Goal: Task Accomplishment & Management: Manage account settings

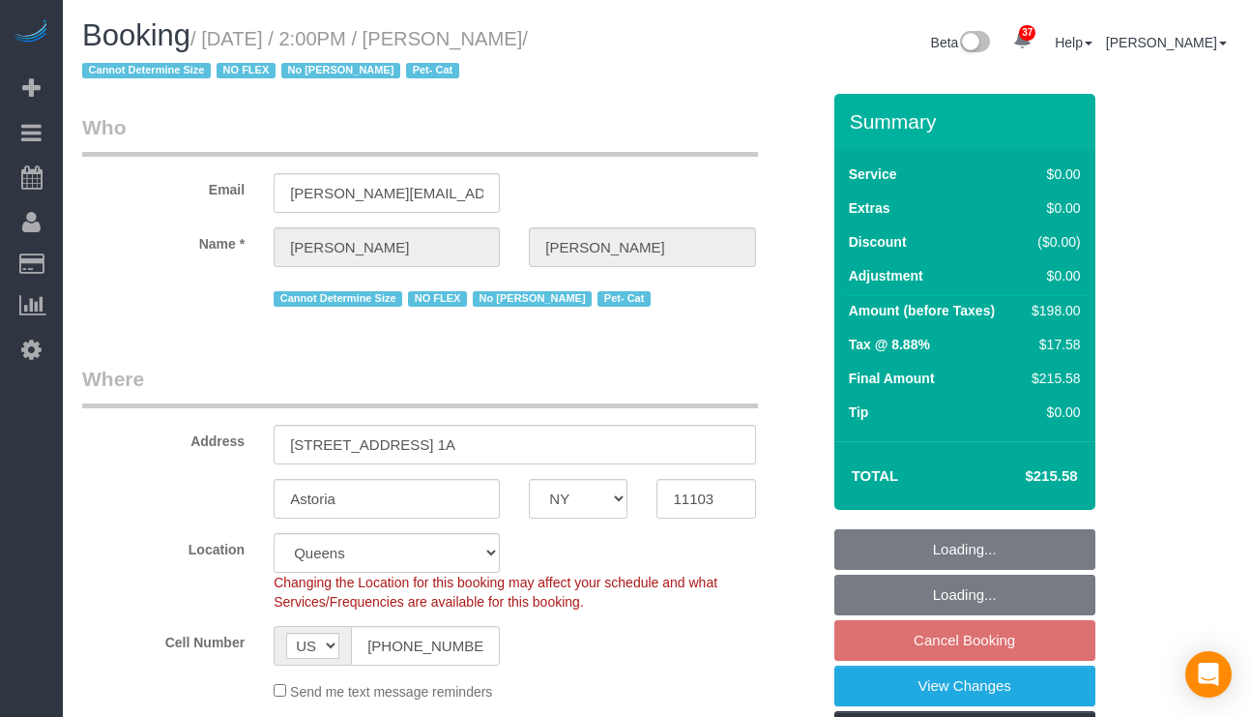
select select "NY"
select select "2"
select select "number:89"
select select "number:90"
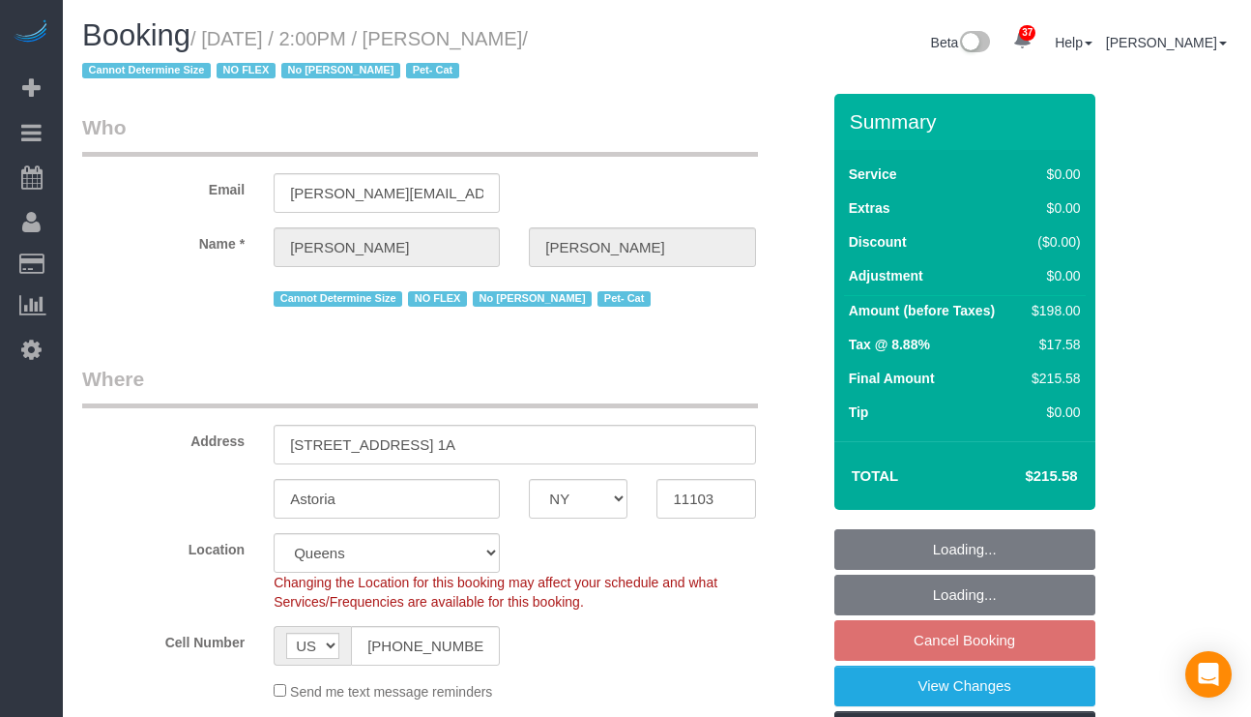
select select "number:14"
select select "number:5"
select select "spot7"
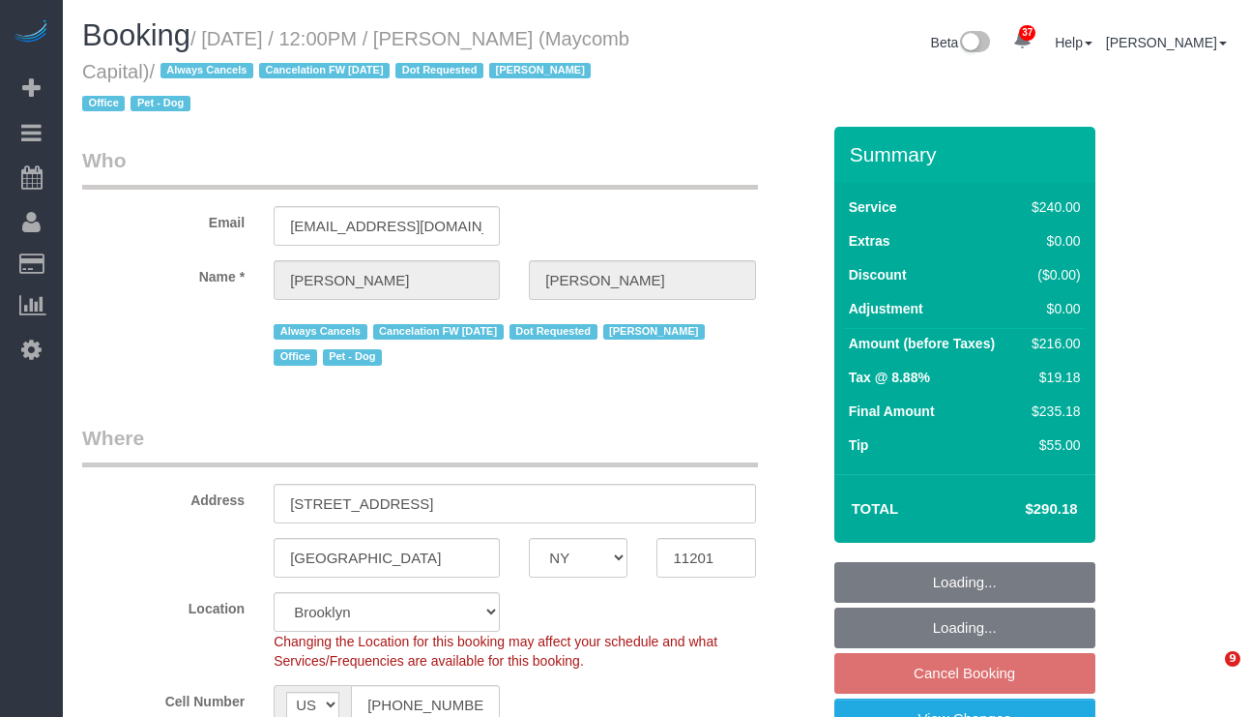
select select "NY"
select select "180"
select select "spot5"
select select "number:89"
select select "number:90"
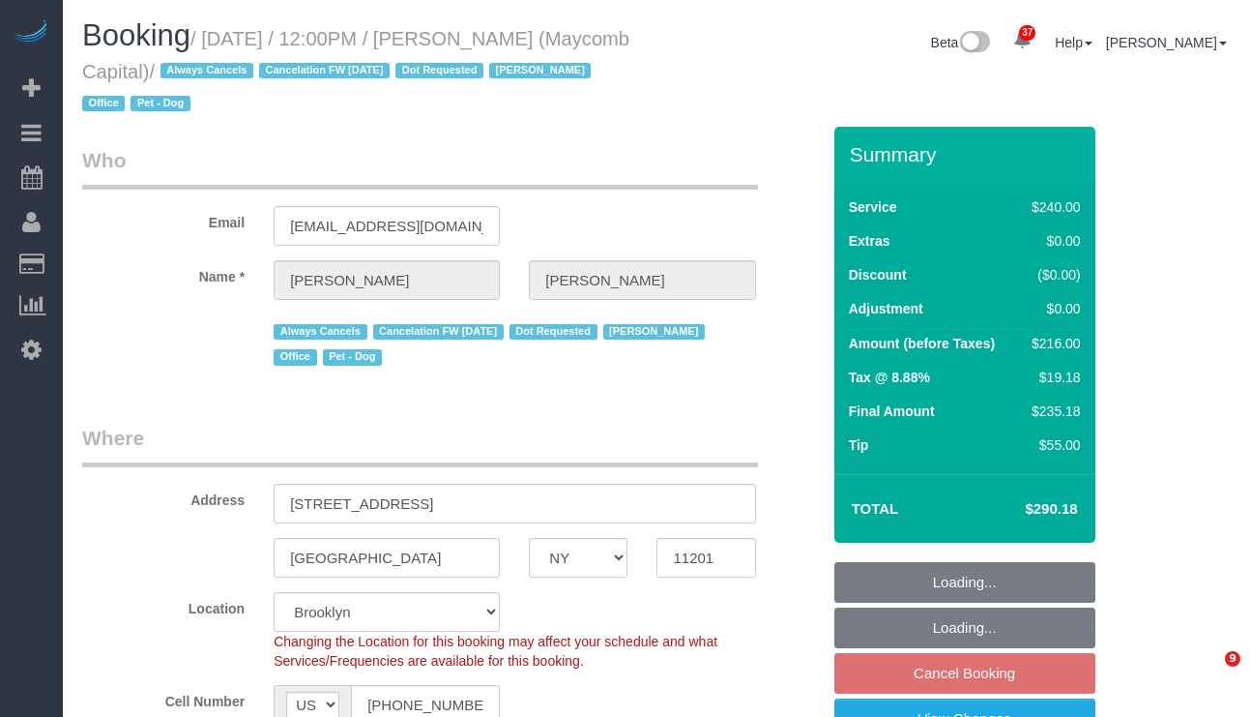
select select "number:15"
select select "number:5"
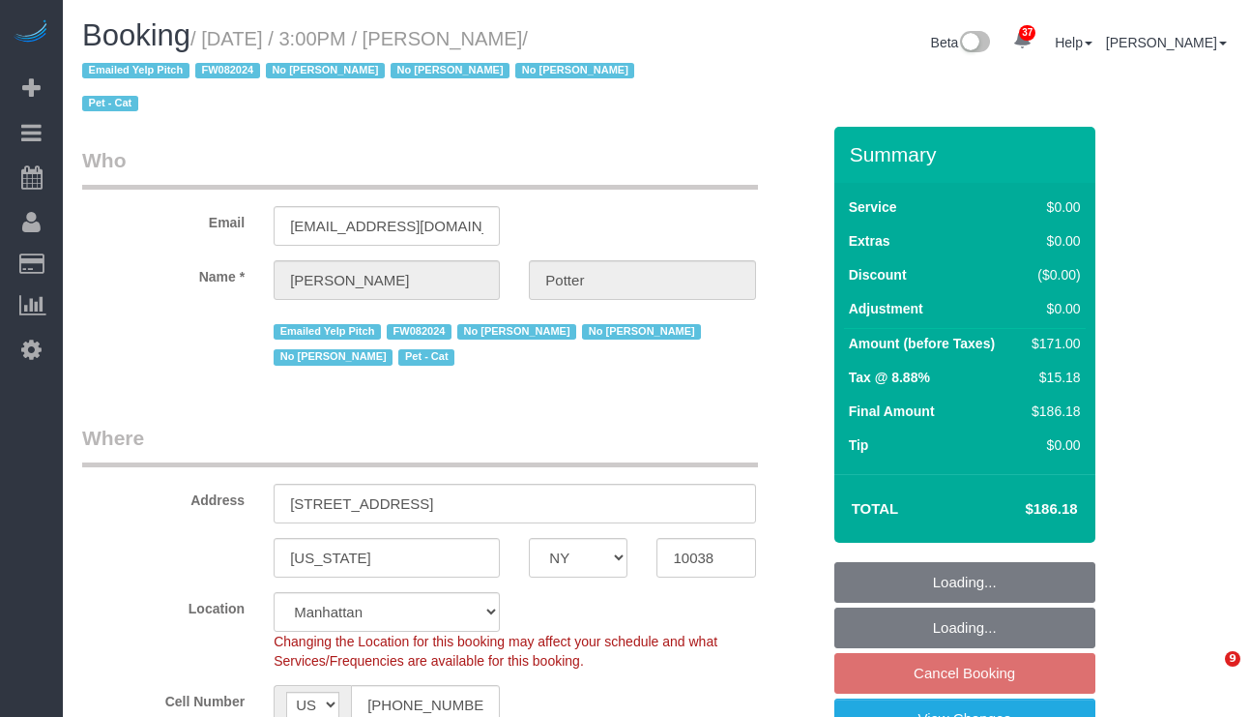
select select "NY"
select select "2"
select select "spot8"
select select "number:62"
select select "number:75"
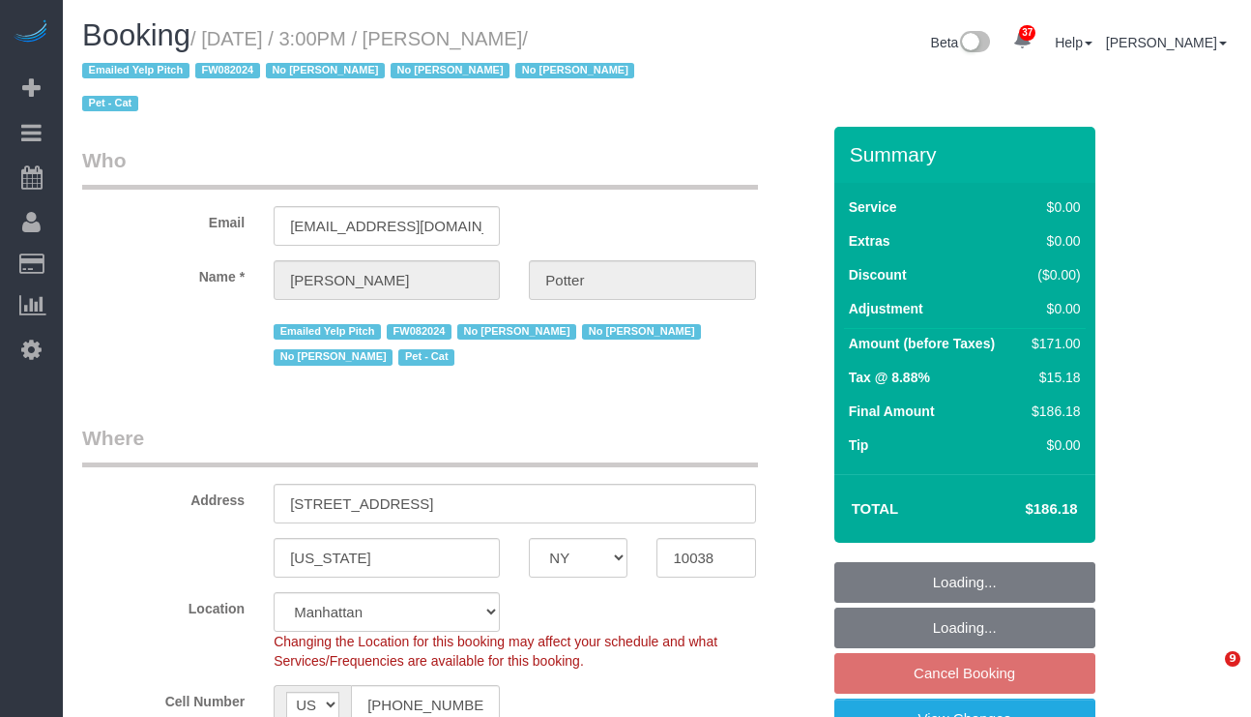
select select "number:14"
select select "number:5"
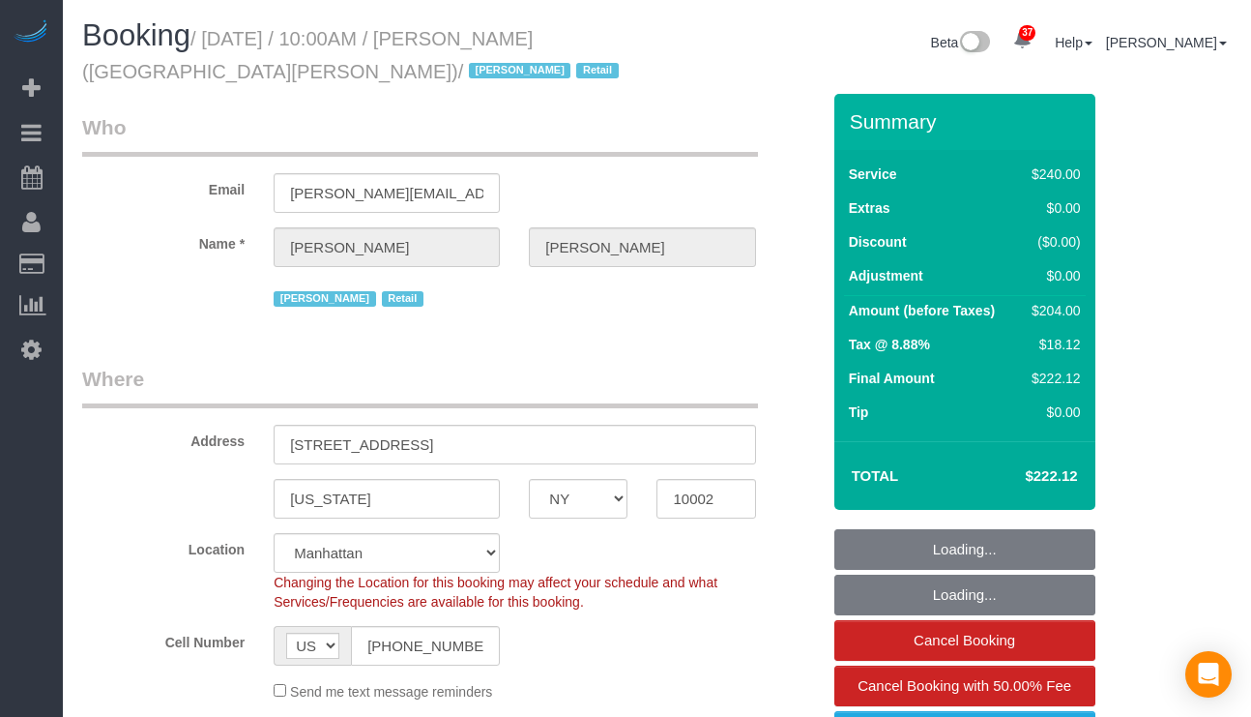
select select "NY"
select select "2"
select select "90"
select select "spot1"
select select "number:89"
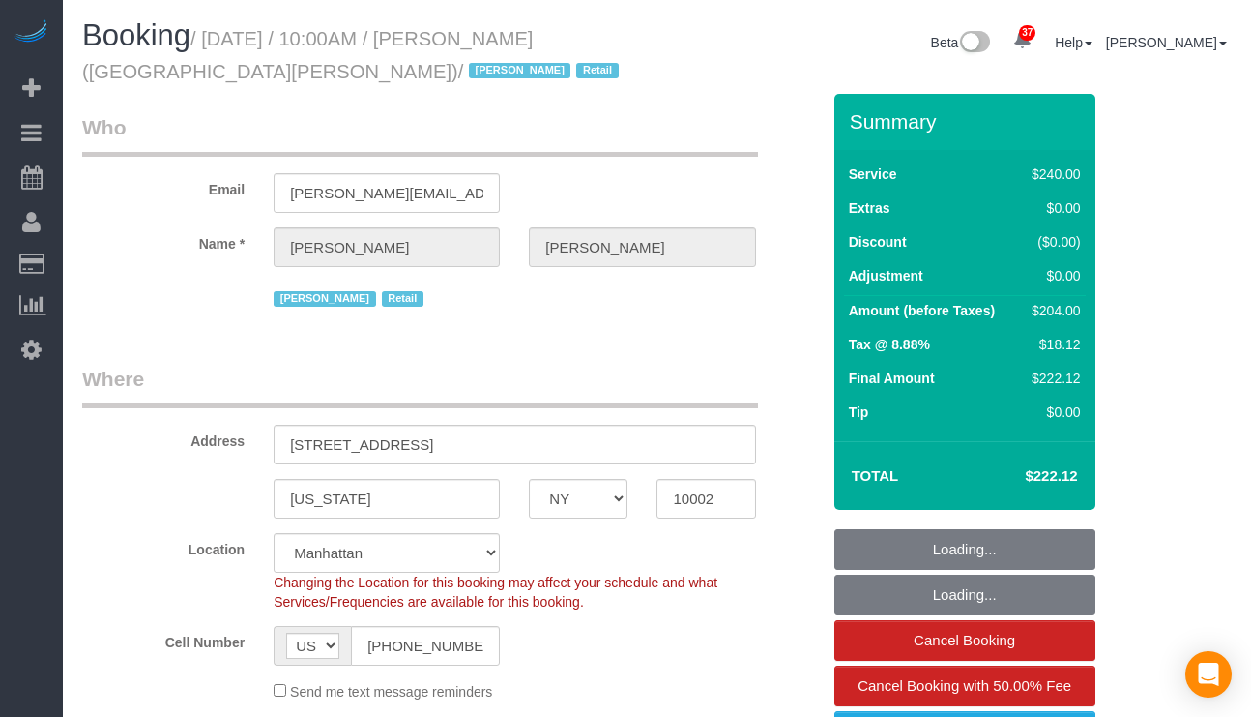
select select "number:90"
select select "number:15"
select select "number:7"
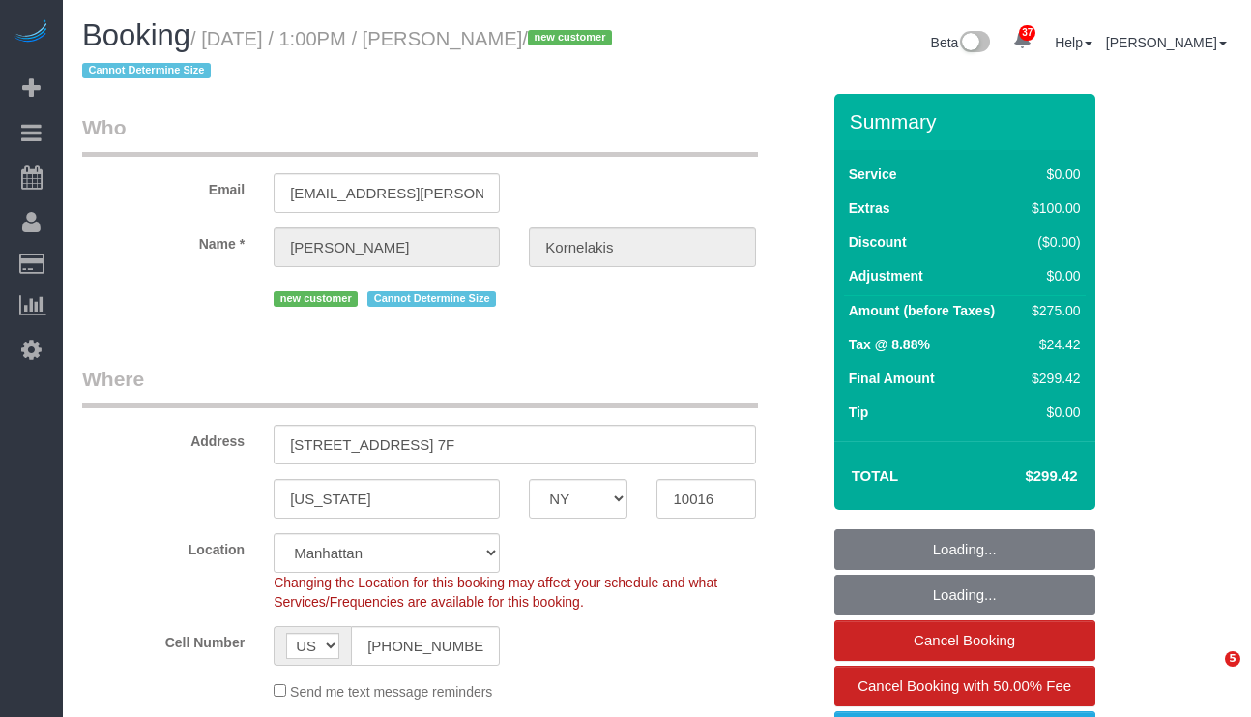
select select "NY"
select select "2"
select select "number:61"
select select "number:77"
select select "number:15"
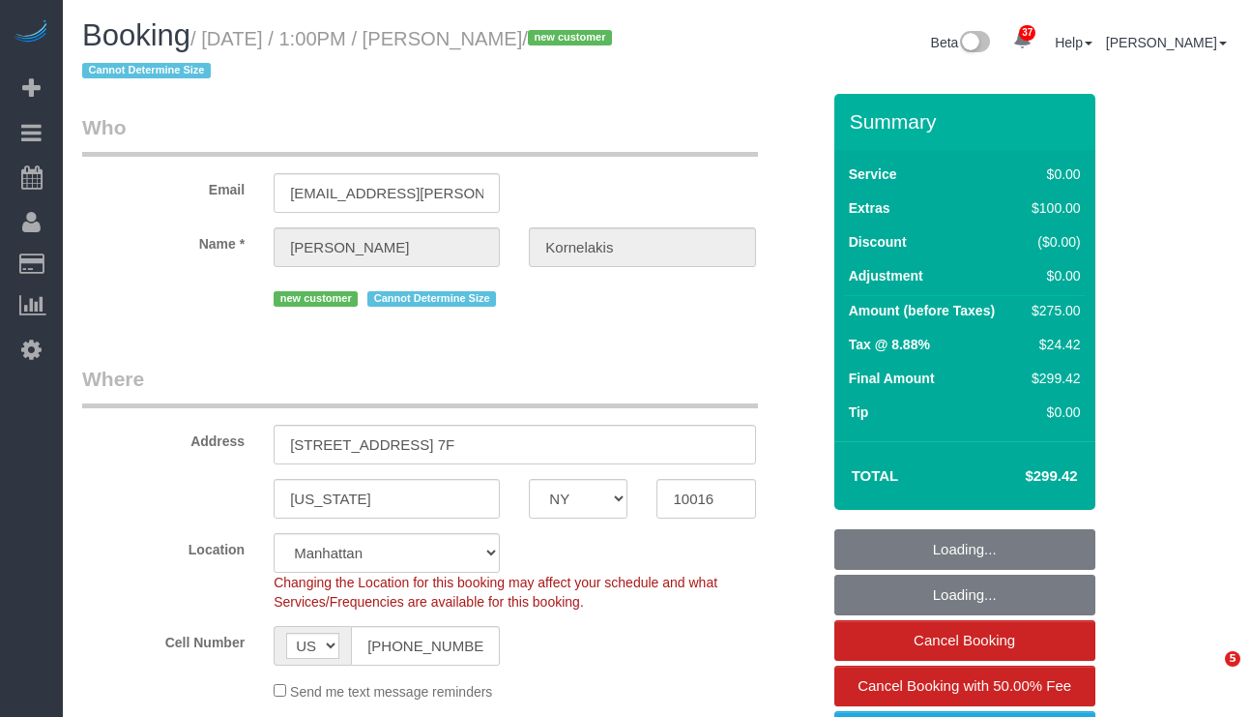
select select "number:5"
select select "spot1"
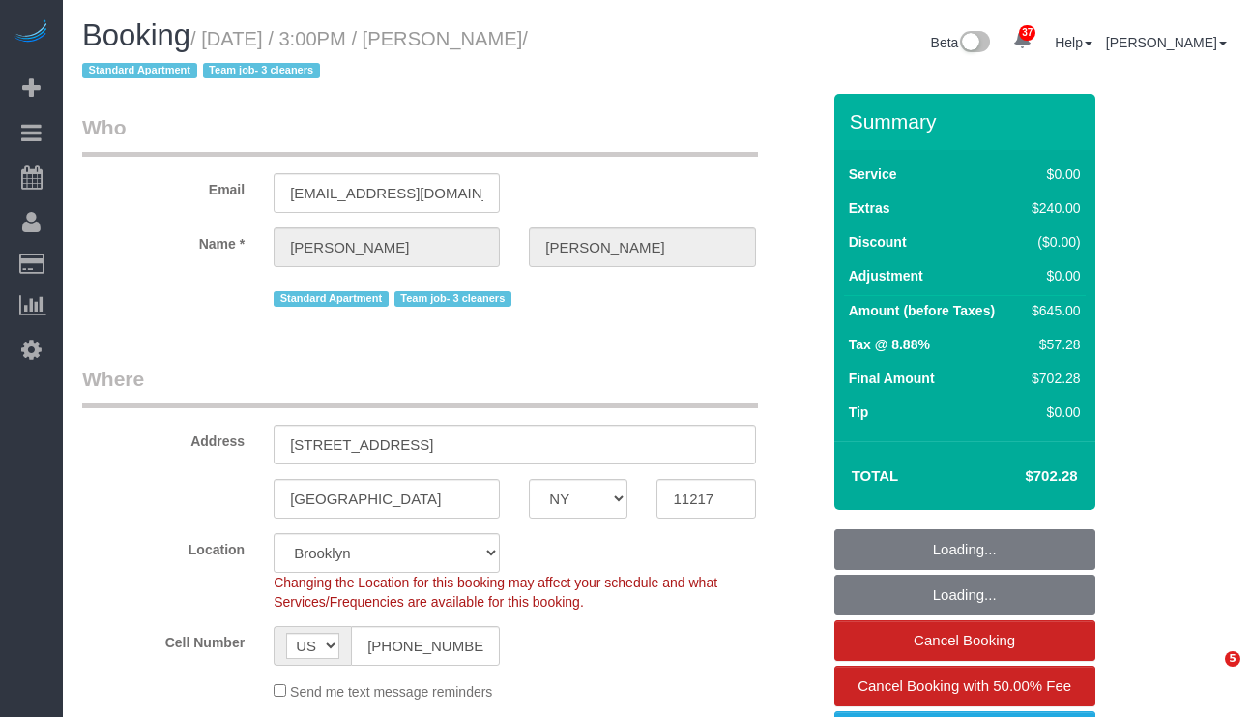
select select "NY"
select select "2"
select select "spot1"
select select "number:89"
select select "number:72"
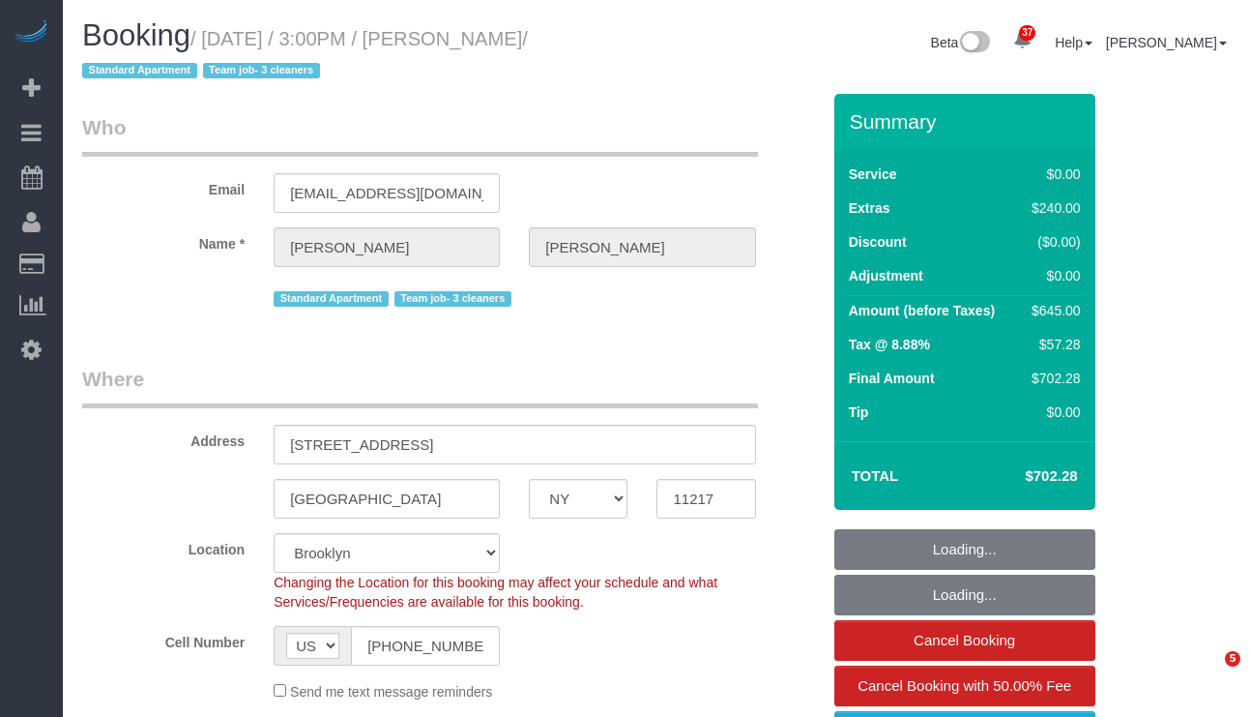
select select "number:15"
select select "number:5"
select select "NY"
select select "1"
select select "string:stripe-pm_1Rv6aJ4VGloSiKo7WRraLehv"
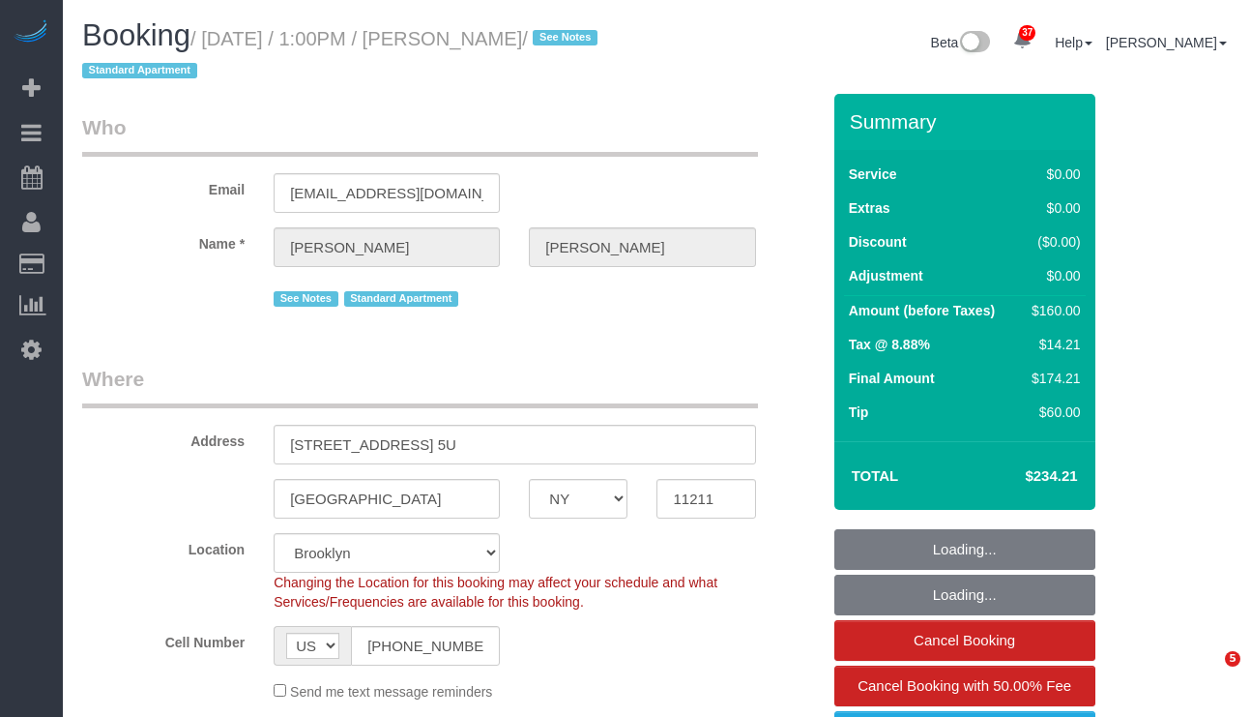
select select "spot1"
select select "number:57"
select select "number:77"
select select "number:15"
select select "number:6"
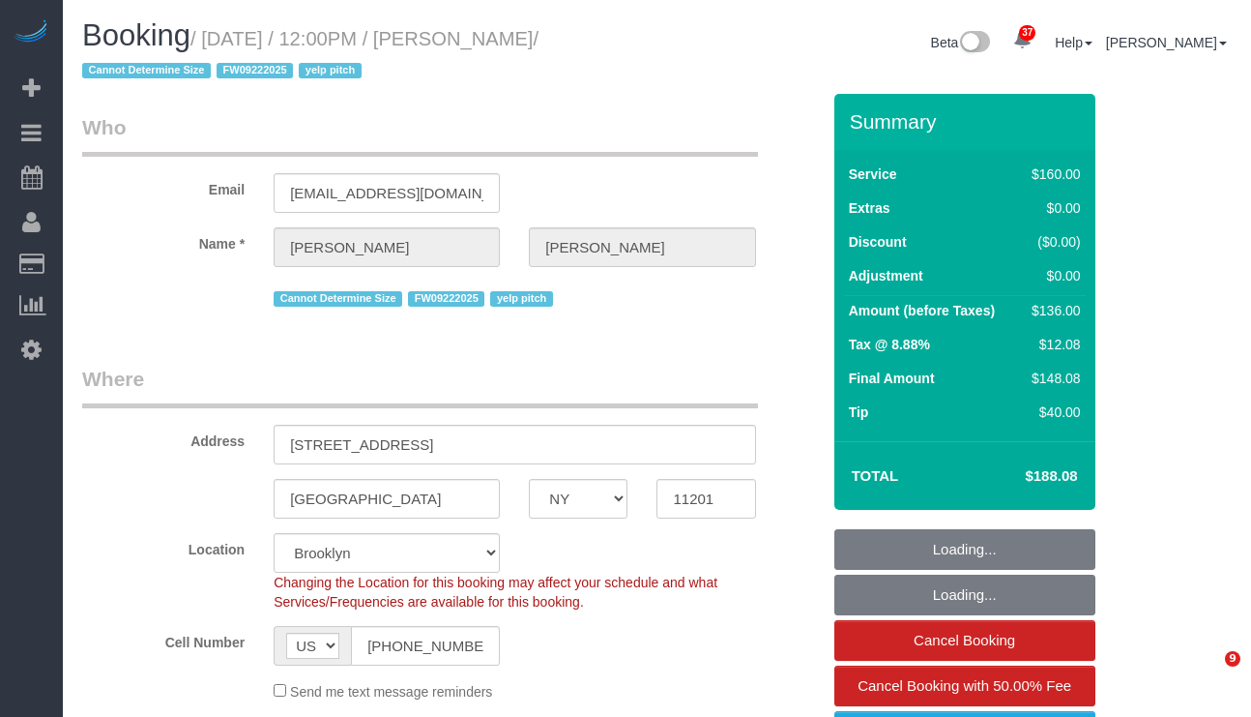
select select "NY"
select select "number:89"
select select "number:90"
select select "number:15"
select select "number:6"
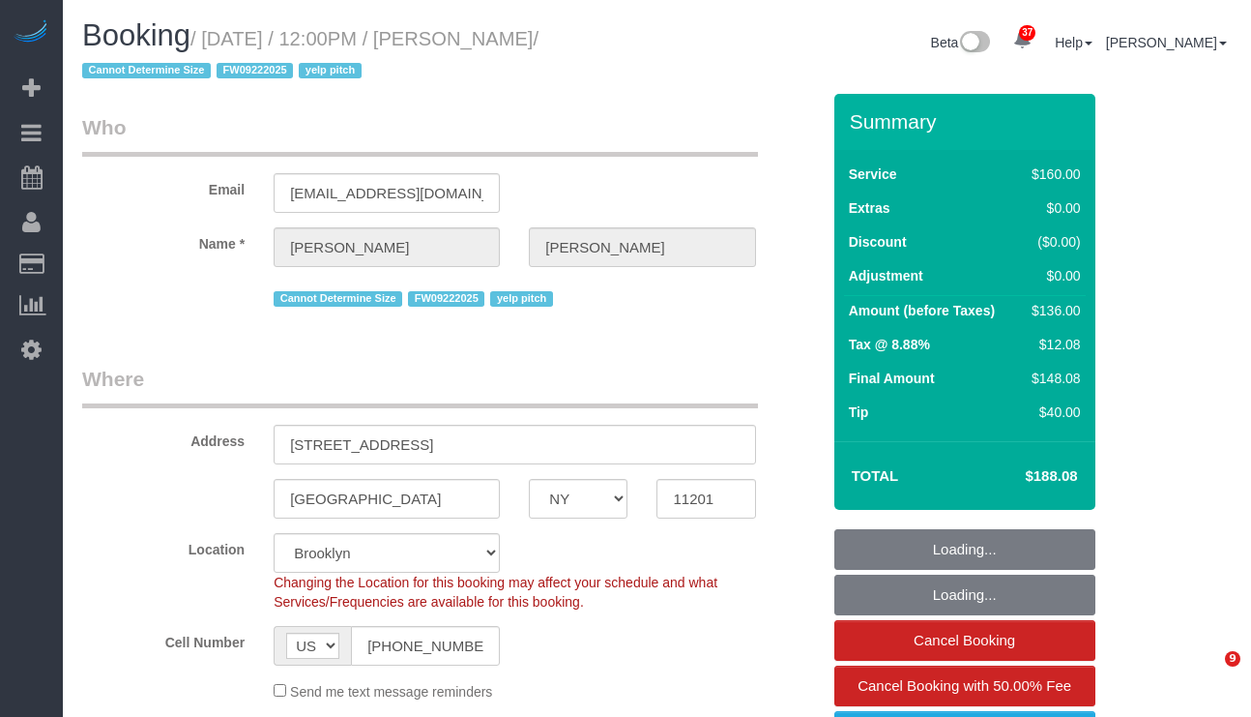
select select "spot1"
select select "NY"
select select "2"
select select "number:89"
select select "number:72"
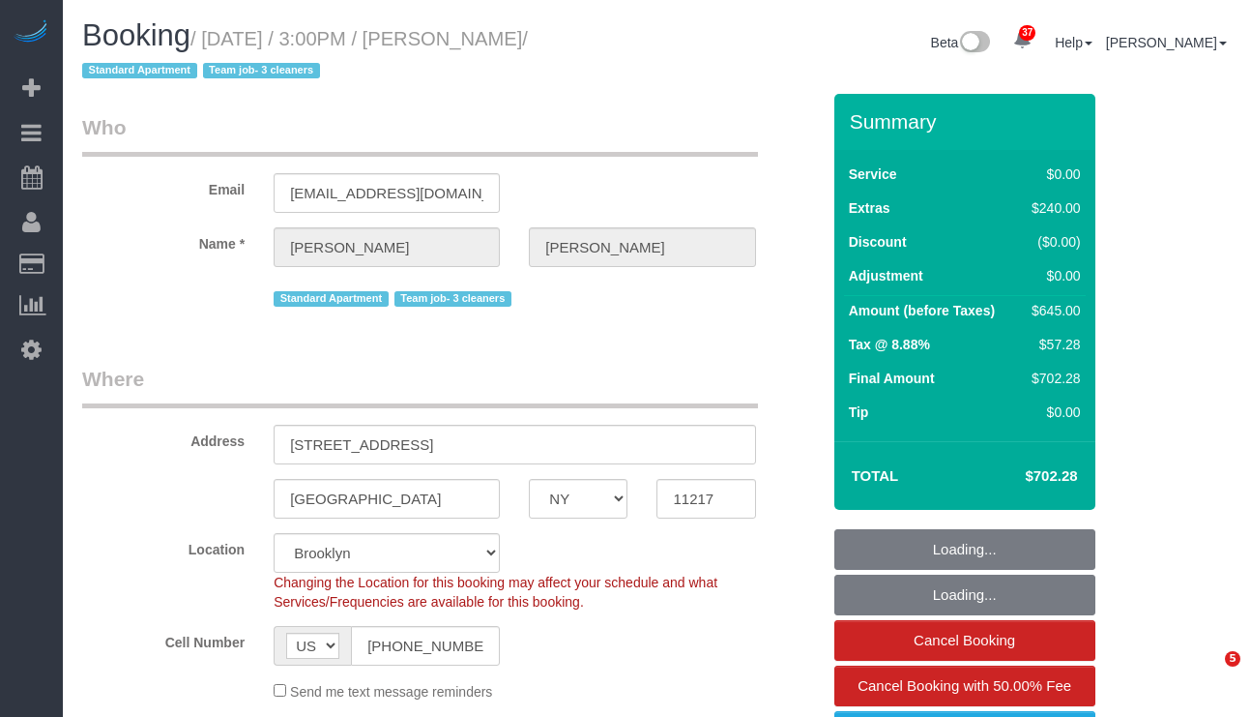
select select "number:15"
select select "number:5"
select select "spot1"
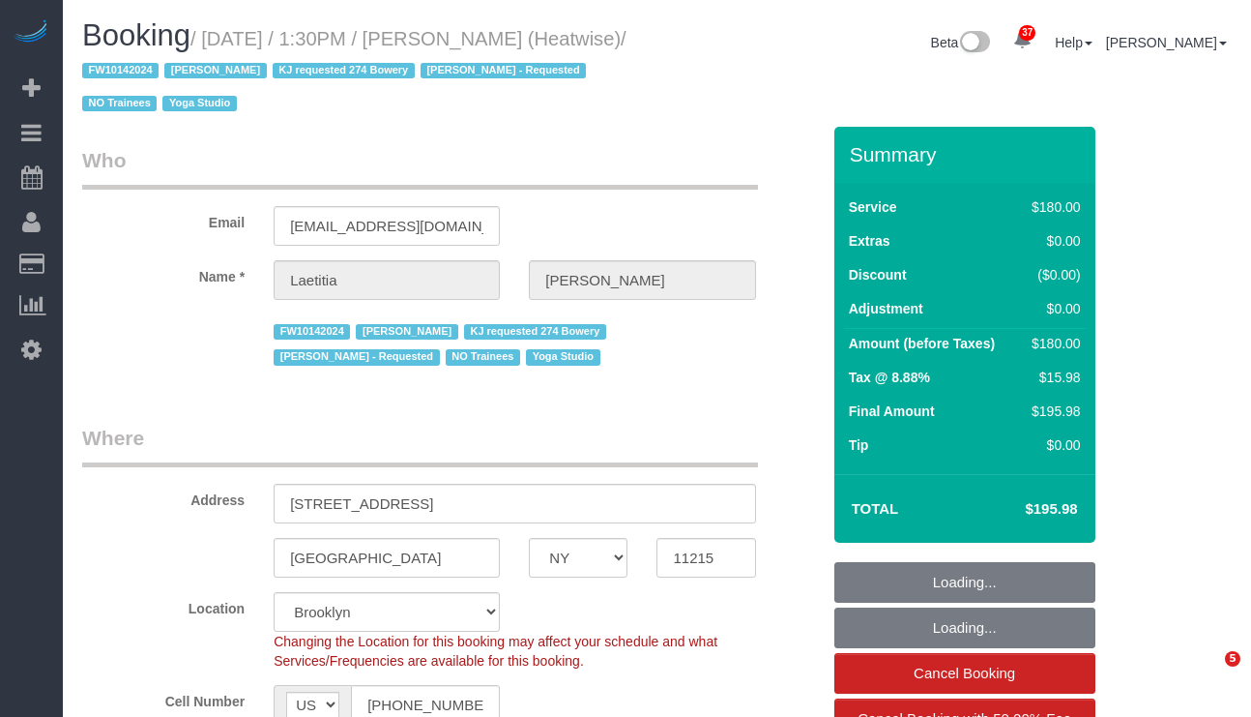
select select "NY"
select select "180"
select select "number:89"
select select "number:90"
select select "number:15"
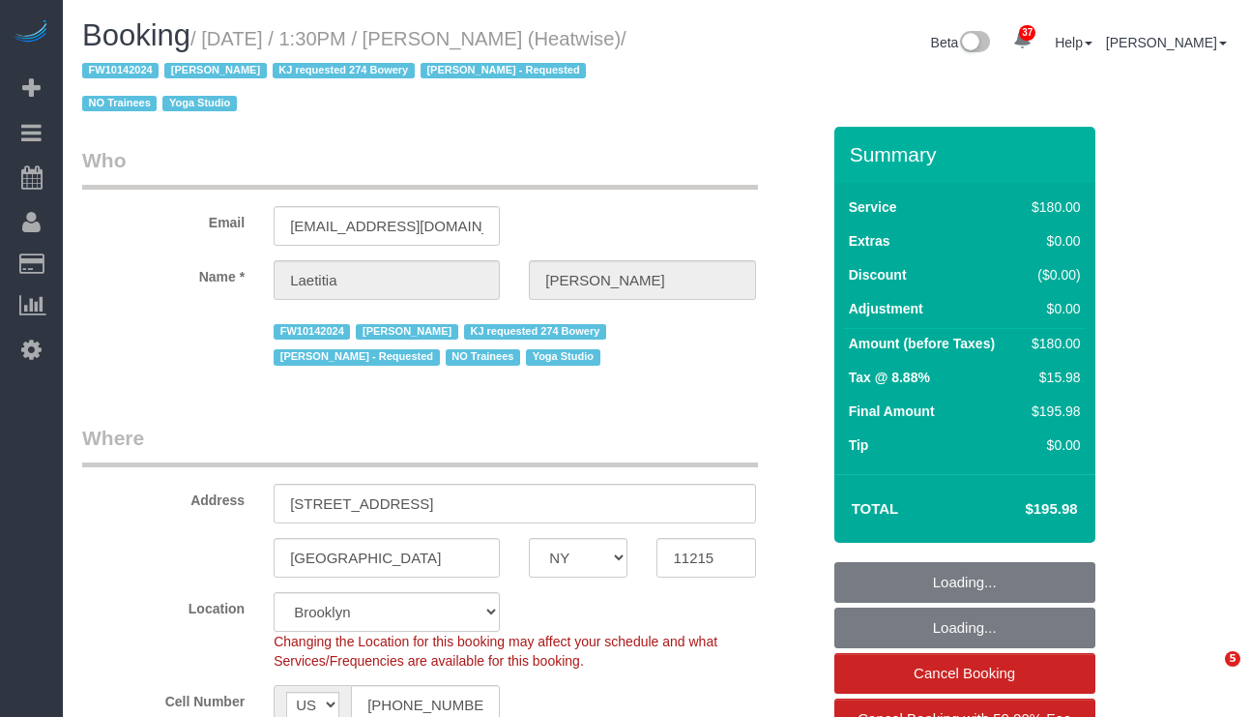
select select "number:7"
select select "NY"
select select "number:89"
select select "number:90"
select select "number:15"
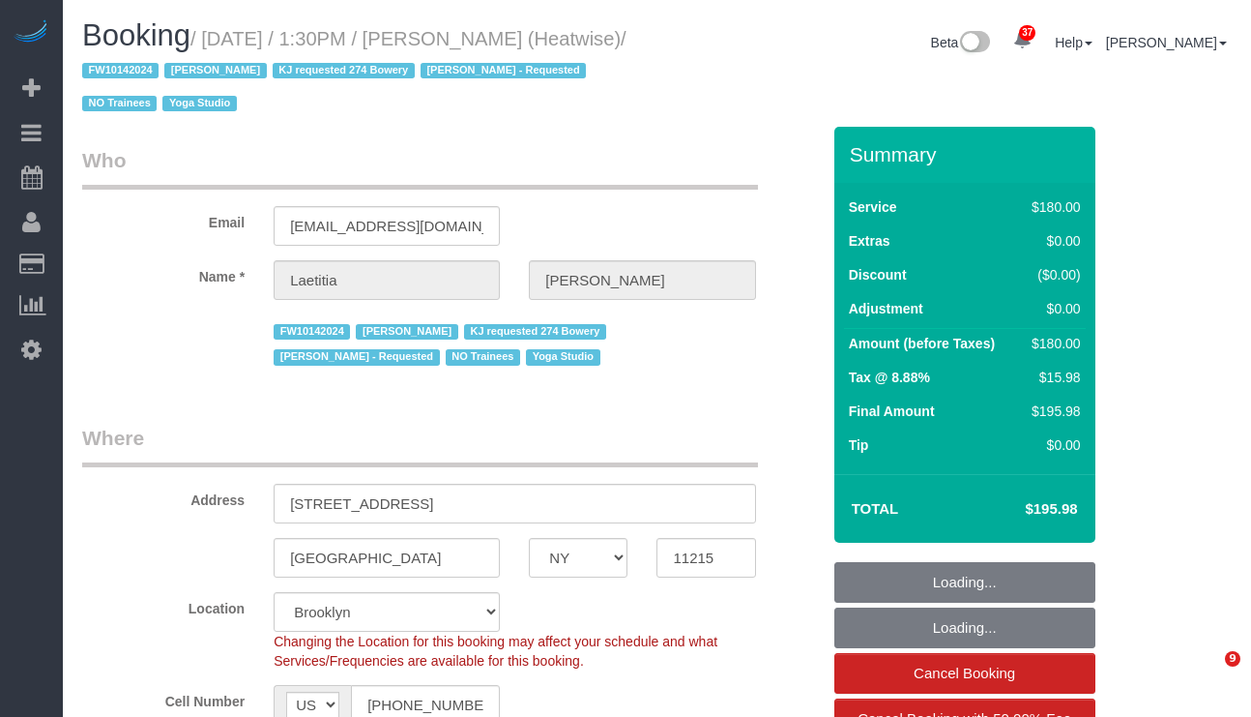
select select "number:7"
select select "object:1679"
select select "180"
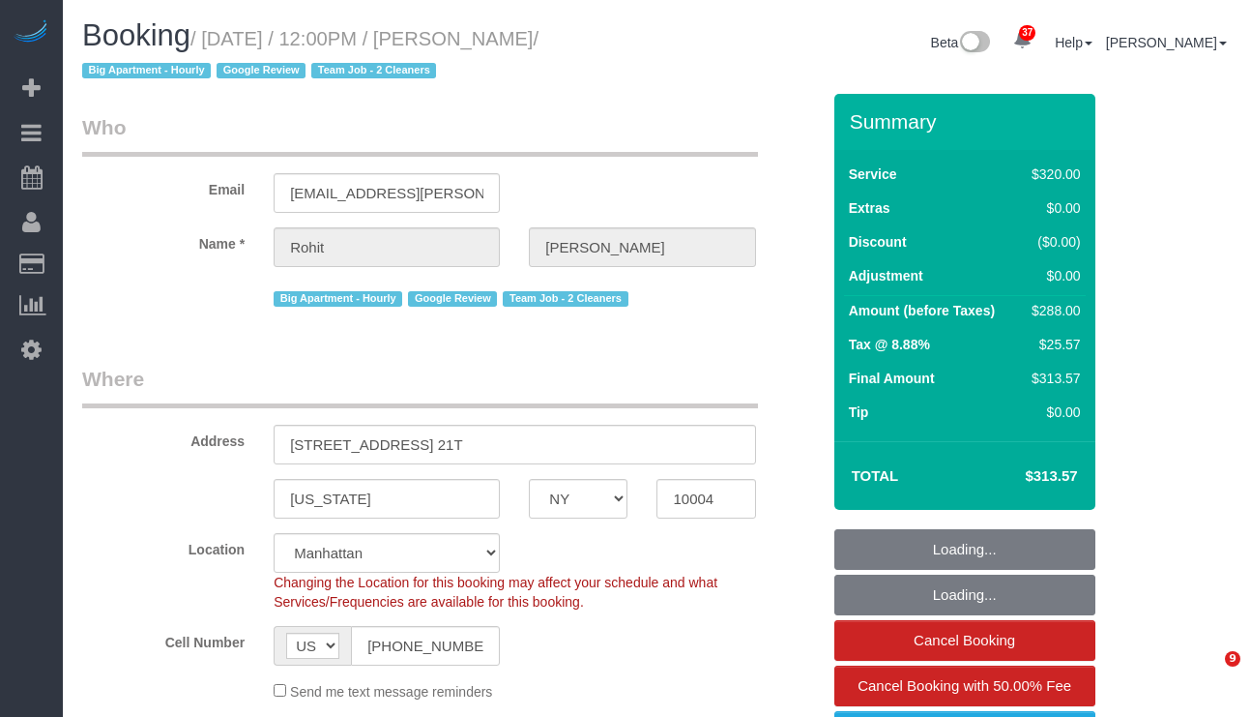
select select "NY"
select select "2"
select select "spot1"
select select "number:89"
select select "number:90"
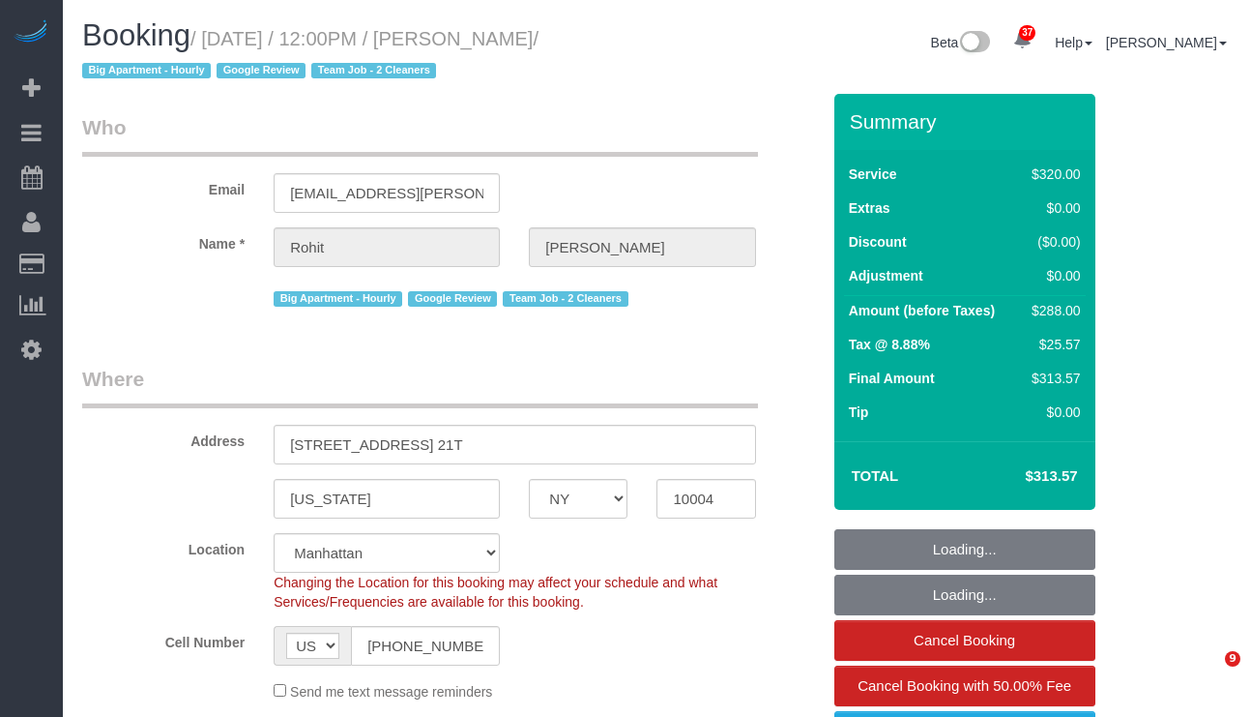
select select "number:15"
select select "number:6"
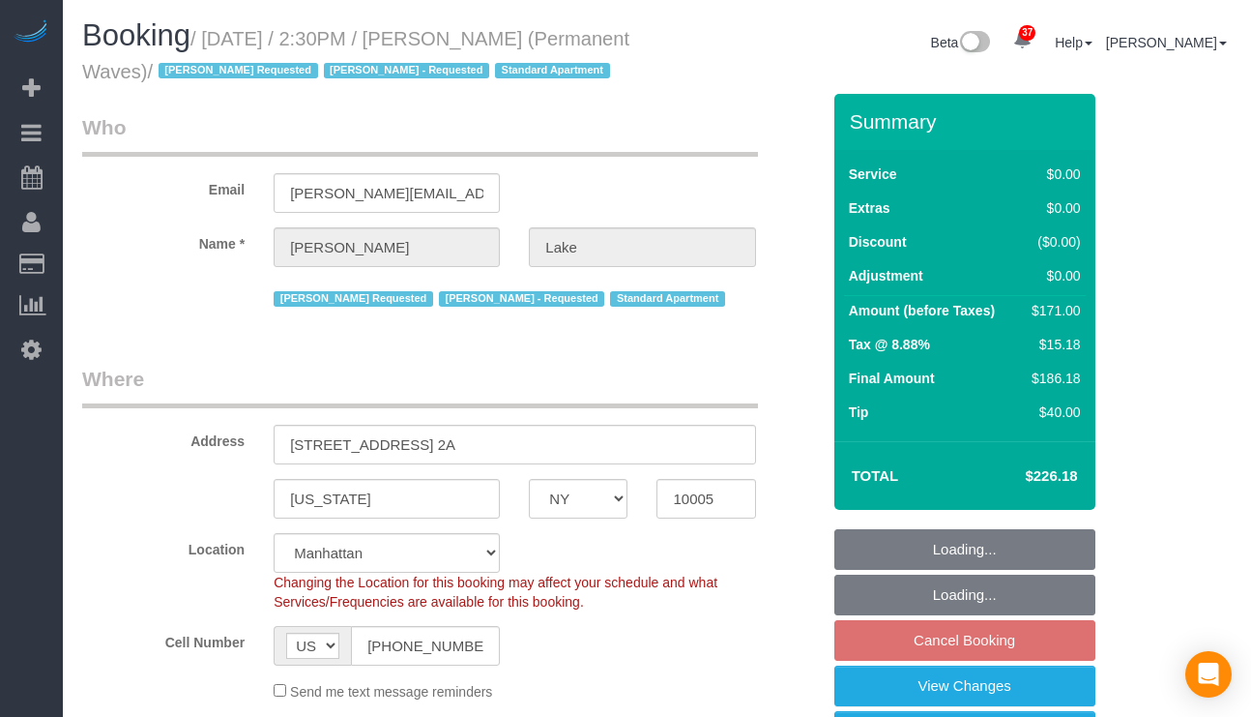
select select "NY"
select select "1"
select select "2"
select select "number:58"
select select "number:75"
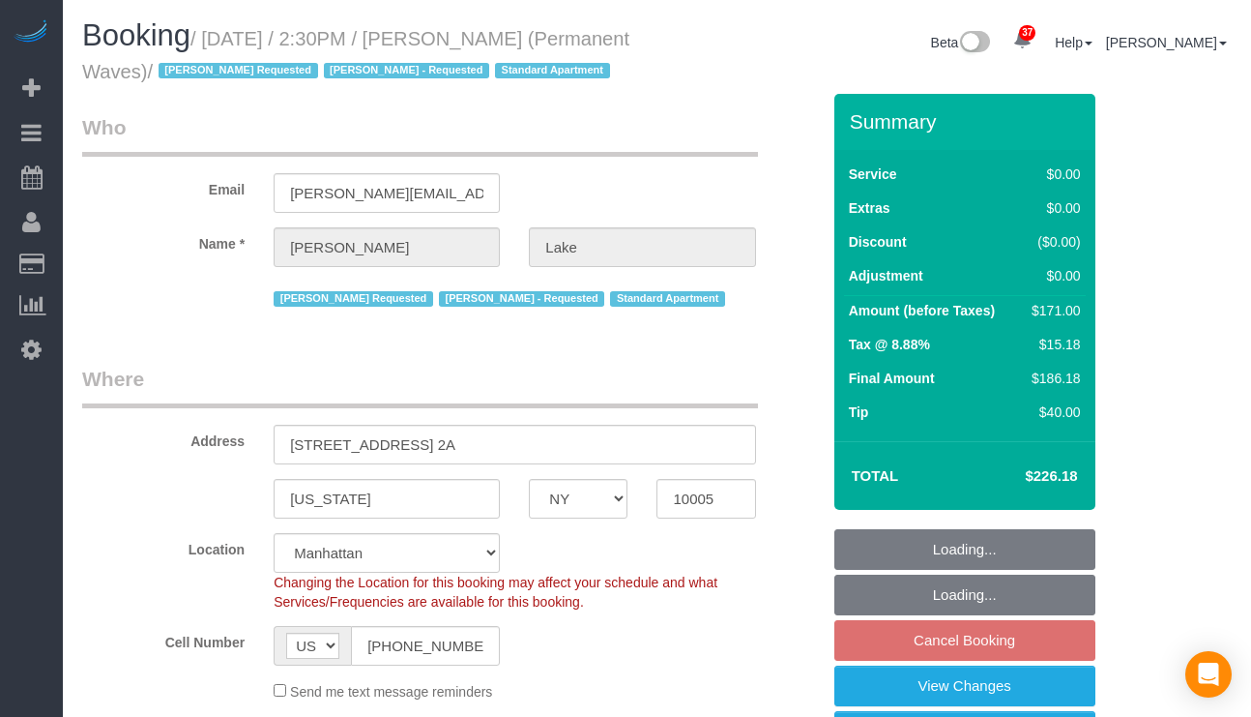
select select "number:15"
select select "number:7"
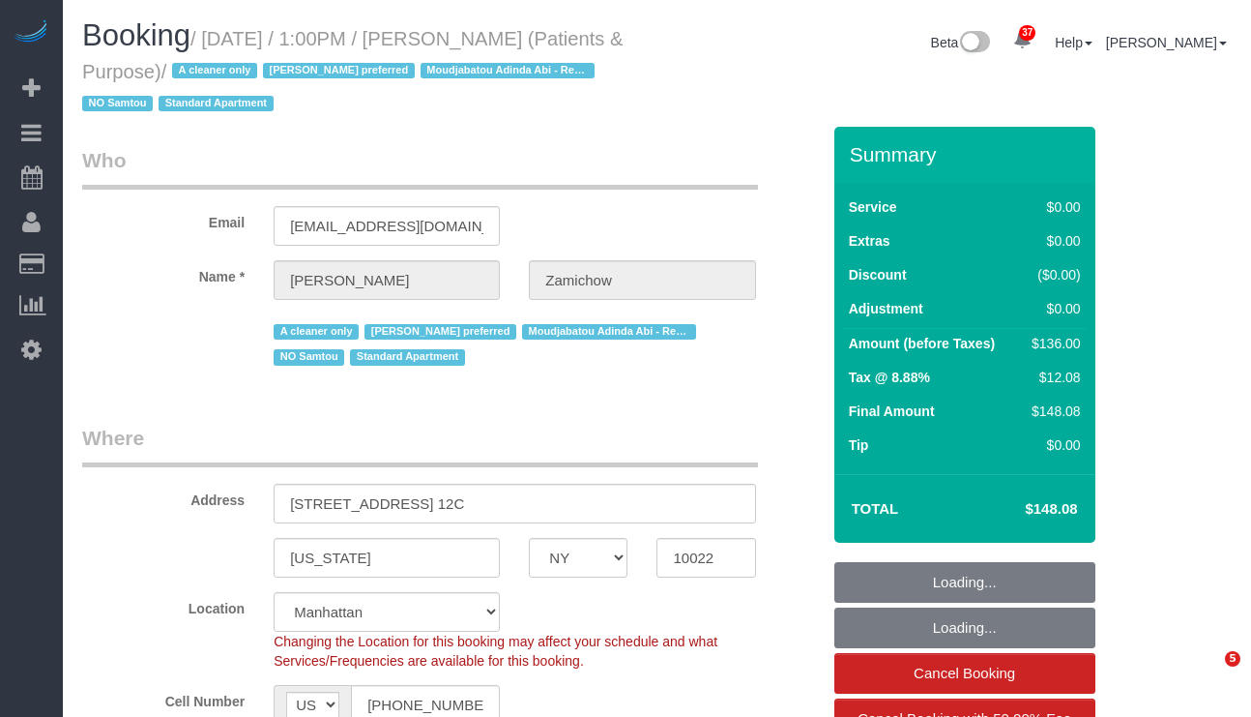
select select "NY"
select select "1"
select select "string:stripe-pm_1QChMk4VGloSiKo73YhVfFtE"
select select "spot1"
select select "number:89"
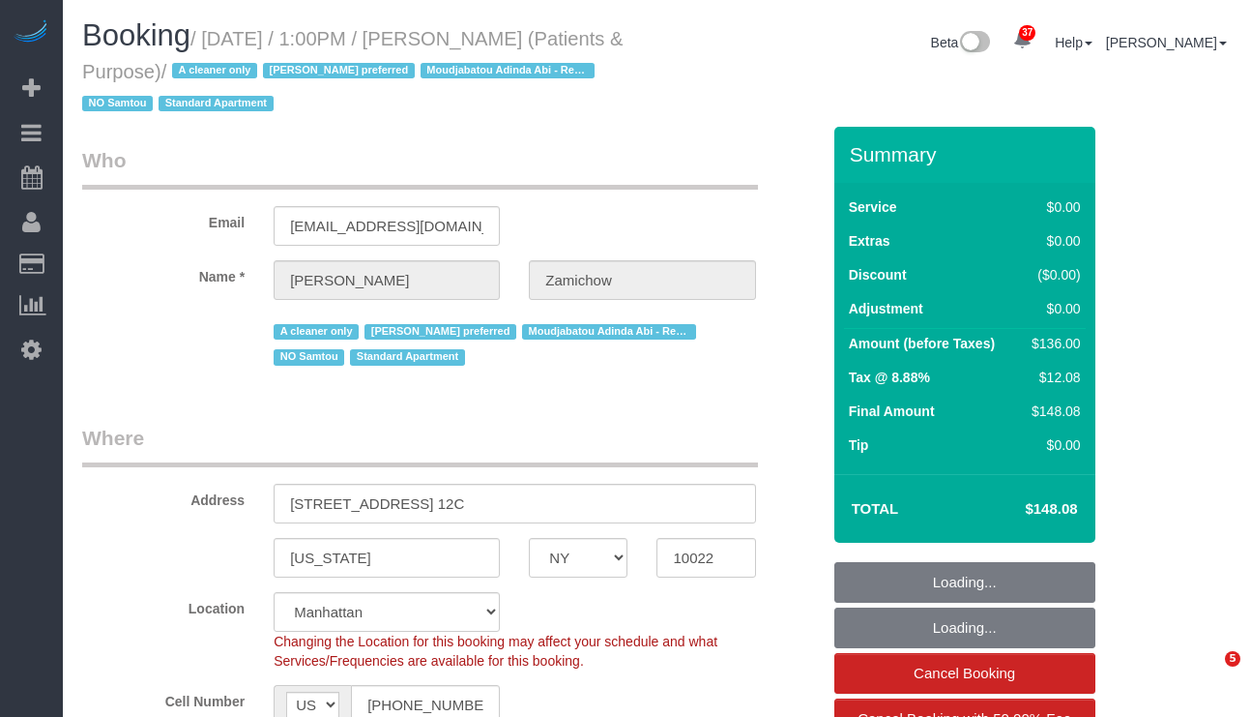
select select "number:90"
select select "number:15"
select select "number:7"
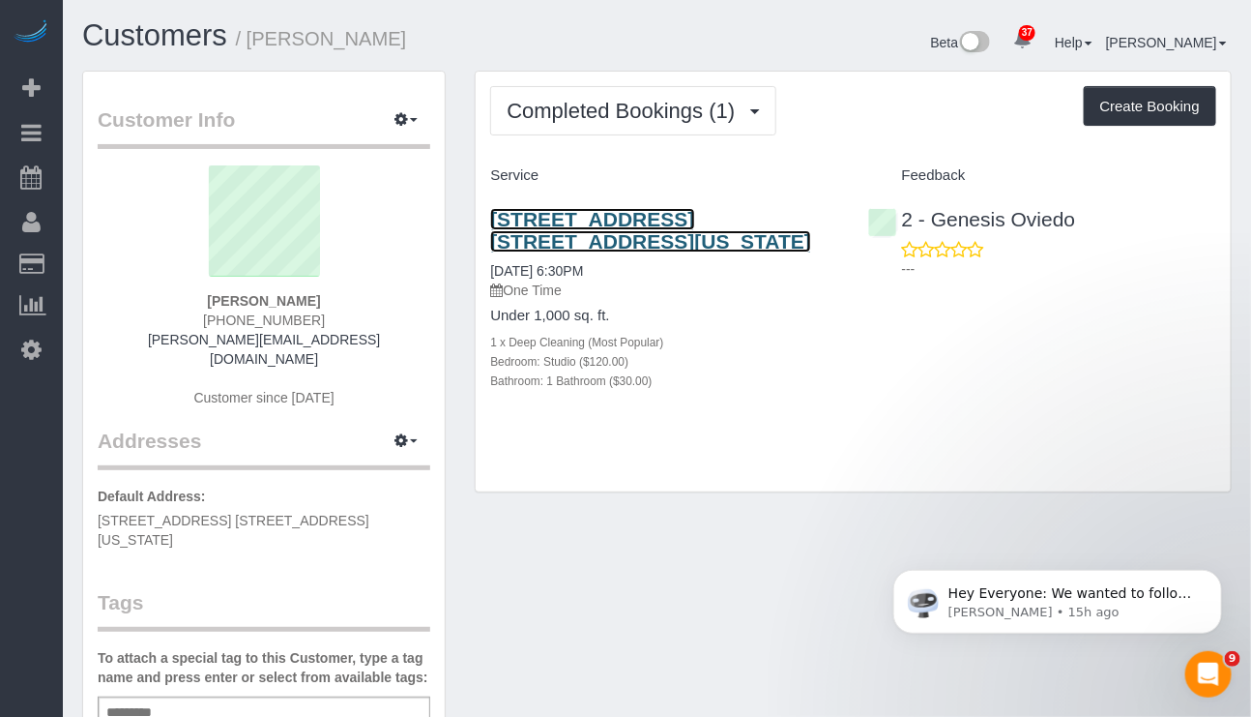
click at [732, 218] on link "321 East 54th Street, Apt. 1j, New York, NY 10022" at bounding box center [650, 230] width 321 height 44
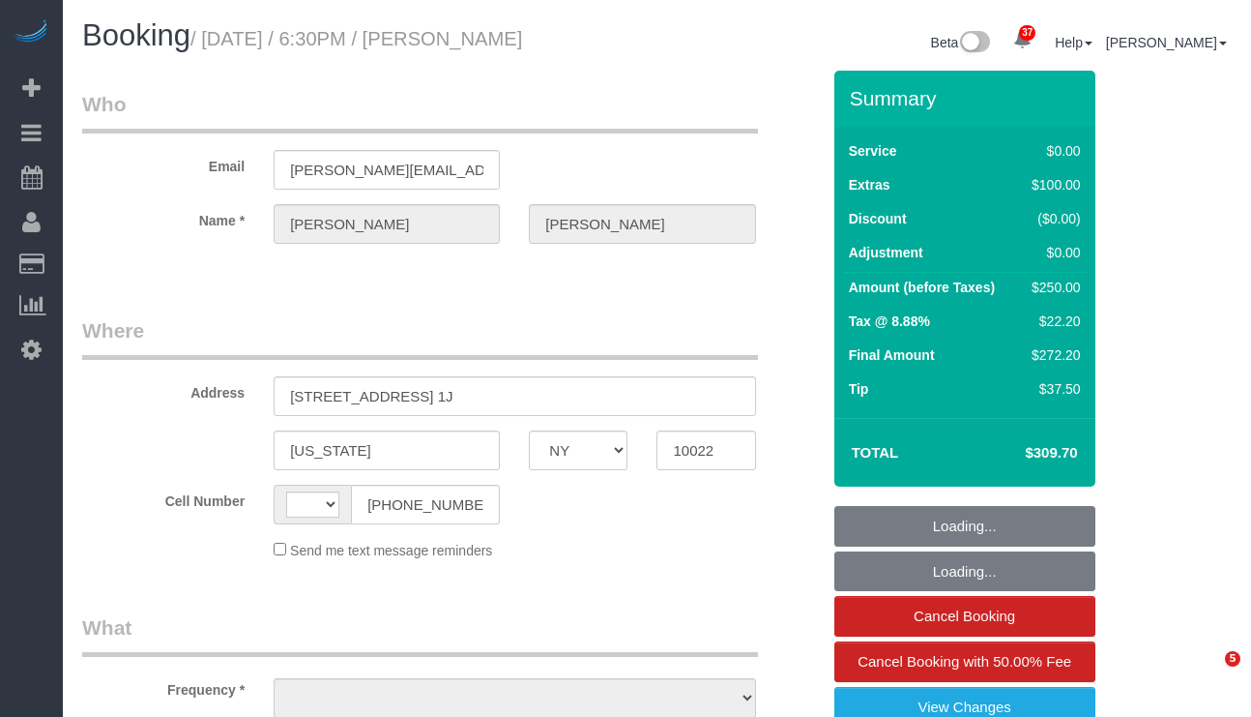
select select "NY"
select select "string:US"
select select "string:stripe-pm_1SFGE14VGloSiKo78cp1AKh9"
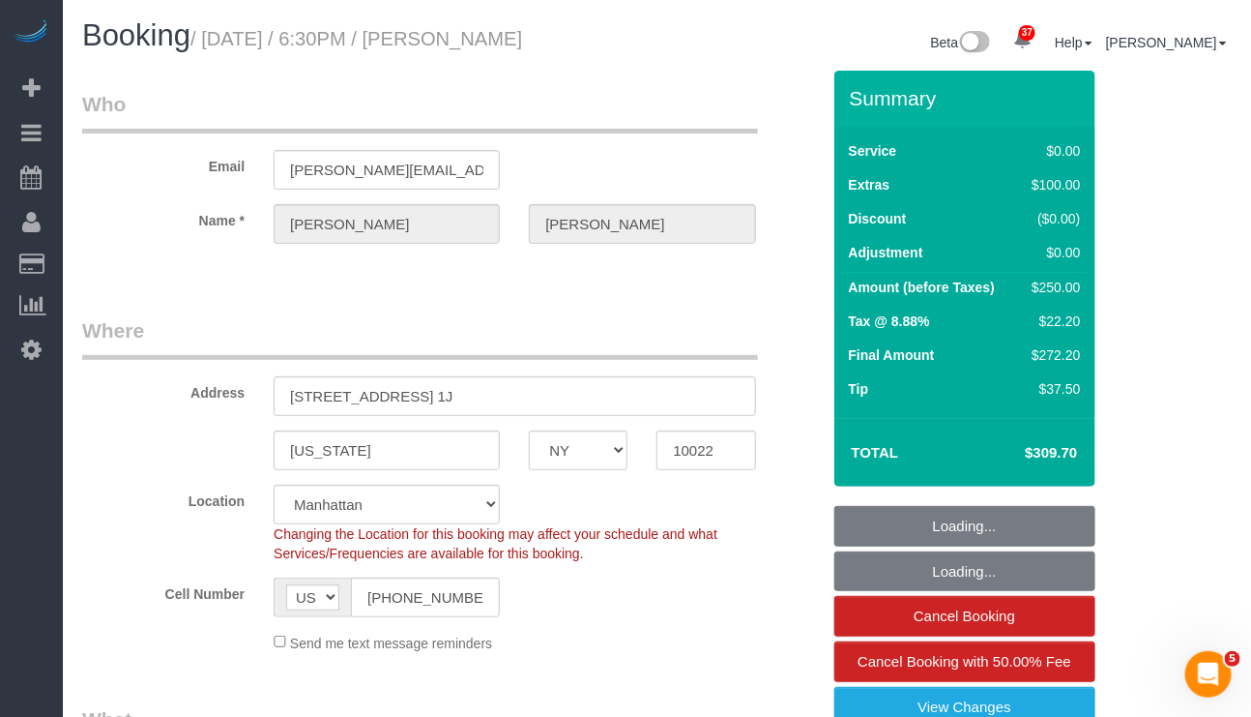
select select "object:1468"
select select "number:66"
select select "number:90"
select select "number:15"
select select "number:6"
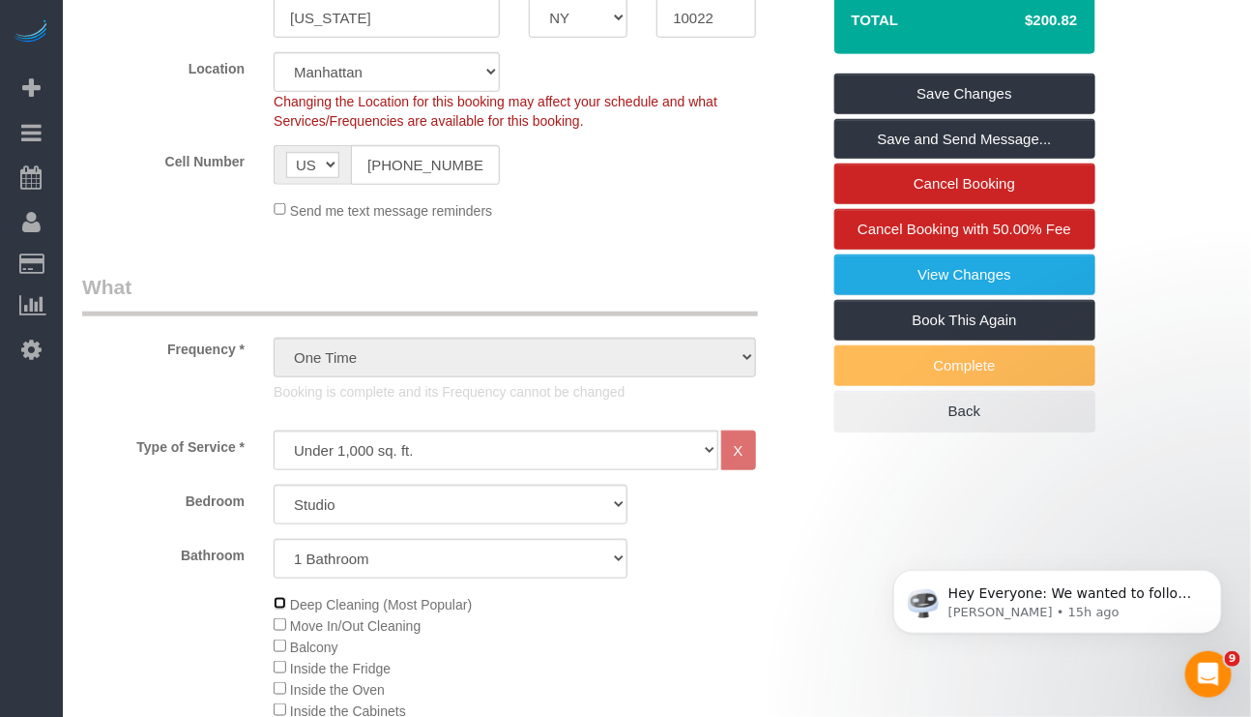
scroll to position [435, 0]
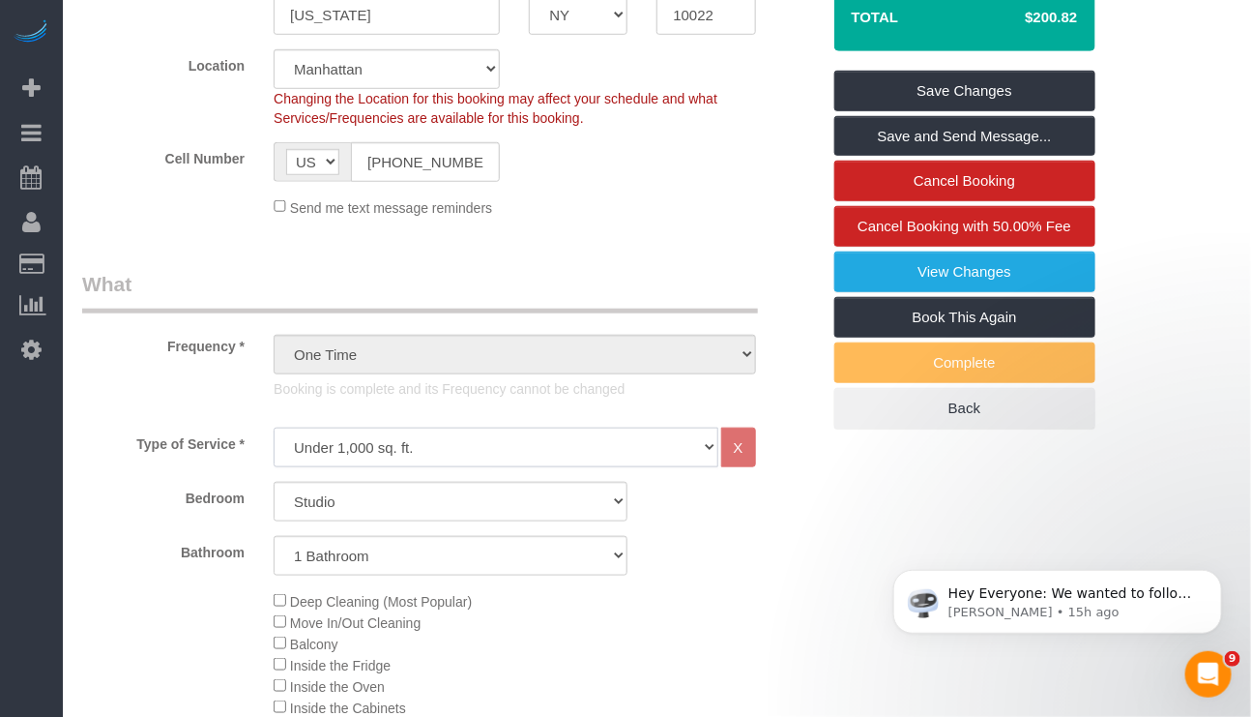
click at [641, 447] on select "Under 1,000 sq. ft. 1,001 - 1,500 sq. ft. 1,500+ sq. ft. Custom Cleaning Office…" at bounding box center [496, 447] width 444 height 40
click at [690, 535] on div "Bedroom Studio 1 Bedroom 2 Bedrooms 3 Bedrooms Bathroom 1 Bathroom 2 Bathrooms" at bounding box center [451, 529] width 738 height 94
click at [615, 514] on select "Studio 1 Bedroom 2 Bedrooms 3 Bedrooms" at bounding box center [451, 502] width 354 height 40
click at [677, 459] on select "Under 1,000 sq. ft. 1,001 - 1,500 sq. ft. 1,500+ sq. ft. Custom Cleaning Office…" at bounding box center [496, 447] width 444 height 40
select select "213"
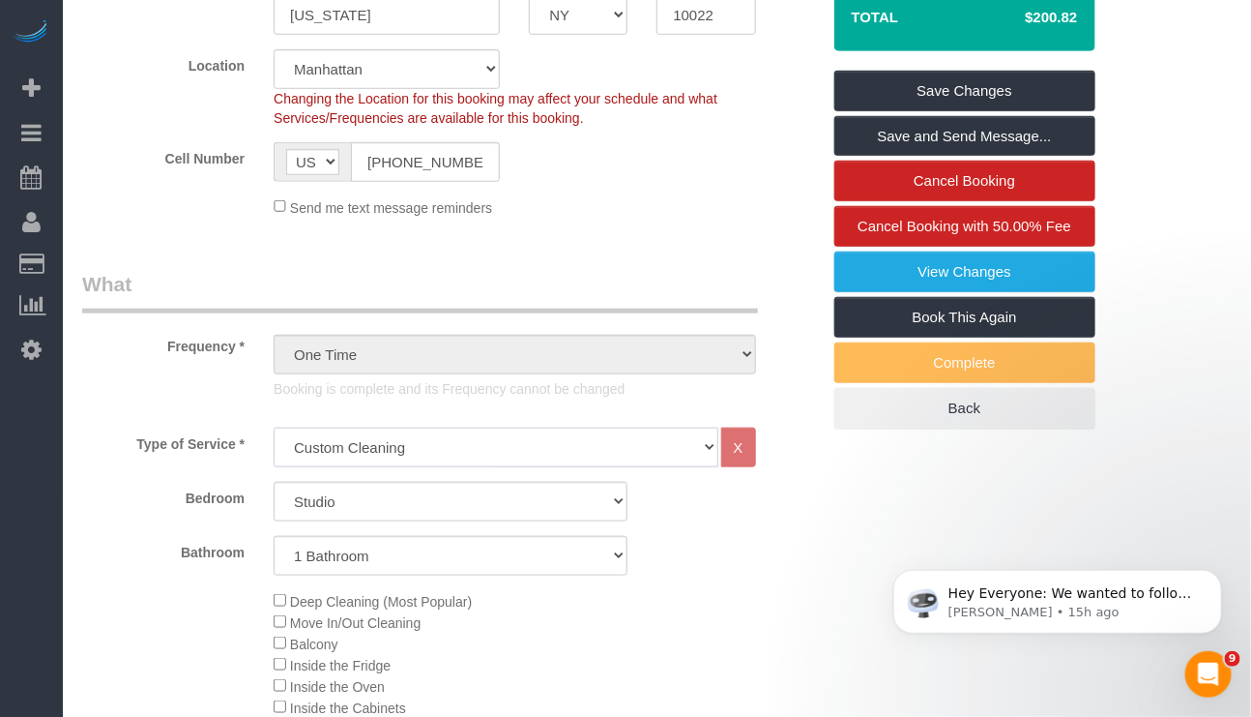
click at [274, 428] on select "Under 1,000 sq. ft. 1,001 - 1,500 sq. ft. 1,500+ sq. ft. Custom Cleaning Office…" at bounding box center [496, 447] width 444 height 40
select select "1"
select select "120"
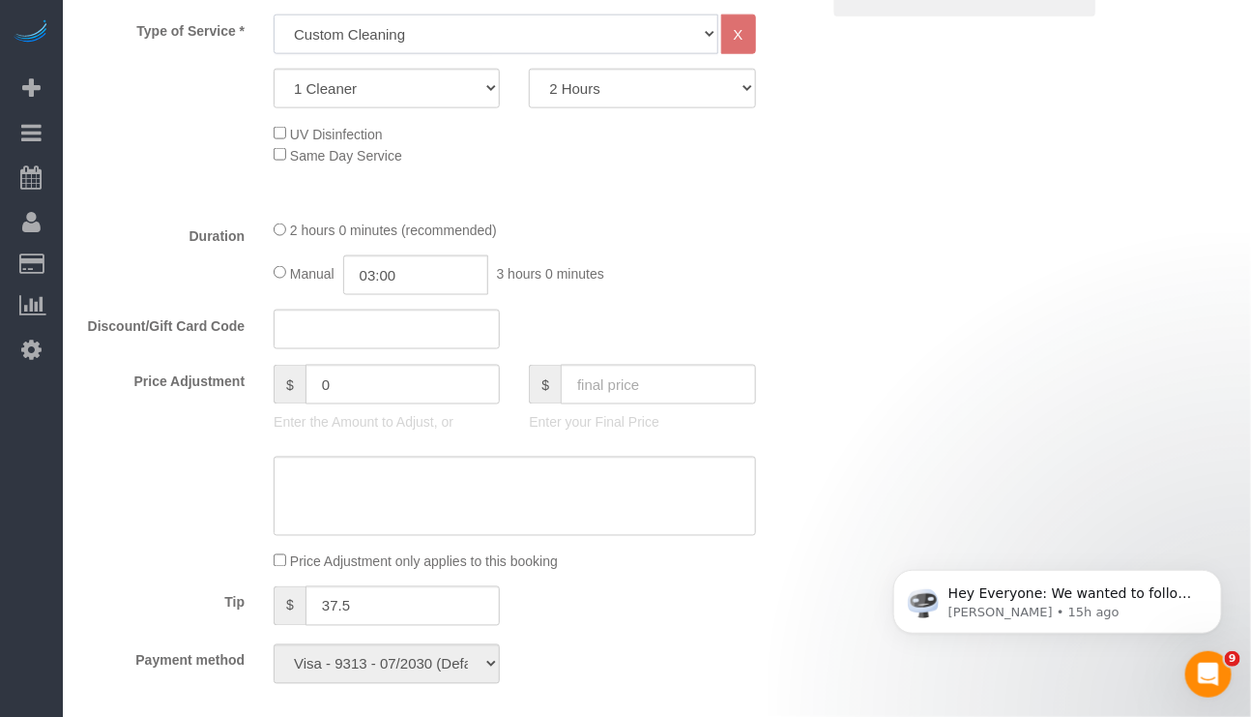
scroll to position [1015, 0]
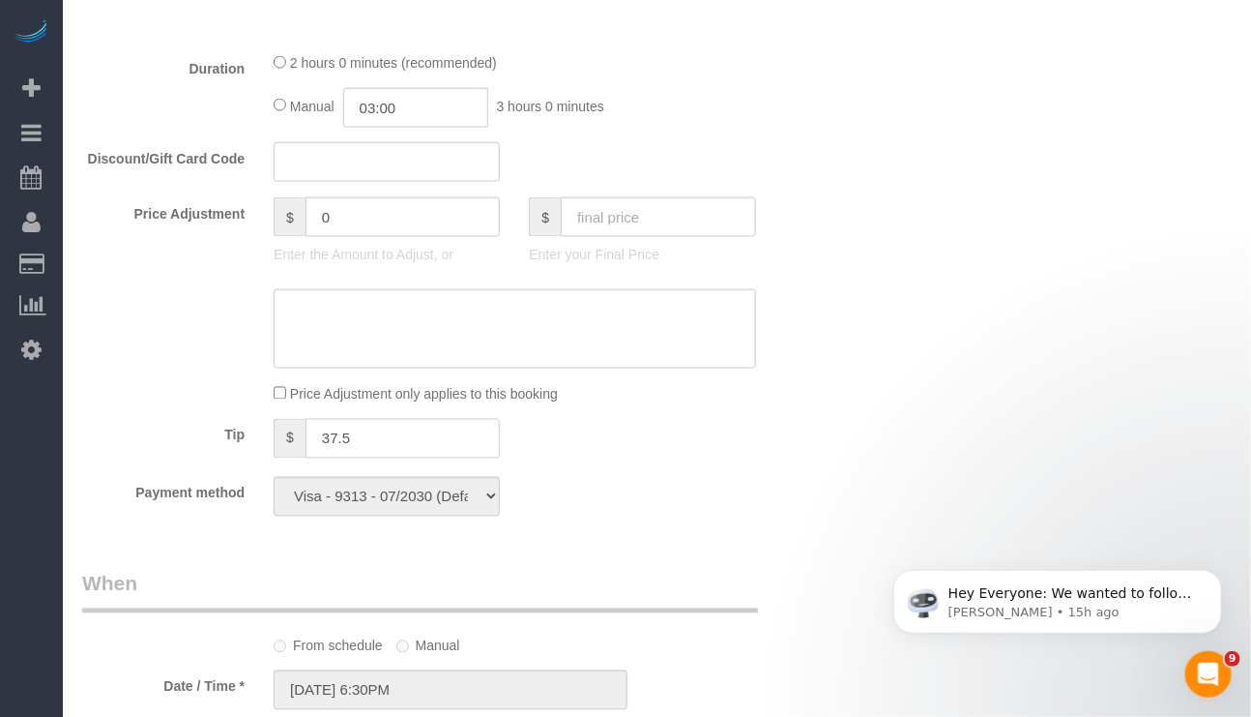
drag, startPoint x: 400, startPoint y: 458, endPoint x: 229, endPoint y: 458, distance: 171.2
click at [229, 458] on div "Tip $ 37.5" at bounding box center [451, 441] width 767 height 44
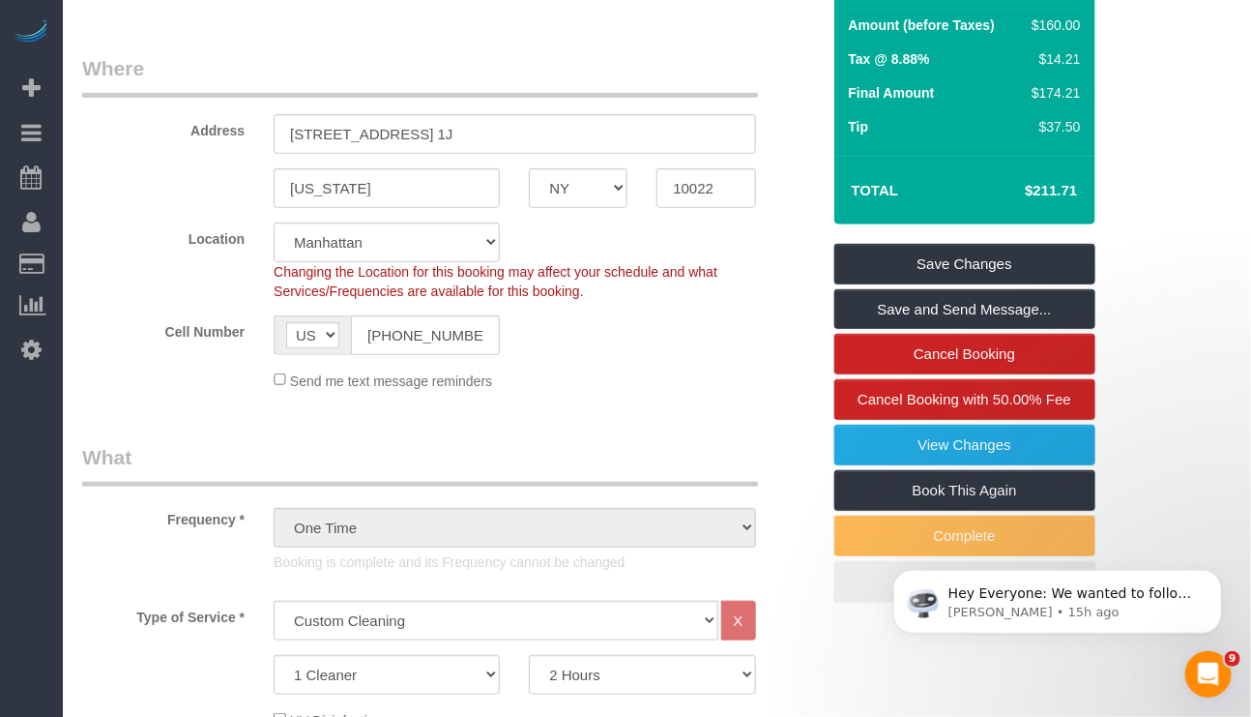
scroll to position [0, 0]
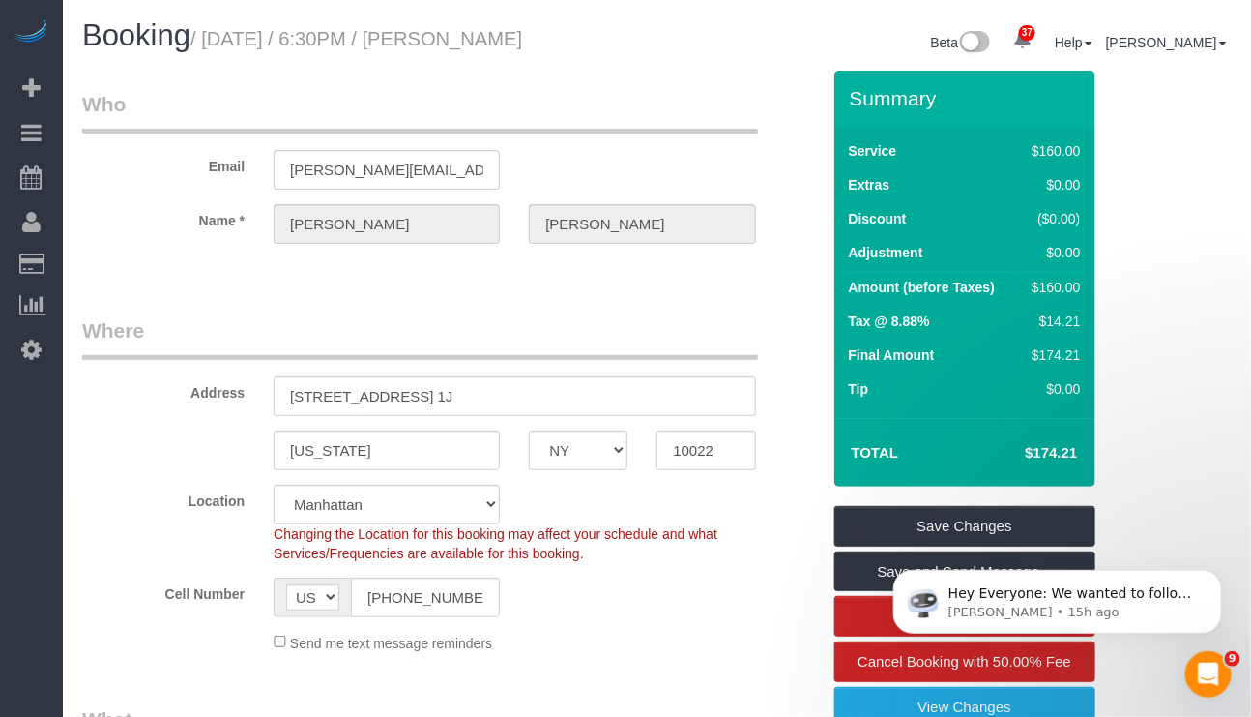
drag, startPoint x: 1018, startPoint y: 454, endPoint x: 1079, endPoint y: 459, distance: 61.2
click at [1079, 459] on td "$174.21" at bounding box center [1022, 452] width 126 height 48
copy h4 "$174.21"
click at [729, 561] on div "Changing the Location for this booking may affect your schedule and what Servic…" at bounding box center [514, 543] width 511 height 39
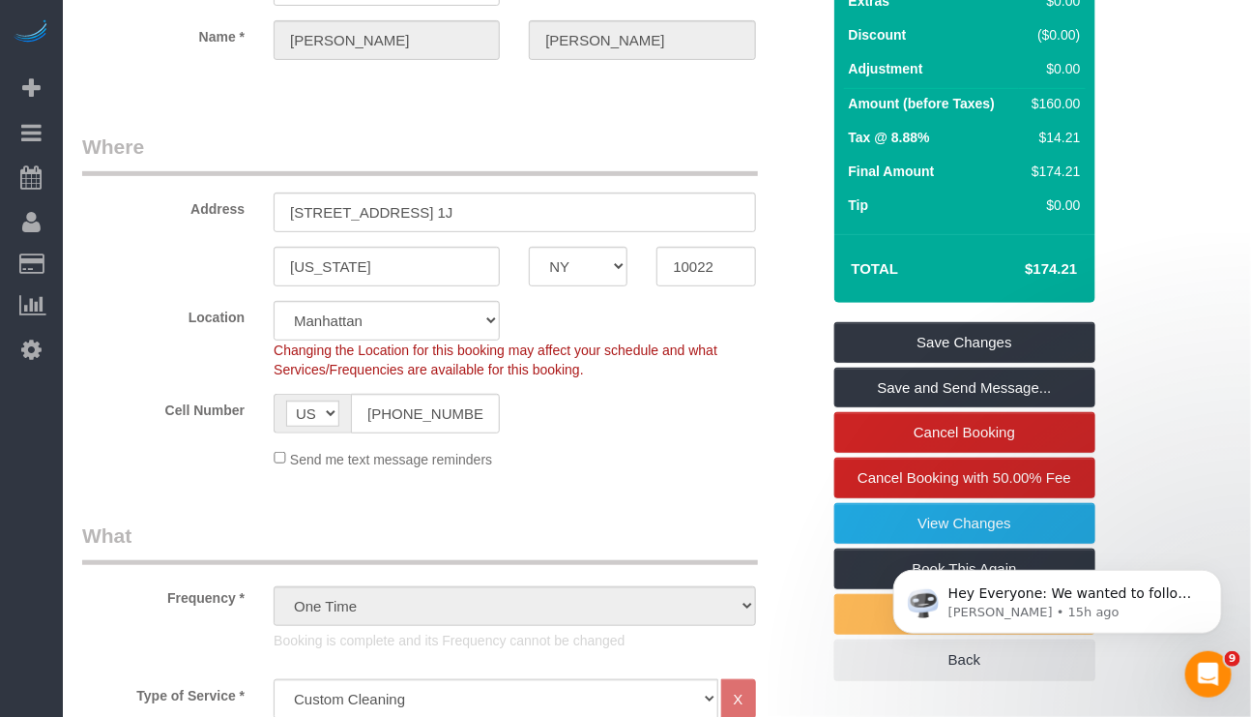
scroll to position [419, 0]
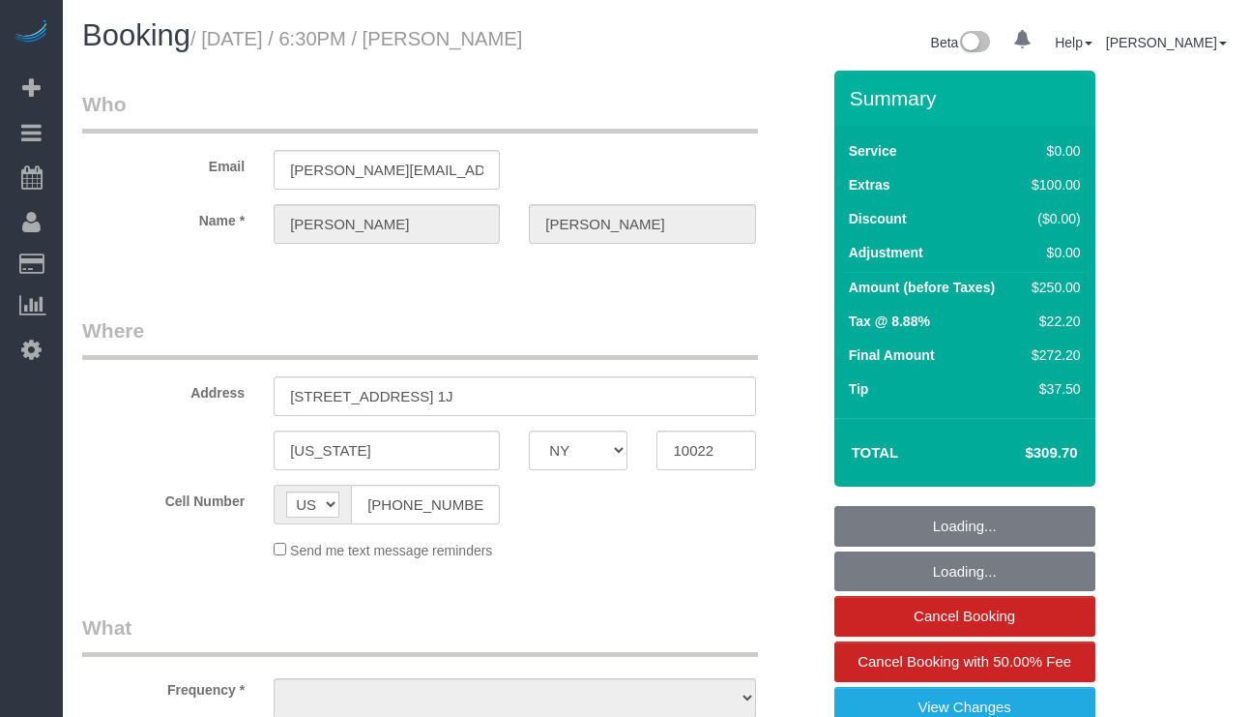
select select "NY"
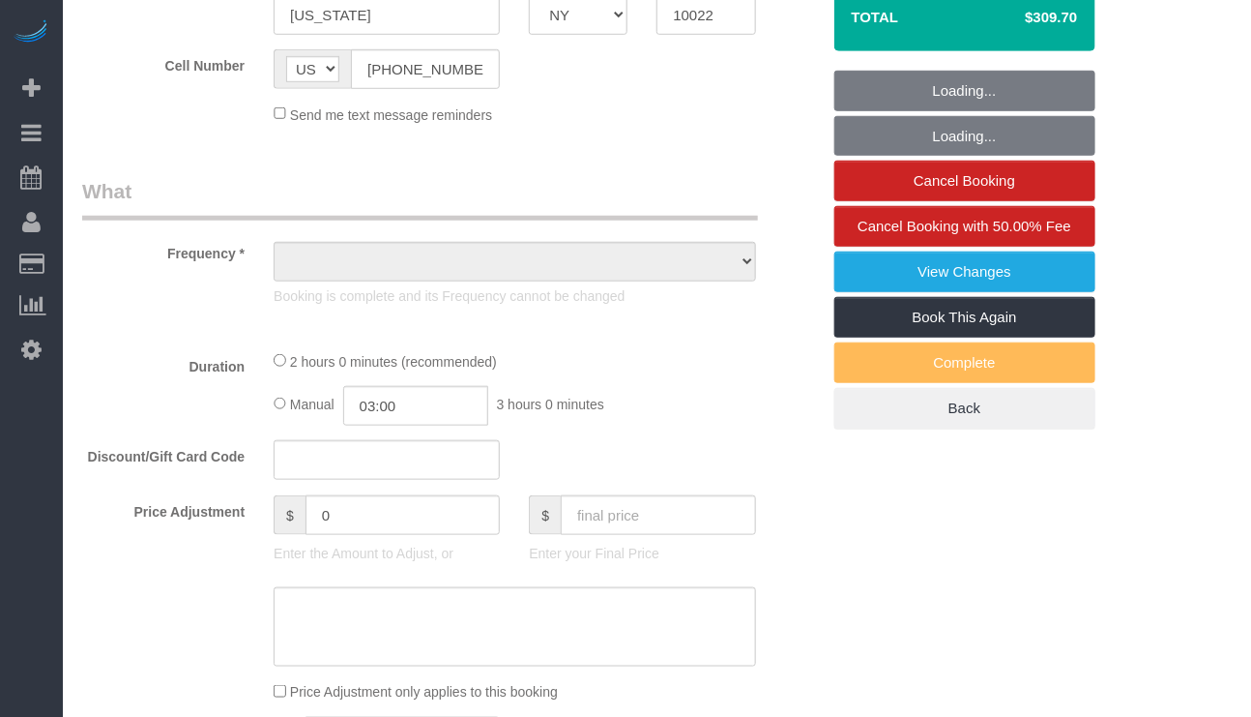
select select "string:stripe-pm_1SFGE14VGloSiKo78cp1AKh9"
select select "number:66"
select select "number:90"
select select "number:15"
select select "number:6"
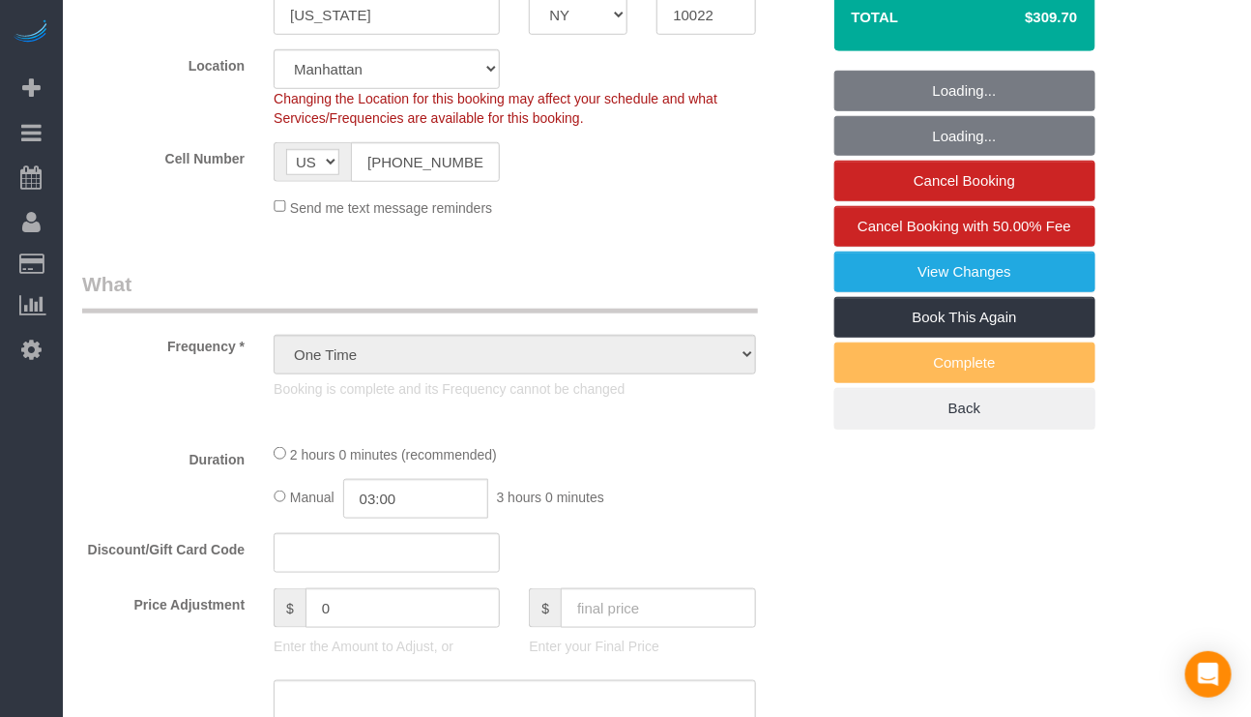
select select "object:1468"
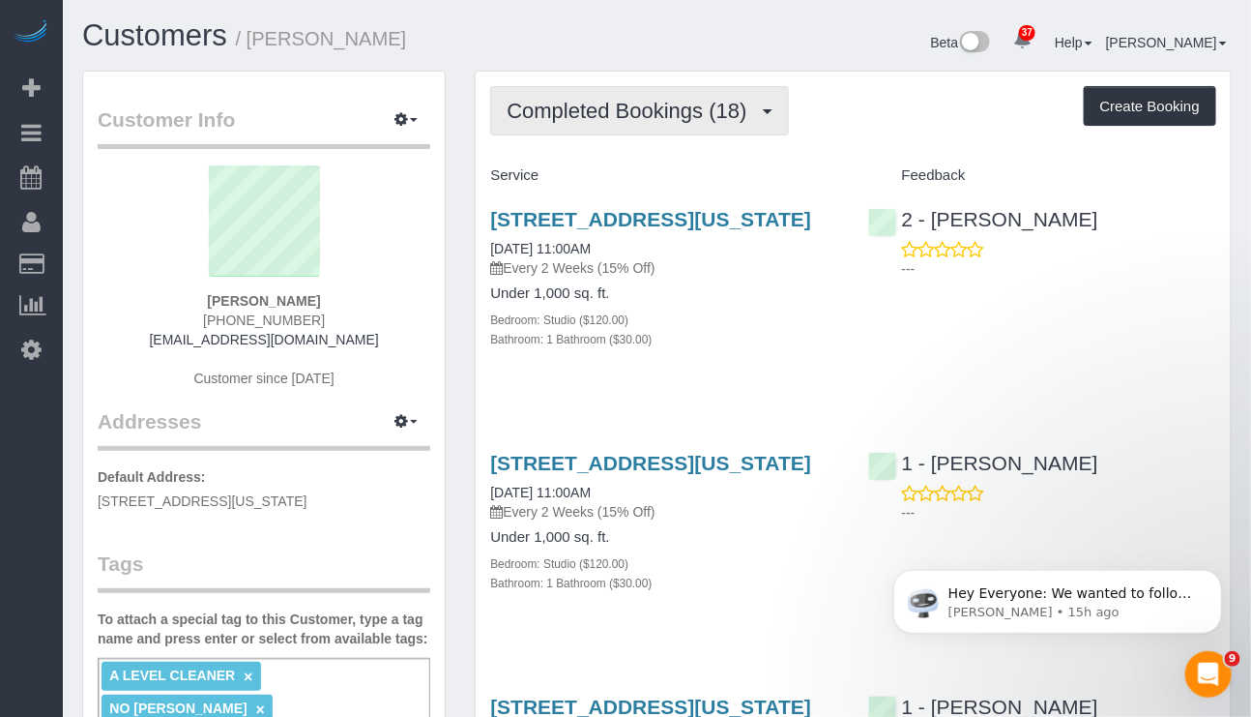
click at [674, 126] on button "Completed Bookings (18)" at bounding box center [639, 110] width 298 height 49
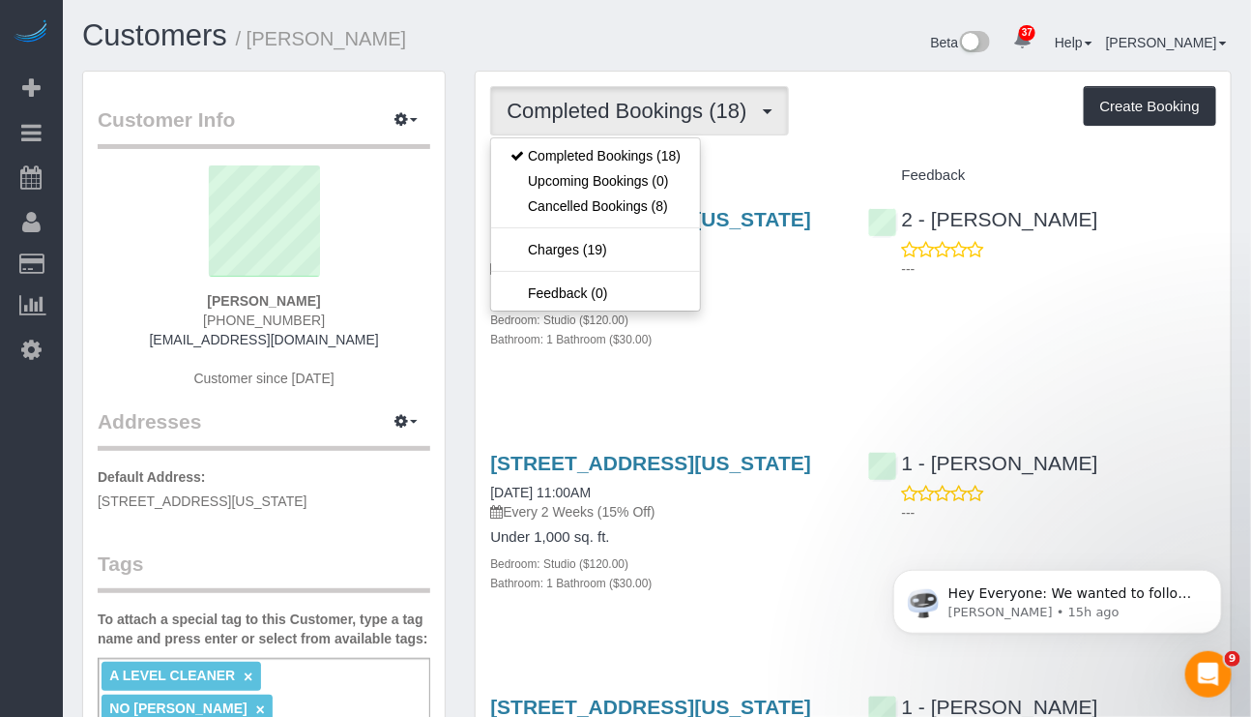
scroll to position [145, 0]
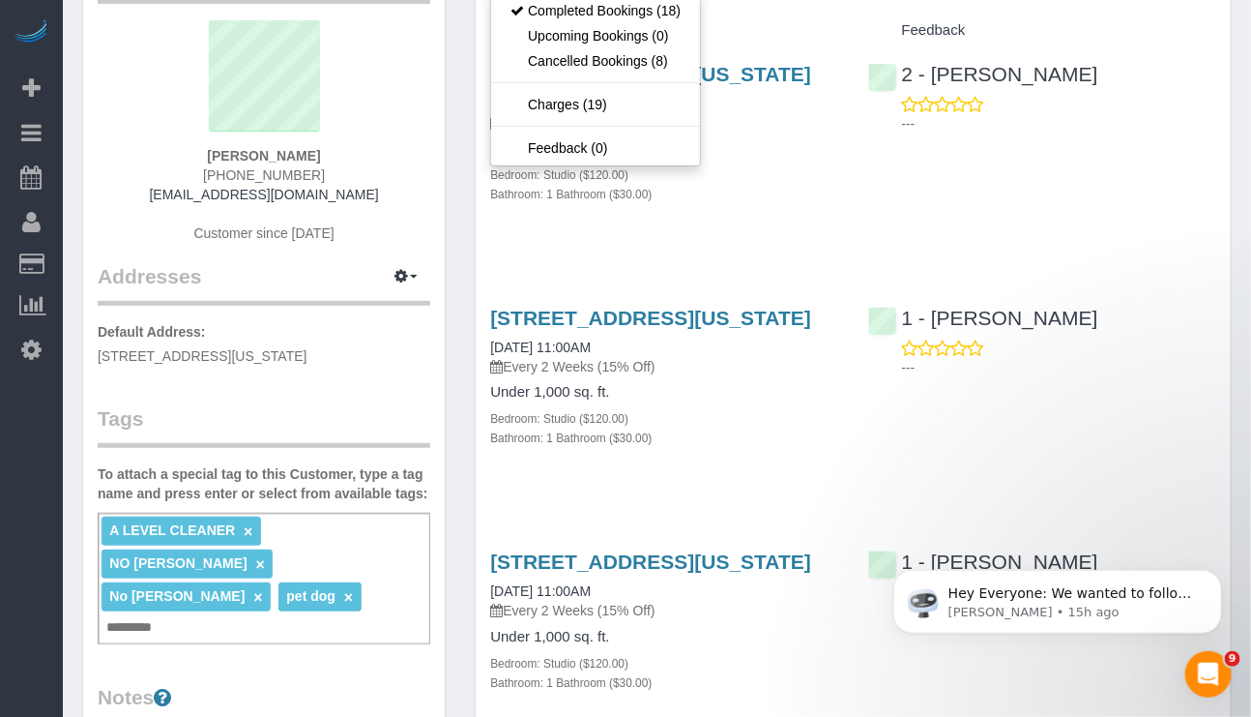
click at [813, 376] on p "Every 2 Weeks (15% Off)" at bounding box center [664, 366] width 348 height 19
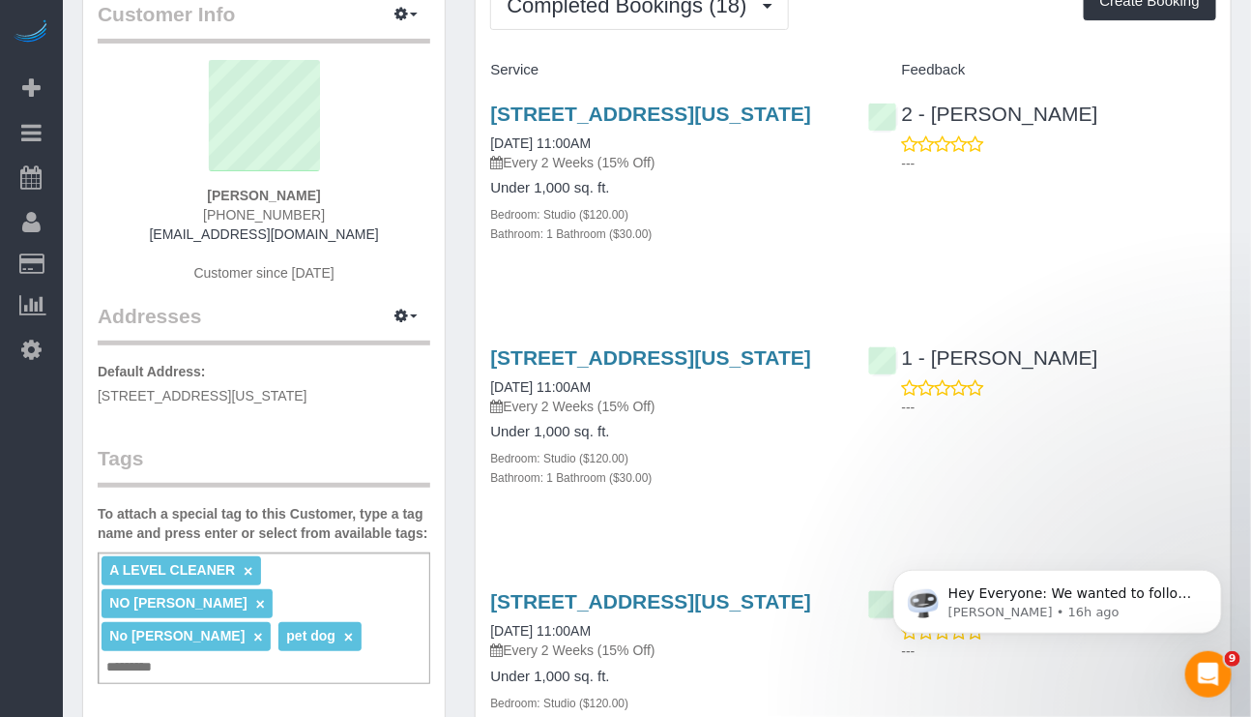
scroll to position [0, 0]
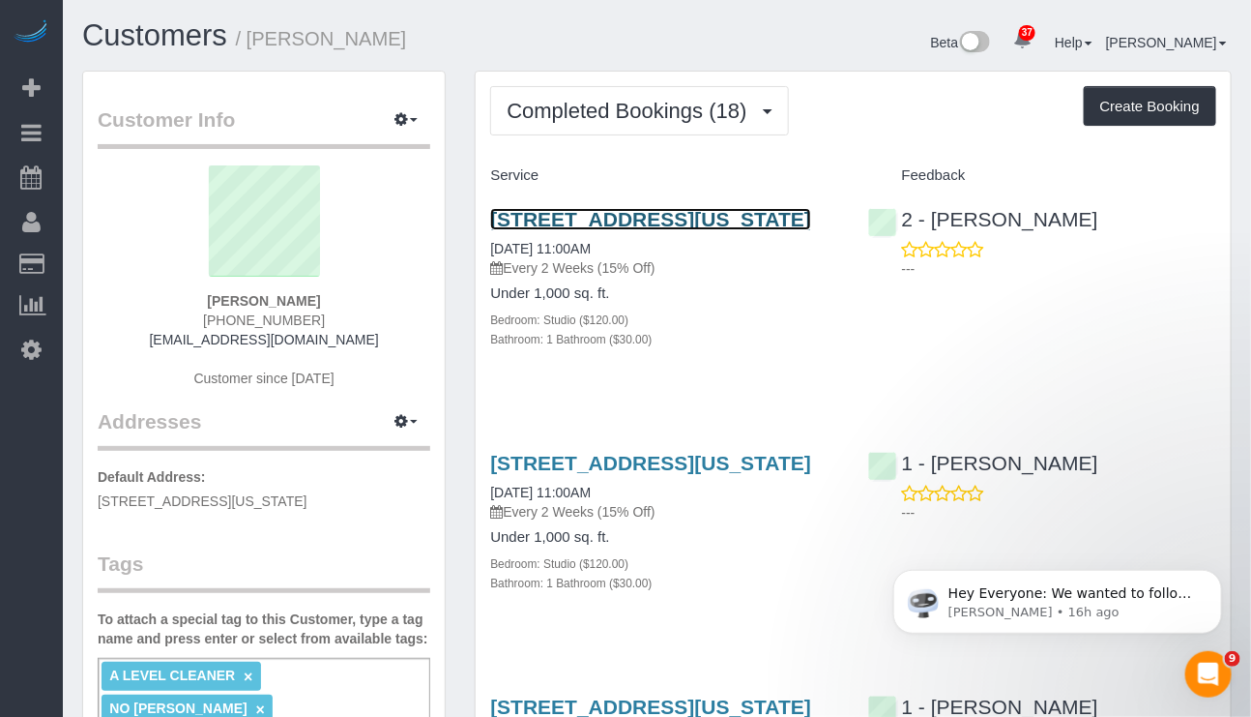
click at [636, 224] on link "20 Broad Street, Apt. 1203, New York, NY 10005" at bounding box center [650, 219] width 321 height 22
click at [747, 348] on div "Bathroom: 1 Bathroom ($30.00)" at bounding box center [664, 338] width 348 height 19
click at [693, 224] on link "20 Broad Street, Apt. 1203, New York, NY 10005" at bounding box center [650, 219] width 321 height 22
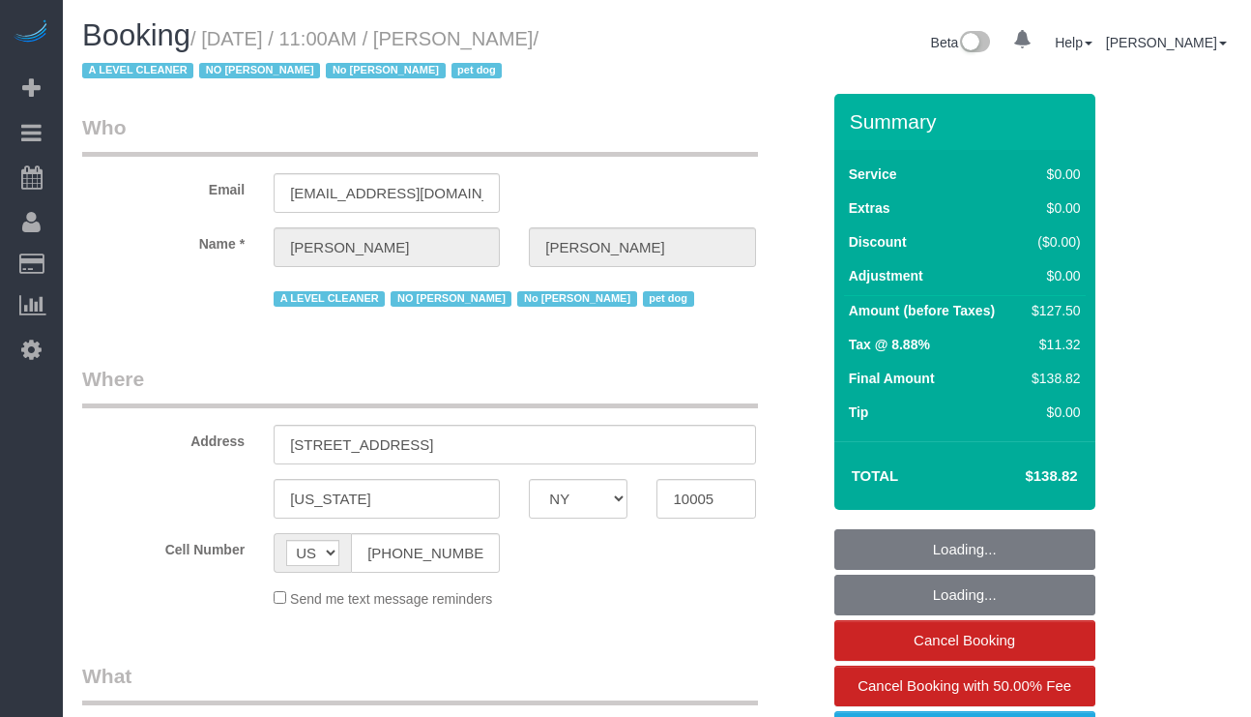
select select "NY"
select select "object:836"
select select "number:59"
select select "number:72"
select select "number:13"
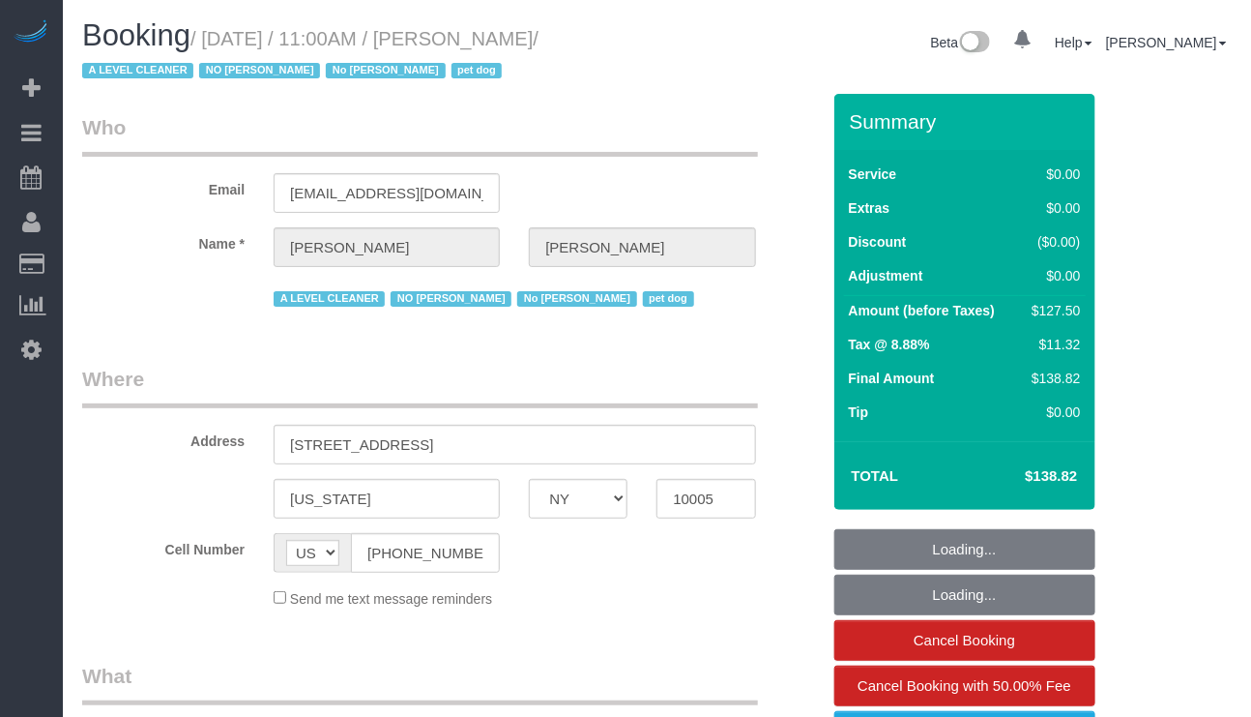
select select "number:6"
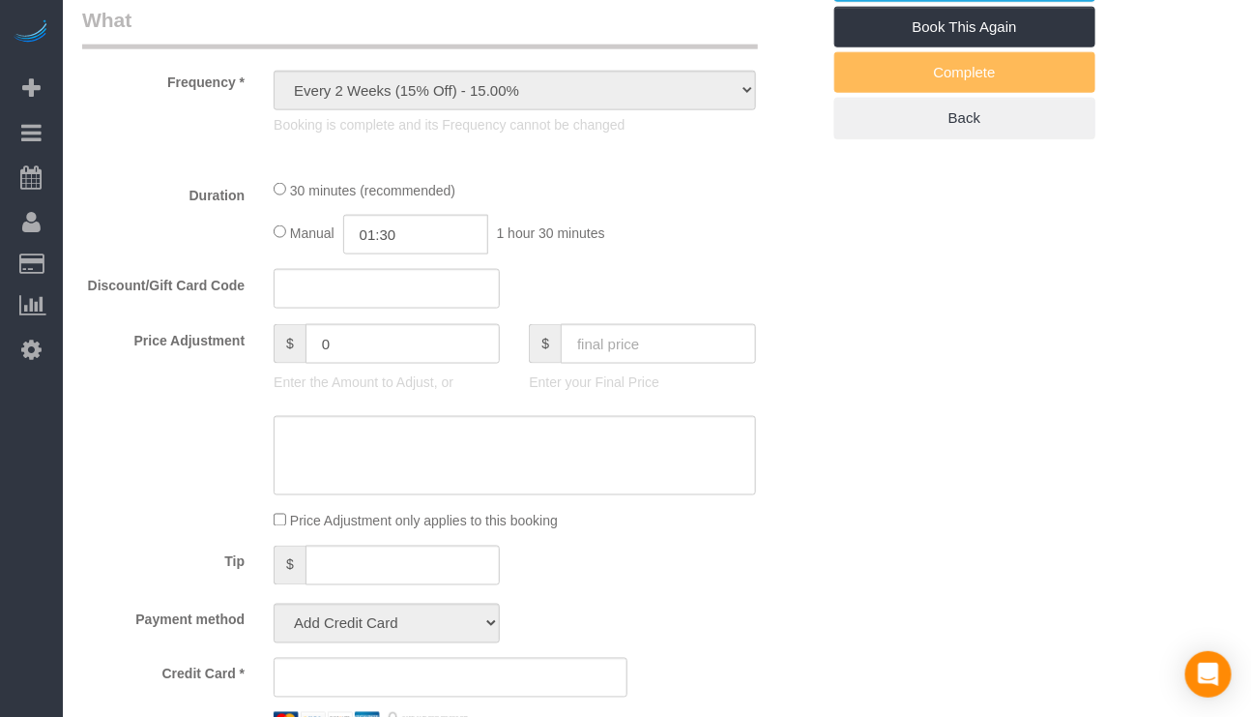
select select "string:stripe-pm_1QKQBO4VGloSiKo7IuutFYzn"
select select "spot1"
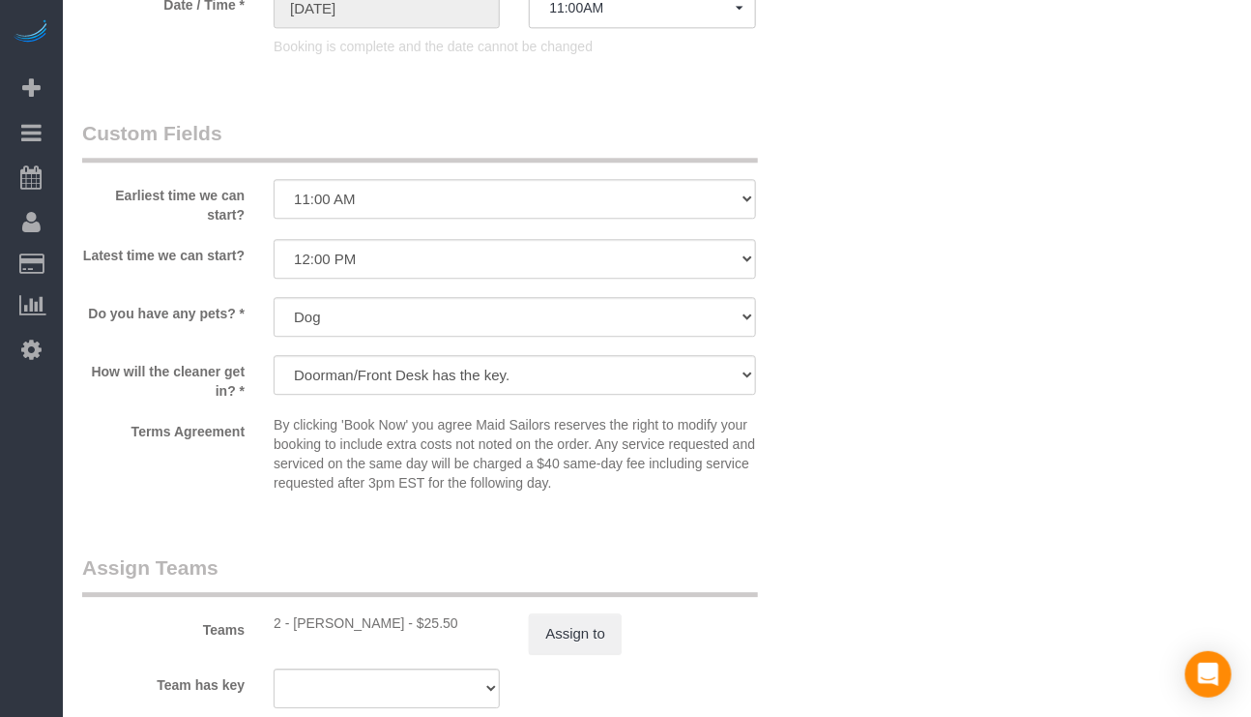
select select "object:1486"
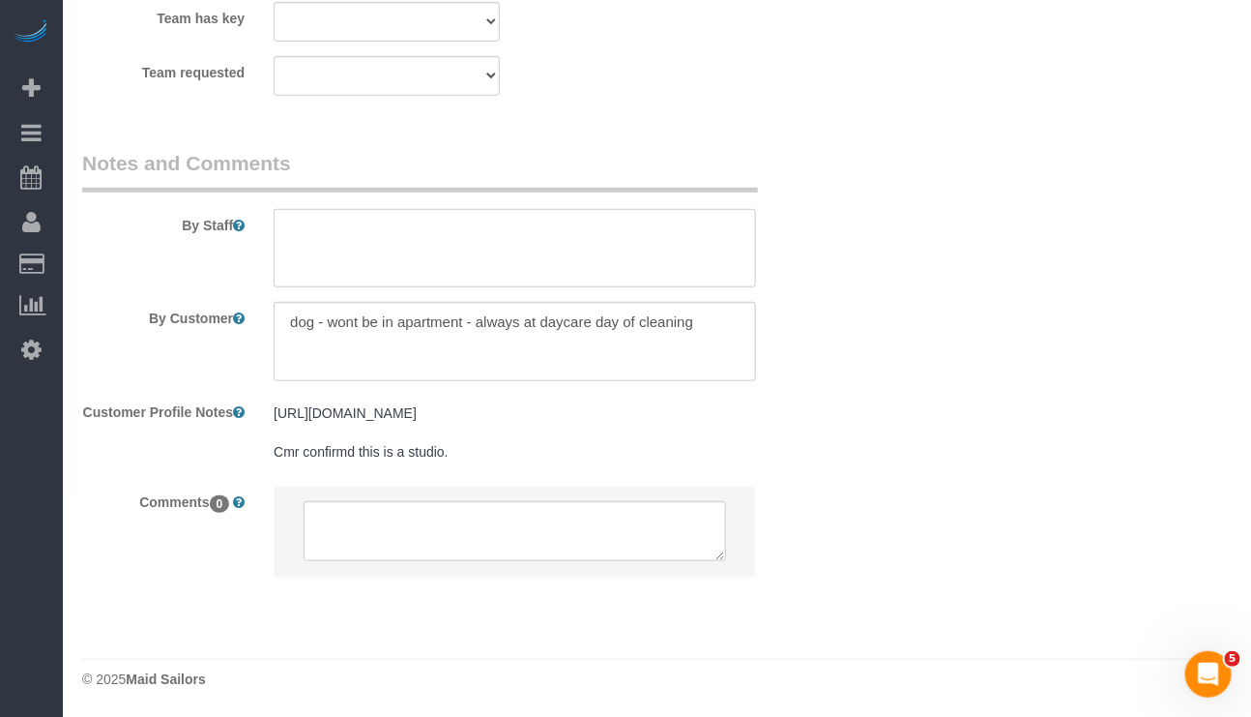
click at [429, 244] on textarea at bounding box center [515, 248] width 482 height 79
paste textarea "I would like my vacuums used and I have swifter as well as a broom"
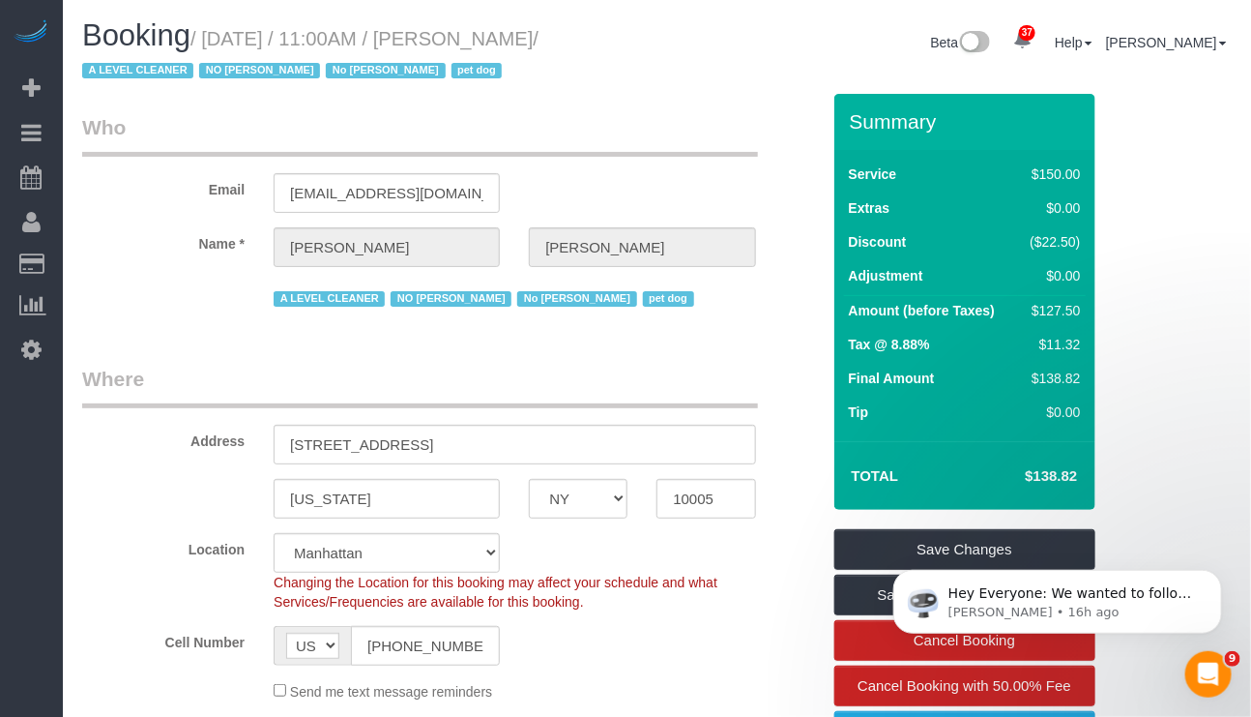
type textarea "I would like my vacuums used and I have swifter as well as a broom"
click at [927, 546] on body "Hey Everyone: We wanted to follow up and let you know we have been closely moni…" at bounding box center [1056, 596] width 371 height 120
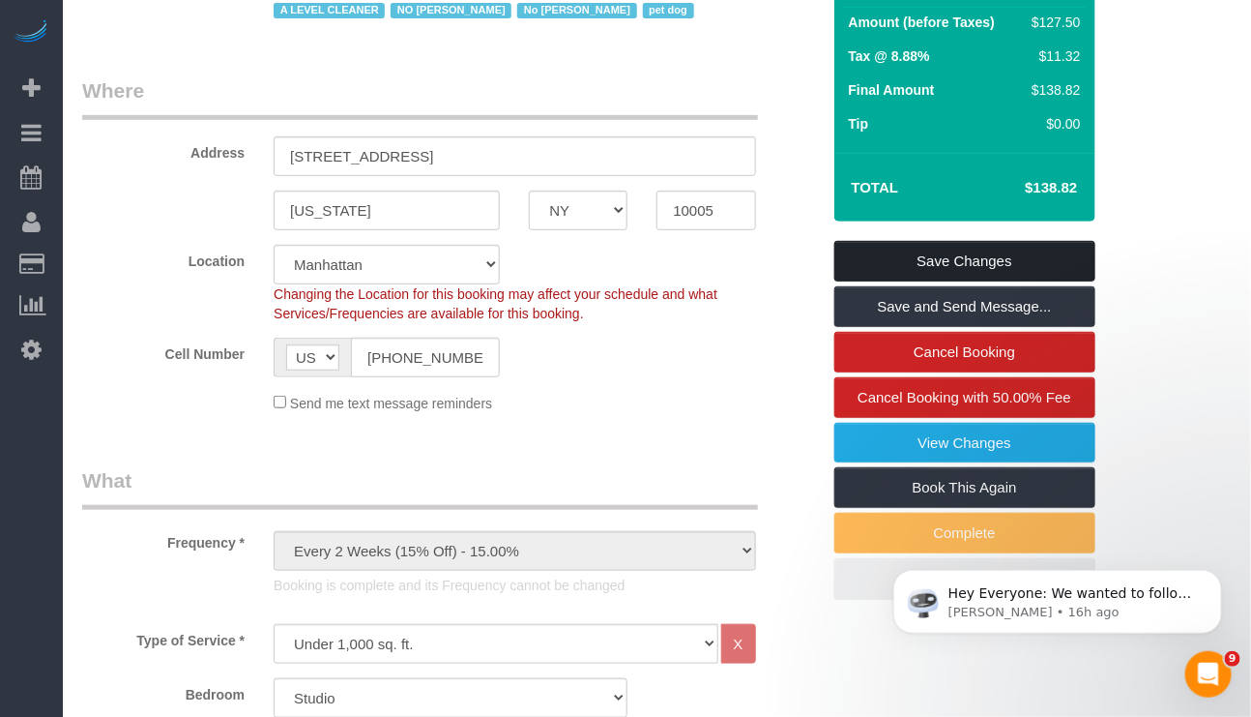
scroll to position [290, 0]
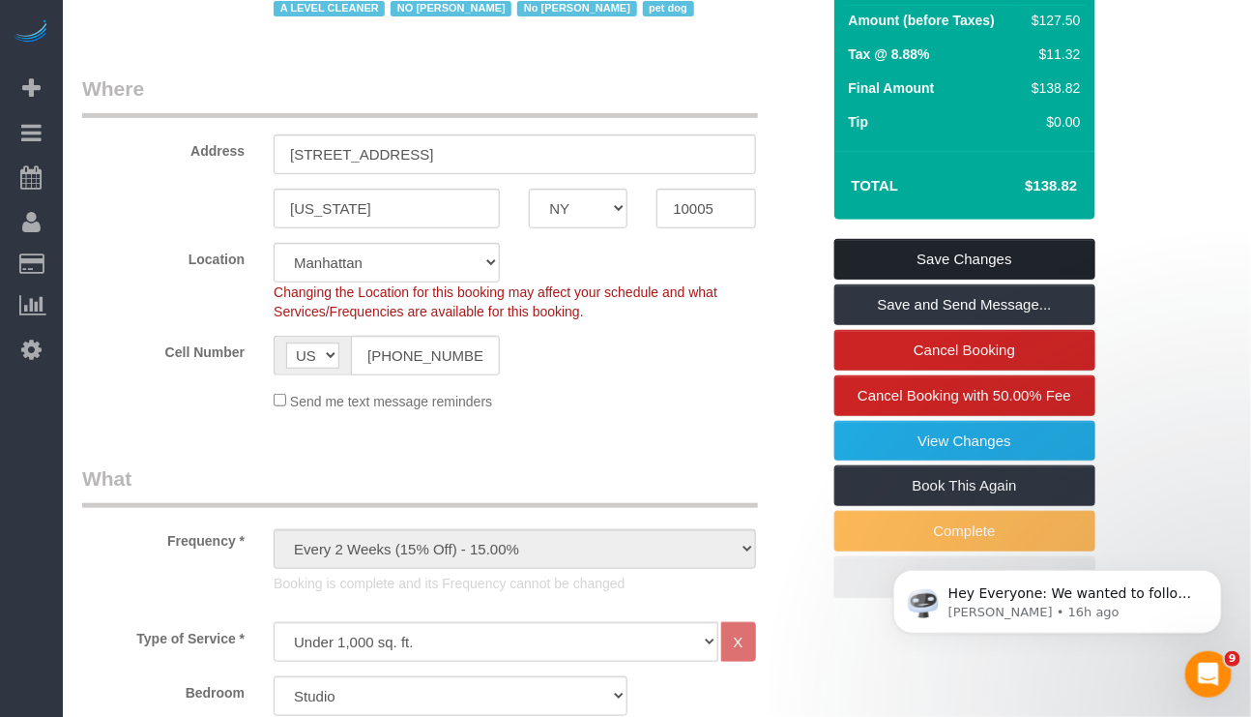
click at [880, 267] on link "Save Changes" at bounding box center [965, 259] width 261 height 41
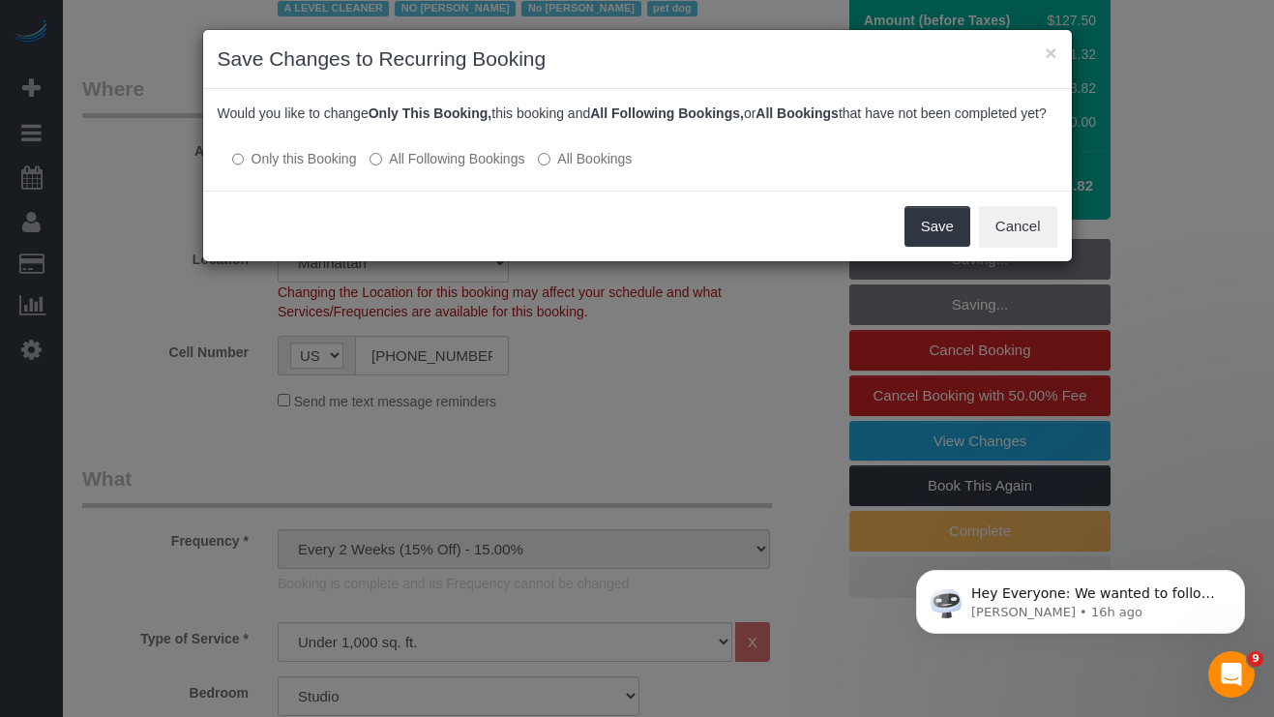
click at [447, 168] on label "All Following Bookings" at bounding box center [446, 158] width 155 height 19
click at [906, 241] on button "Save" at bounding box center [937, 226] width 66 height 41
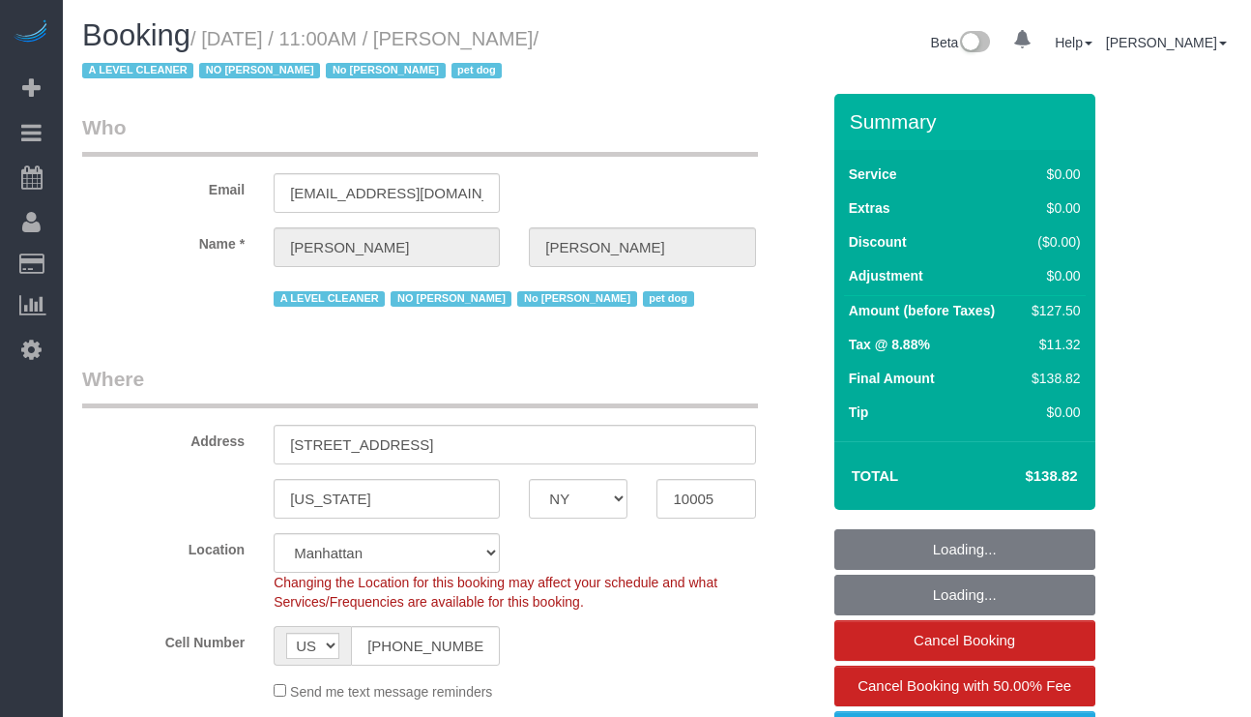
select select "NY"
select select "string:stripe-pm_1QKQBO4VGloSiKo7IuutFYzn"
select select "object:1136"
select select "spot1"
select select "number:59"
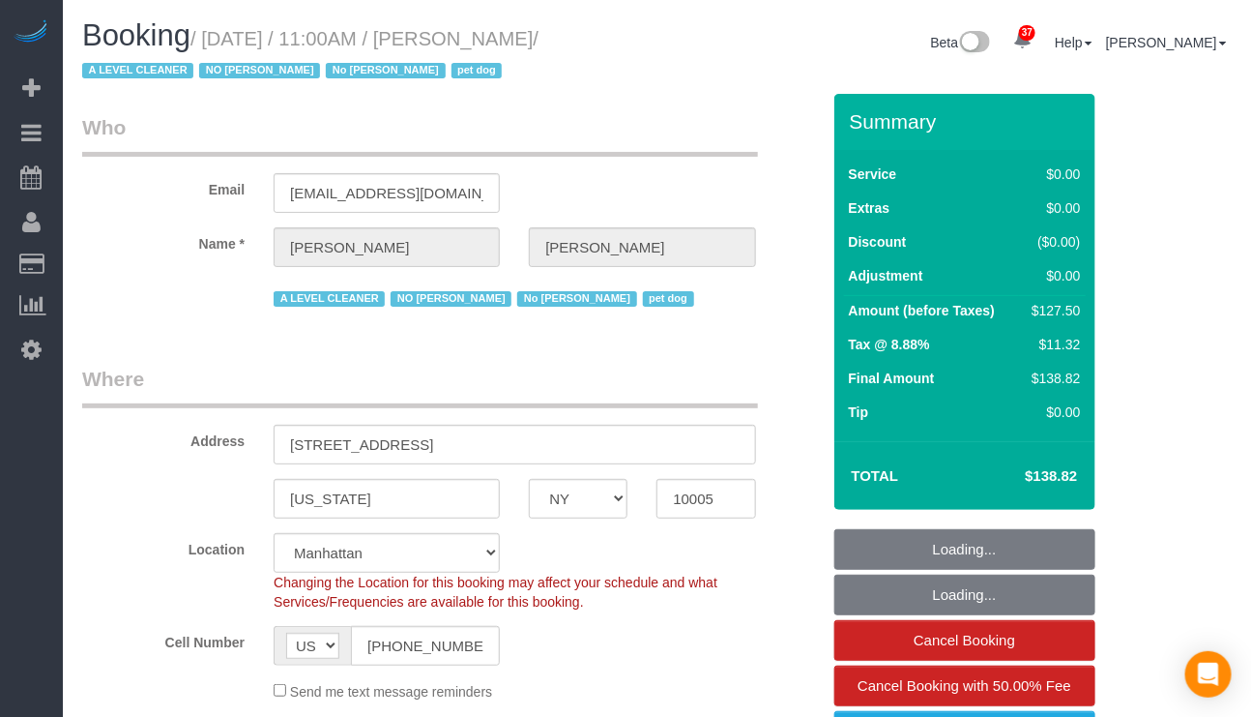
select select "number:72"
select select "number:13"
select select "number:6"
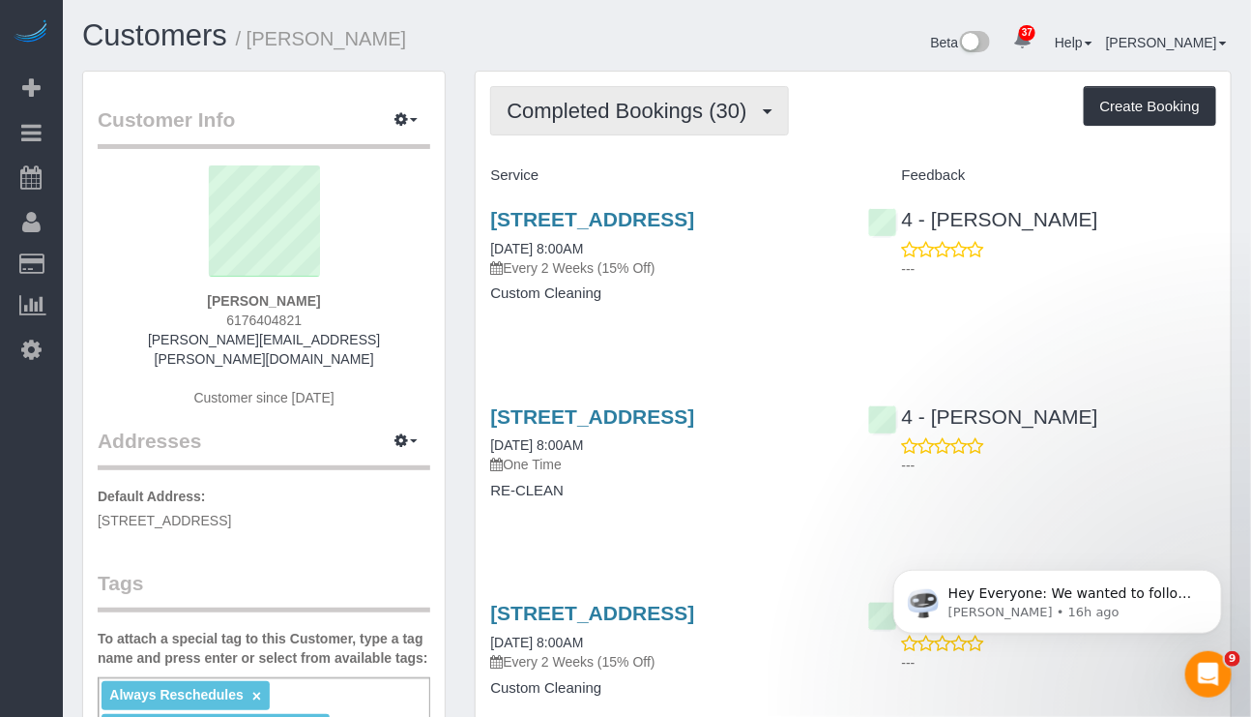
click at [671, 107] on span "Completed Bookings (30)" at bounding box center [631, 111] width 249 height 24
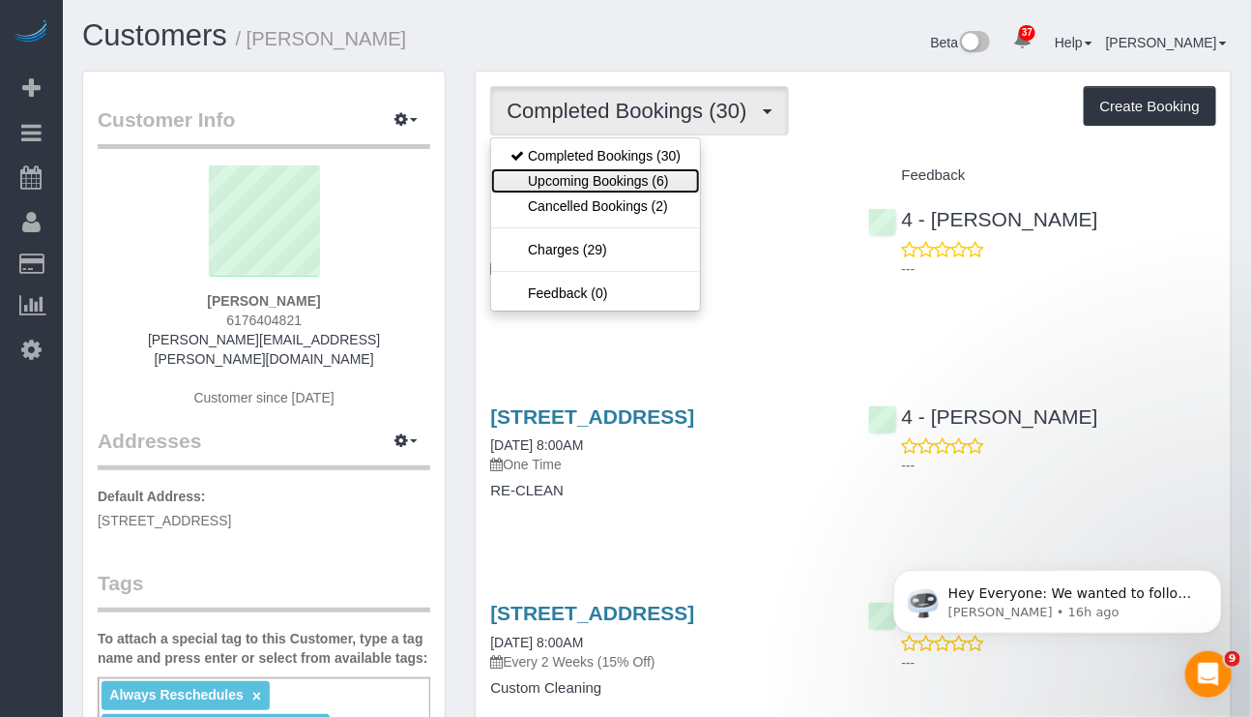
click at [627, 178] on link "Upcoming Bookings (6)" at bounding box center [595, 180] width 209 height 25
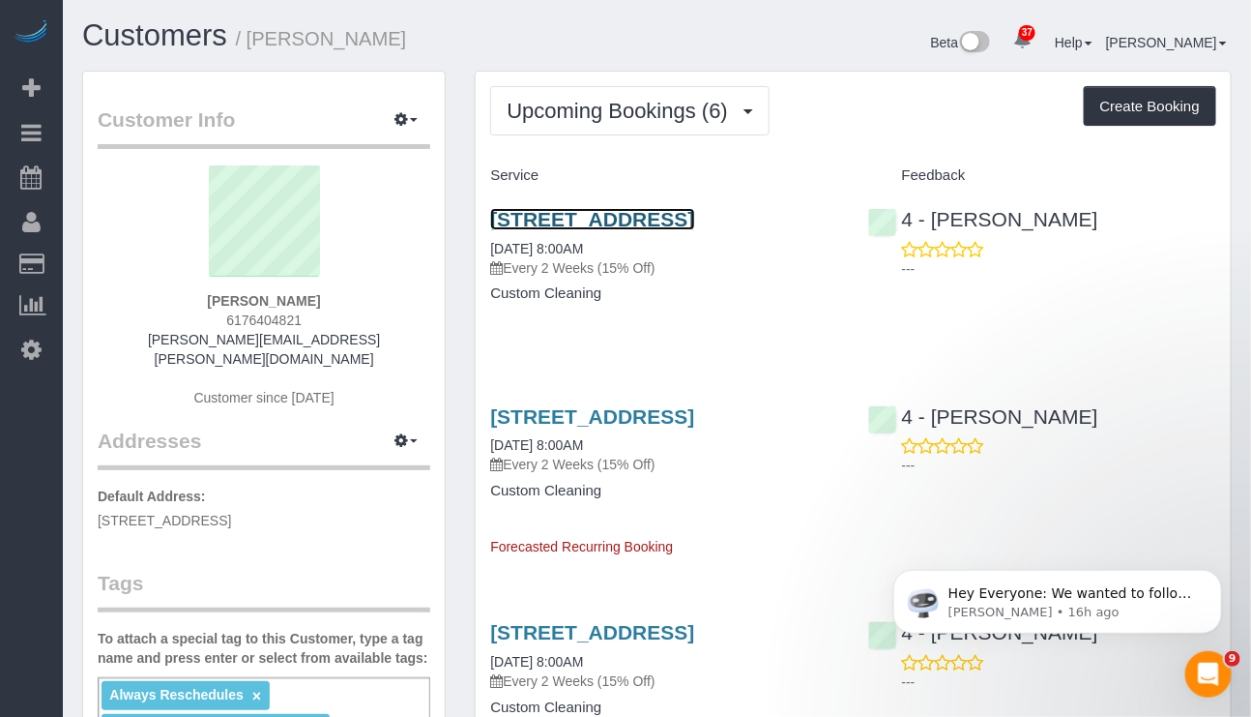
click at [604, 229] on link "[STREET_ADDRESS]" at bounding box center [592, 219] width 204 height 22
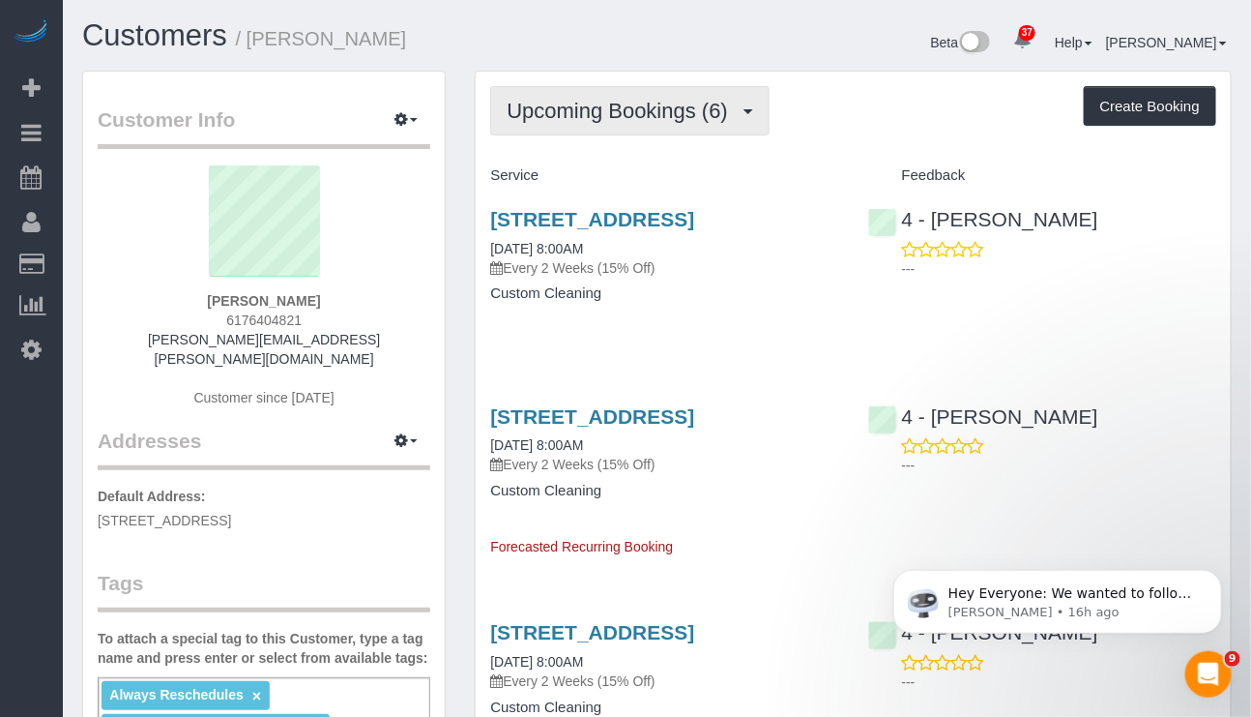
click at [717, 107] on span "Upcoming Bookings (6)" at bounding box center [622, 111] width 231 height 24
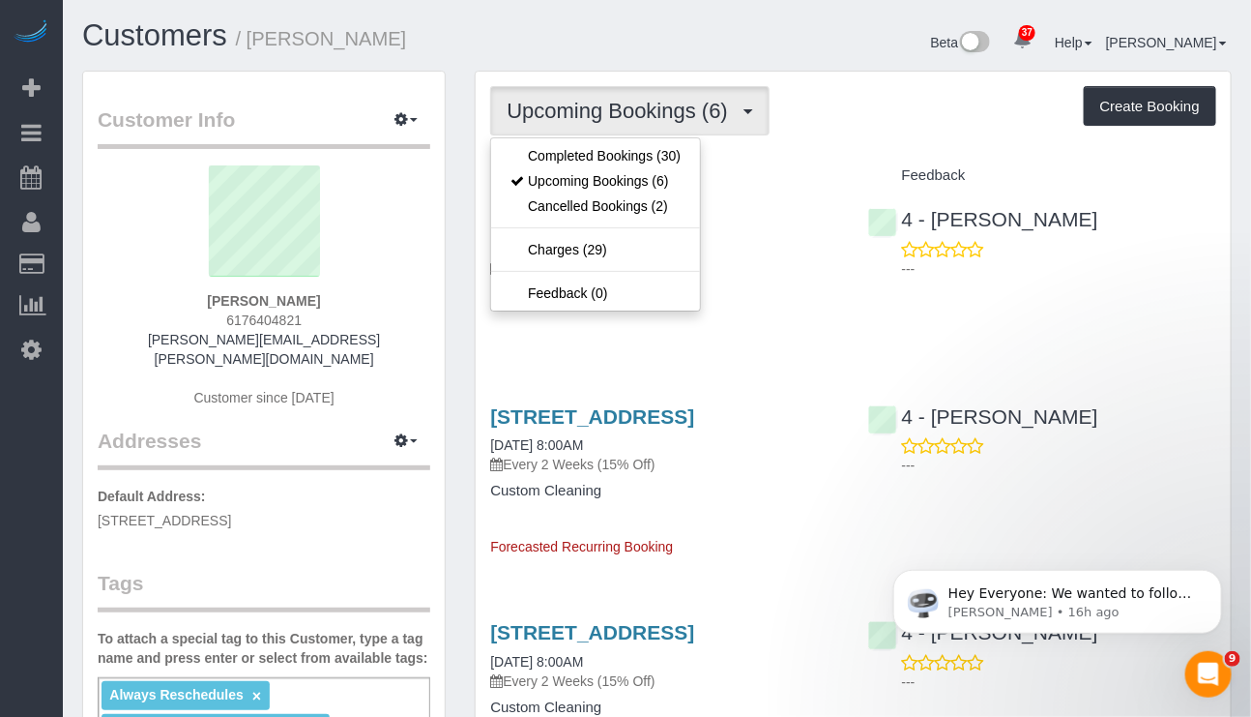
click at [809, 175] on h4 "Service" at bounding box center [664, 175] width 348 height 16
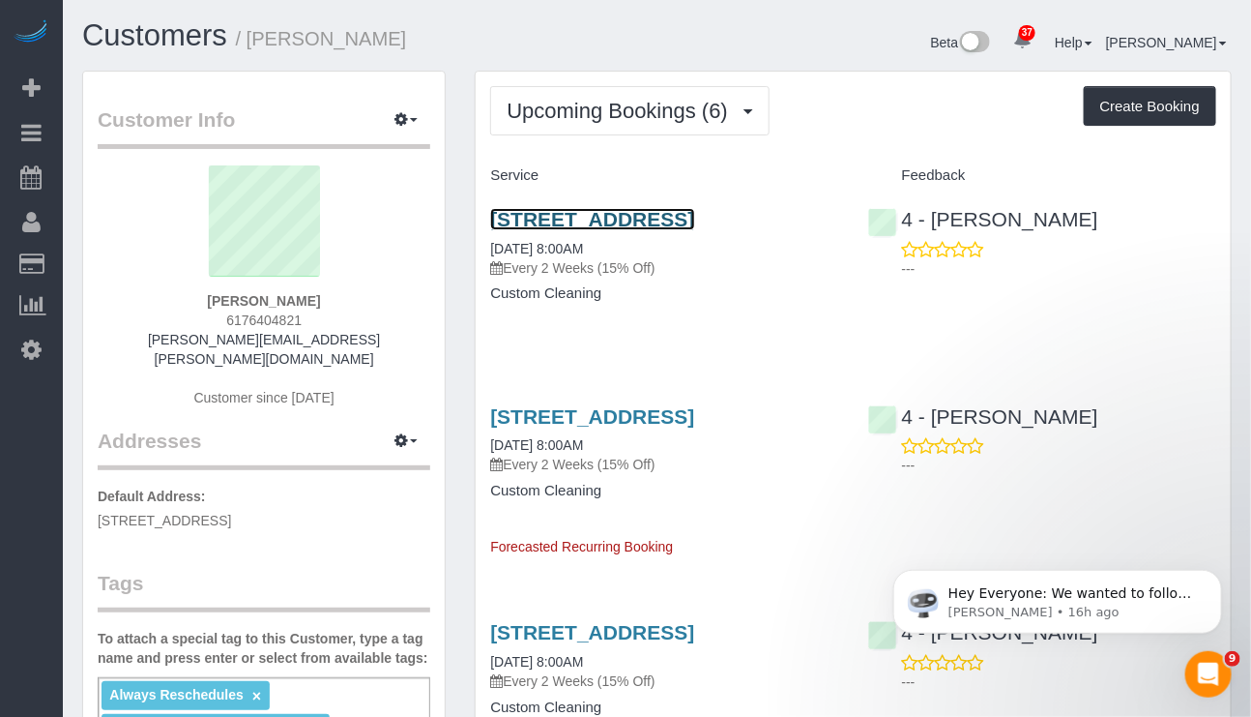
click at [679, 220] on link "[STREET_ADDRESS]" at bounding box center [592, 219] width 204 height 22
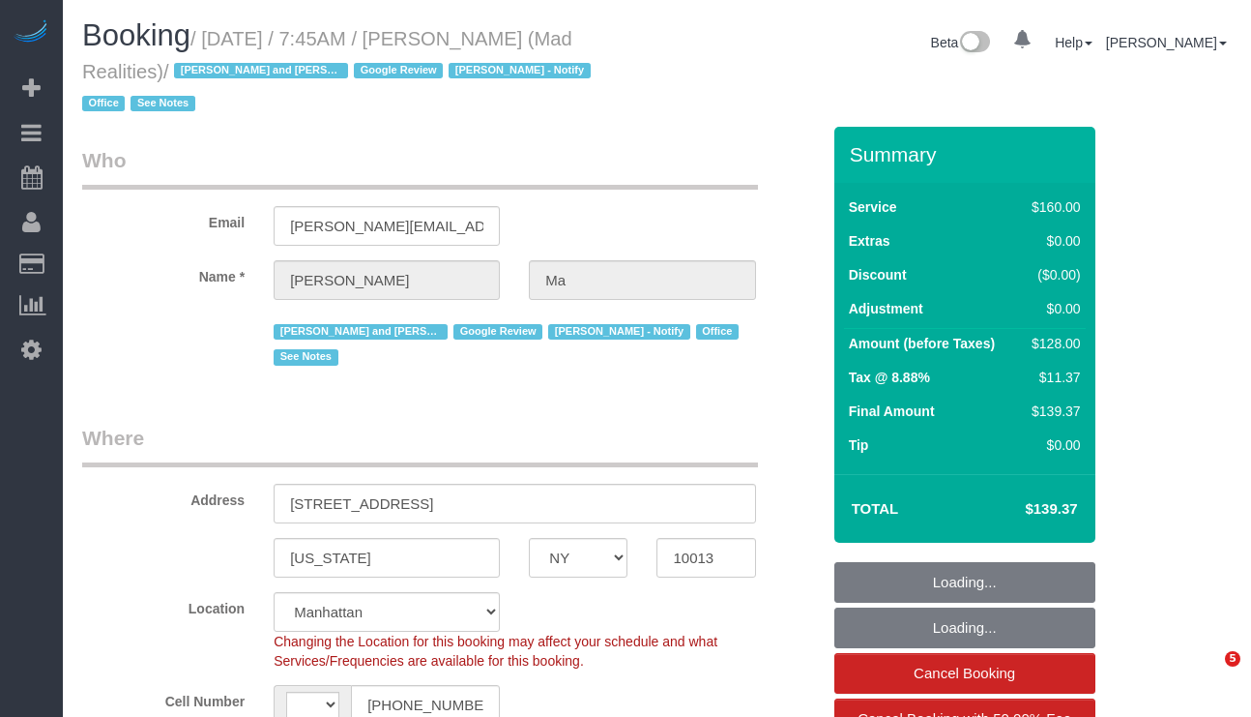
select select "NY"
select select "string:stripe-pm_1PsB1j4VGloSiKo7cb06islp"
select select "string:[GEOGRAPHIC_DATA]"
select select "object:929"
select select "number:89"
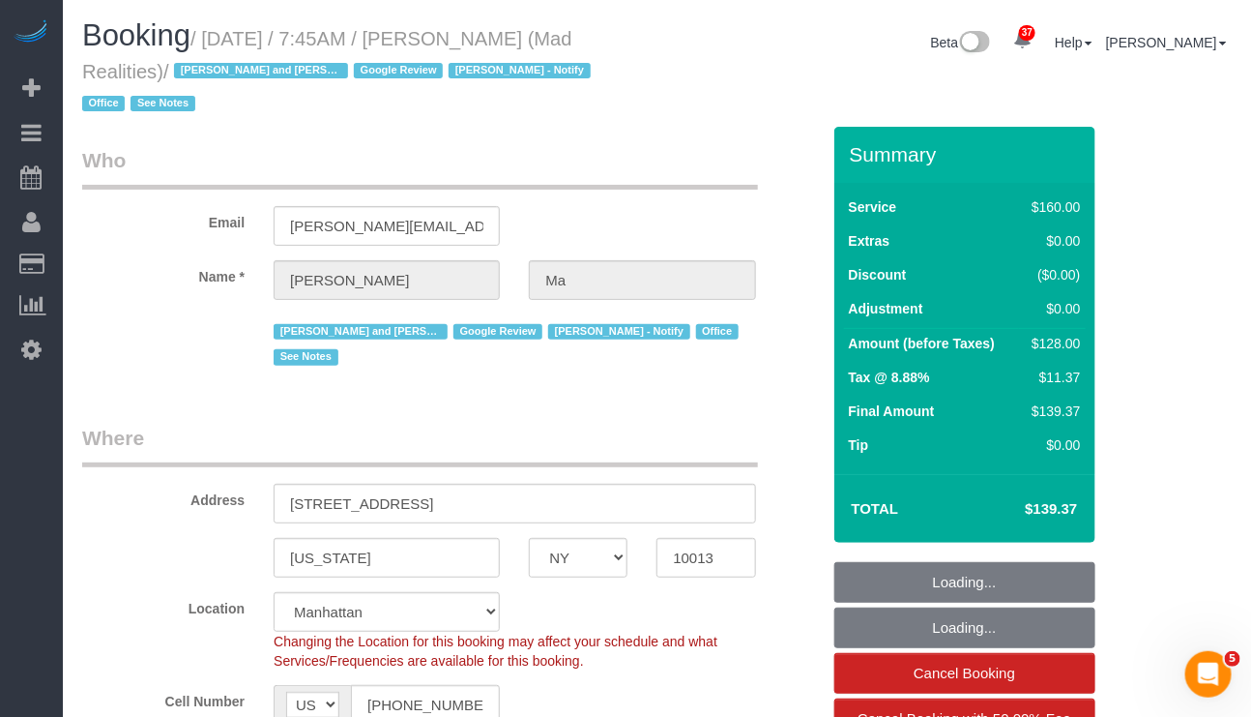
select select "number:90"
select select "number:15"
select select "number:7"
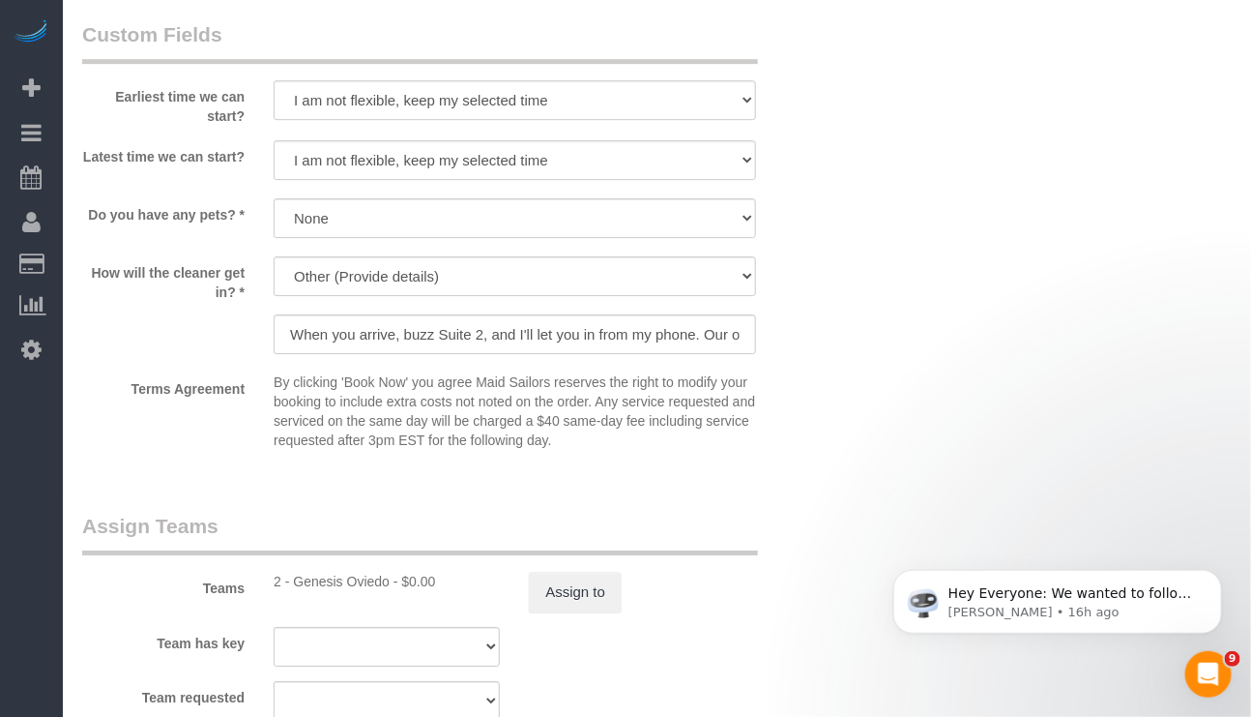
scroll to position [1958, 0]
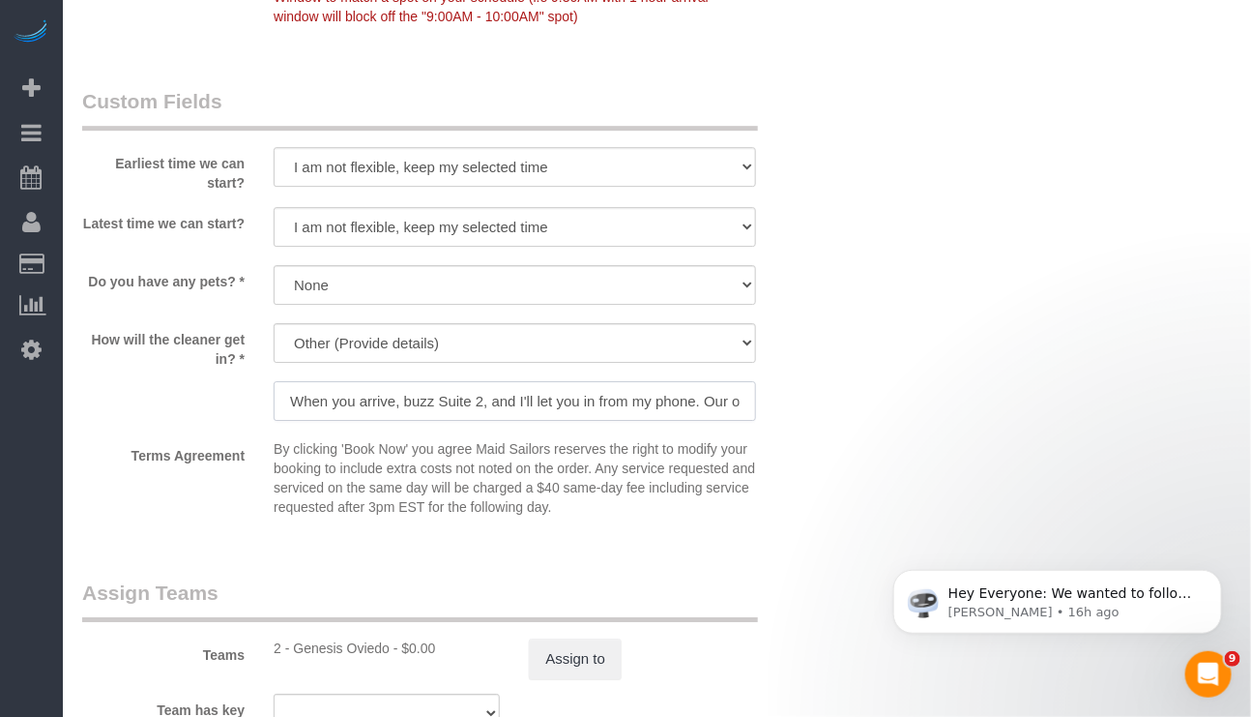
click at [523, 415] on input "When you arrive, buzz Suite 2, and I'll let you in from my phone. Our office is…" at bounding box center [515, 401] width 482 height 40
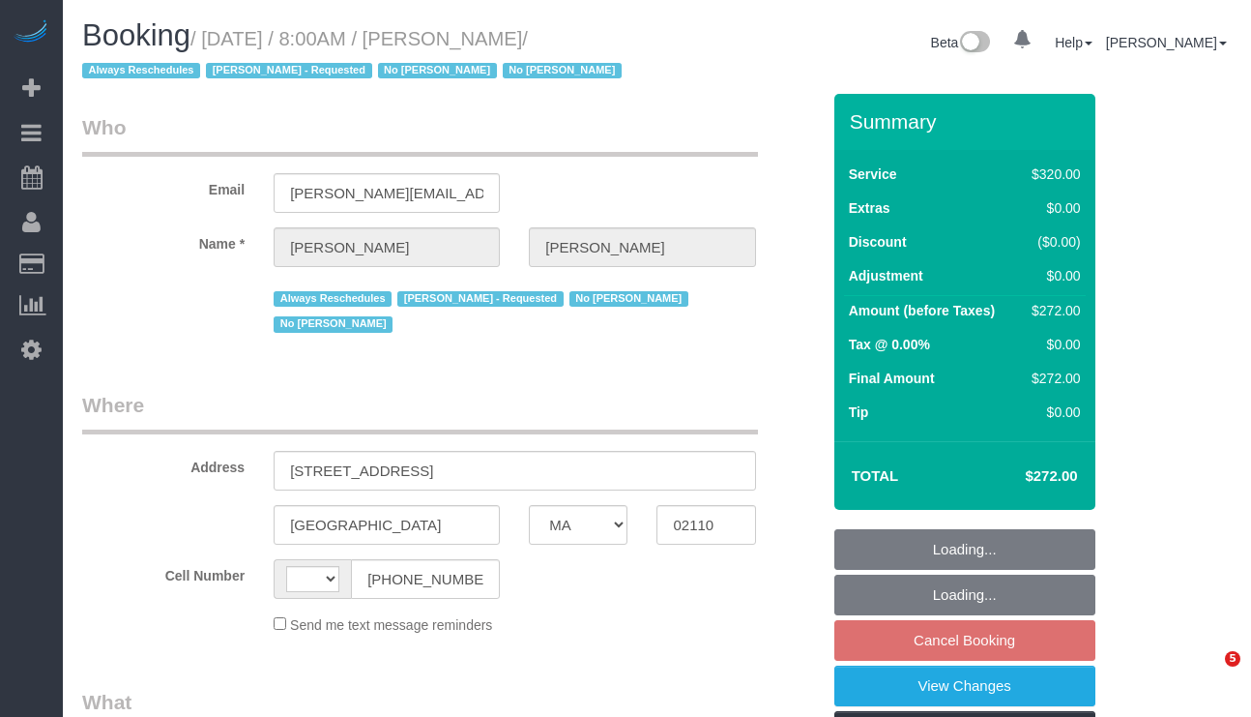
select select "MA"
select select "object:601"
select select "string:stripe-pm_1OP3jM4VGloSiKo7alGGAmXC"
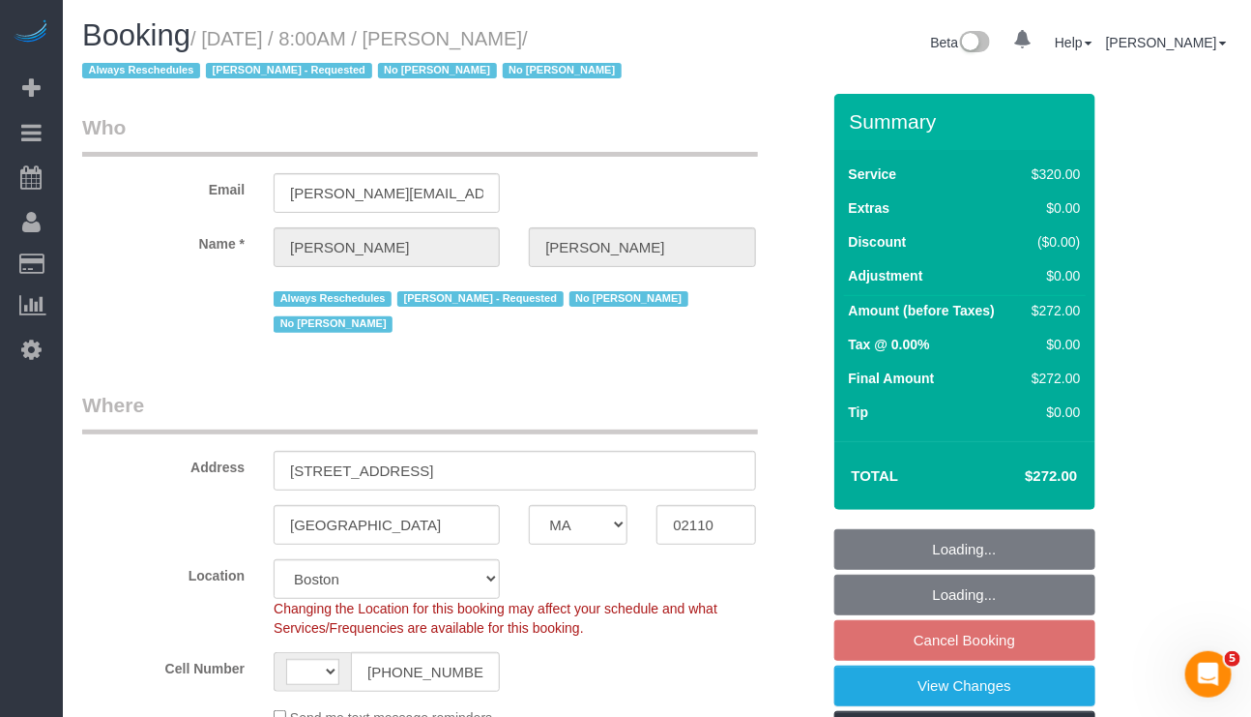
select select "object:854"
select select "string:[GEOGRAPHIC_DATA]"
select select "spot1"
select select "2"
select select "number:89"
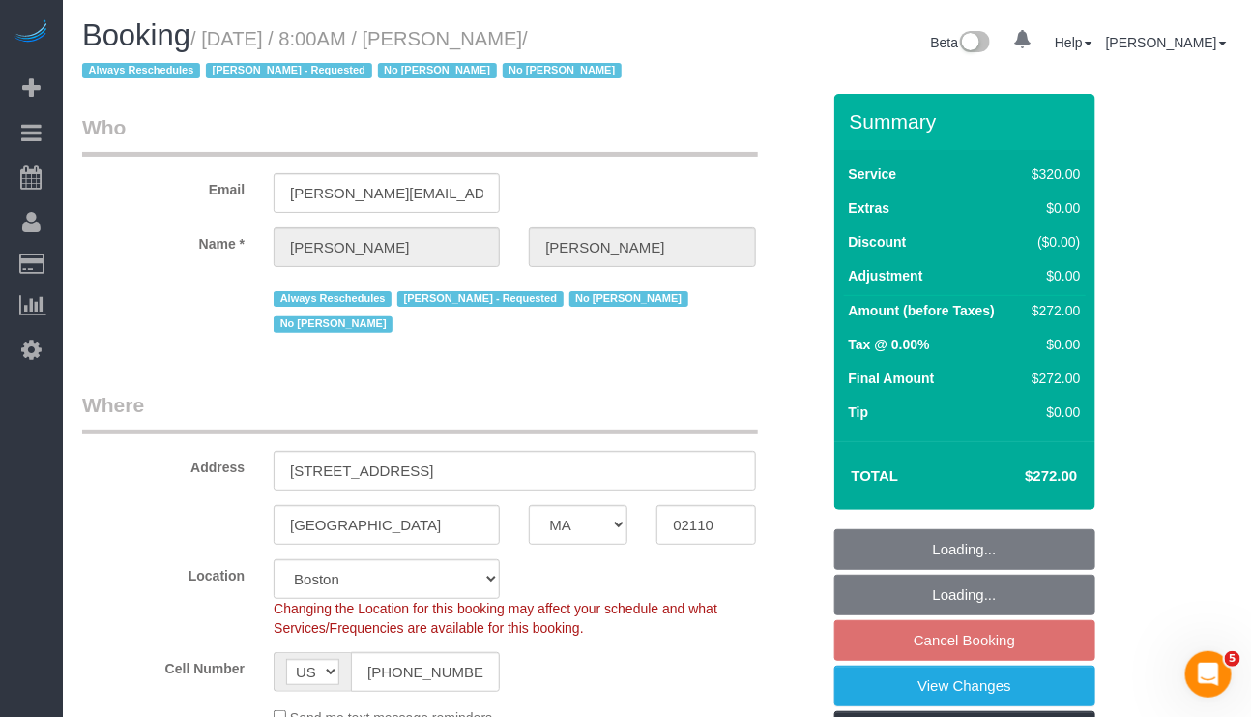
select select "number:90"
select select "number:15"
select select "number:6"
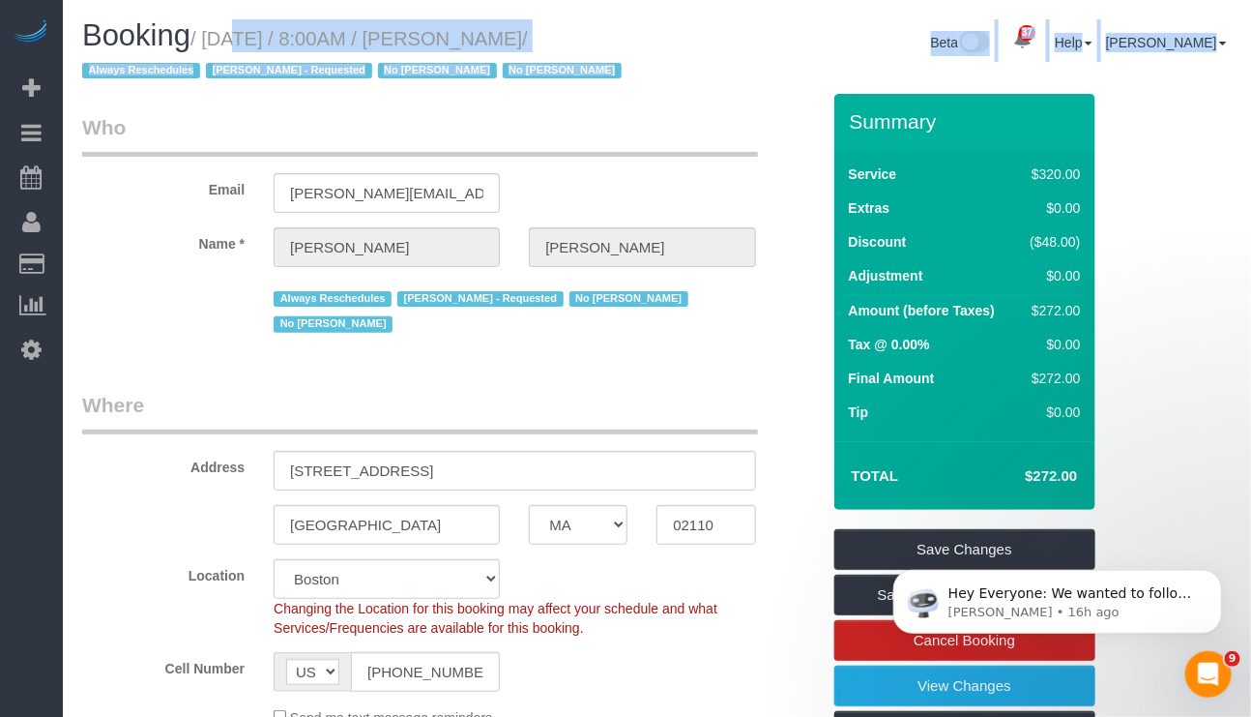
drag, startPoint x: 206, startPoint y: 32, endPoint x: 599, endPoint y: 38, distance: 392.7
click at [599, 38] on small "/ October 10, 2025 / 8:00AM / Nicole Pasquale / Always Reschedules Marcia Batis…" at bounding box center [354, 55] width 545 height 54
copy small "October 10, 2025 / 8:00AM / Nicole Pasquale"
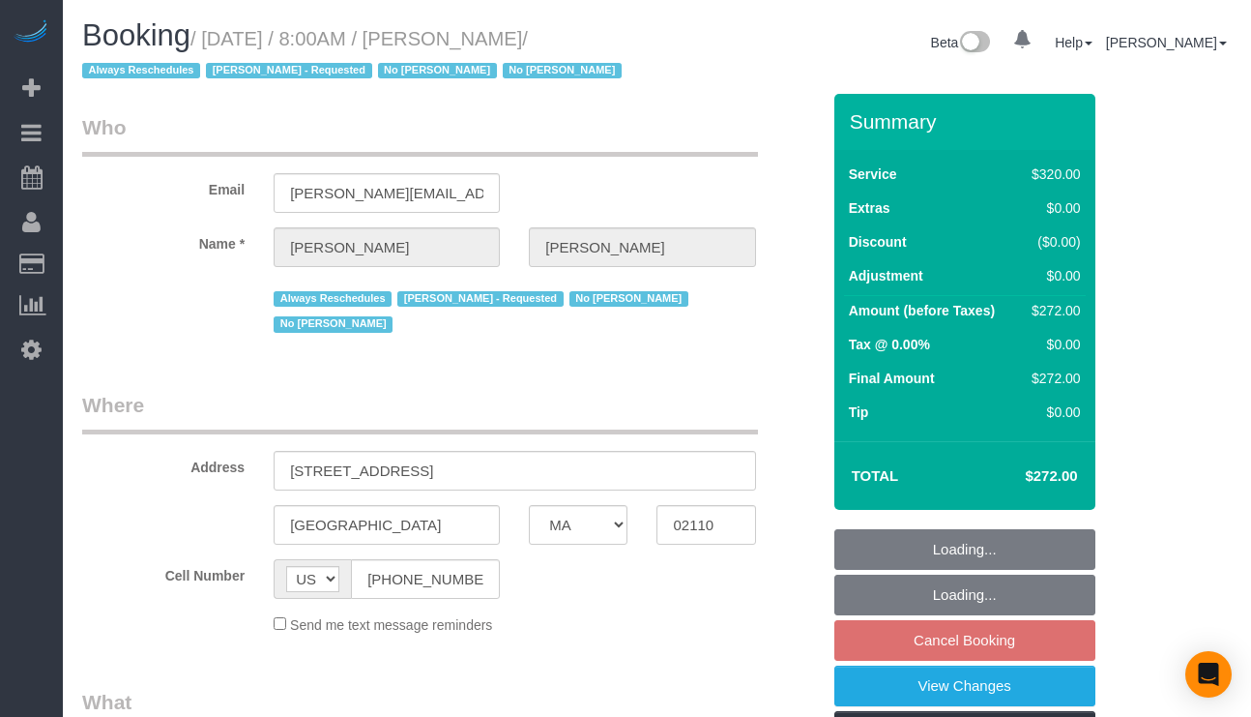
select select "MA"
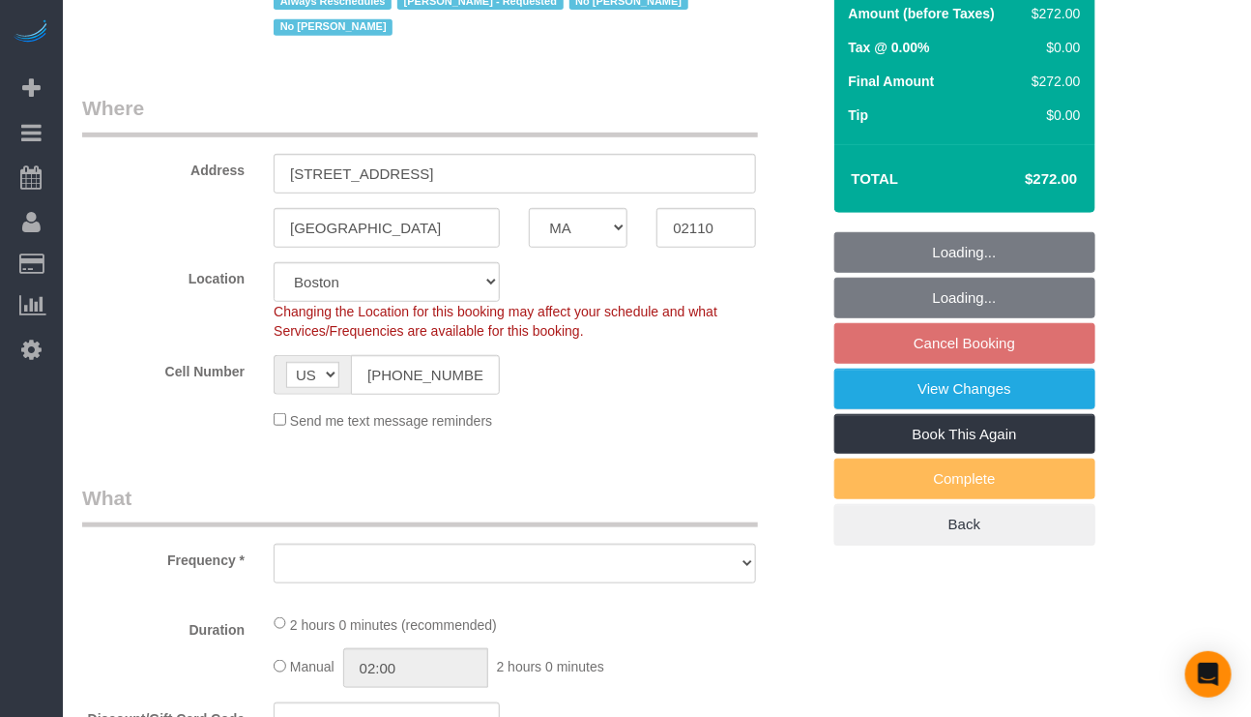
select select "object:995"
select select "string:stripe-pm_1OP3jM4VGloSiKo7alGGAmXC"
select select "number:89"
select select "number:90"
select select "number:15"
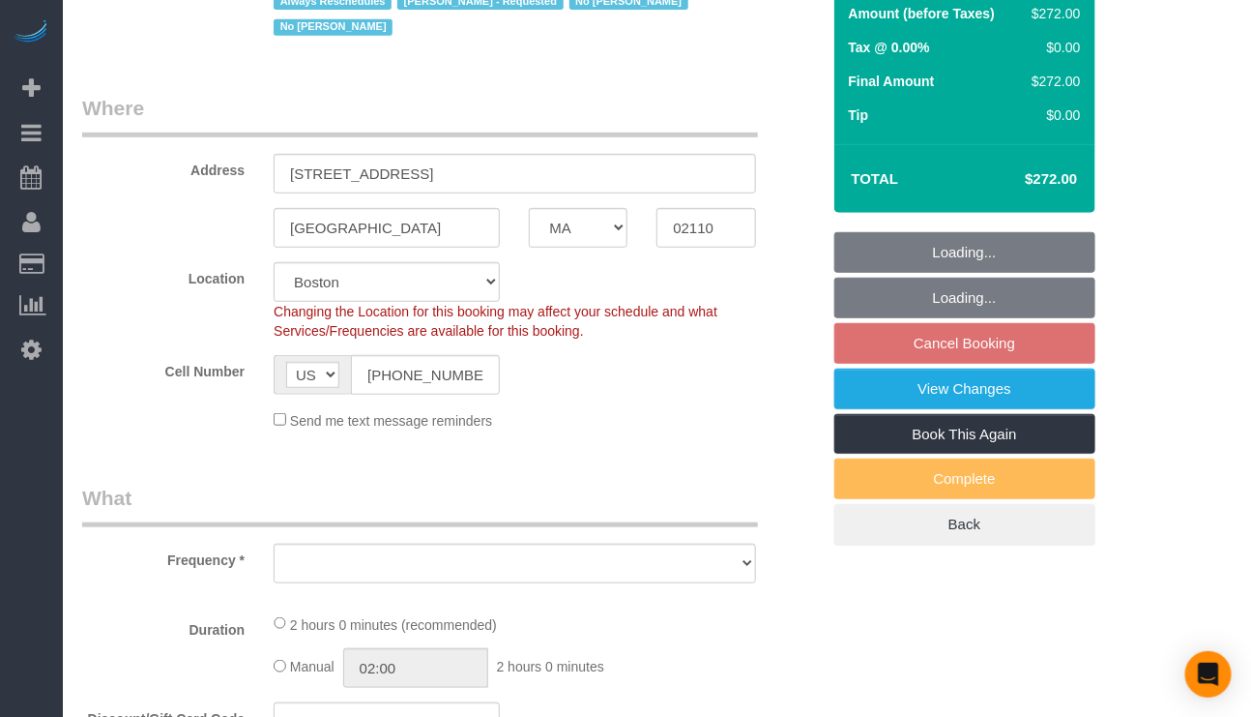
select select "number:6"
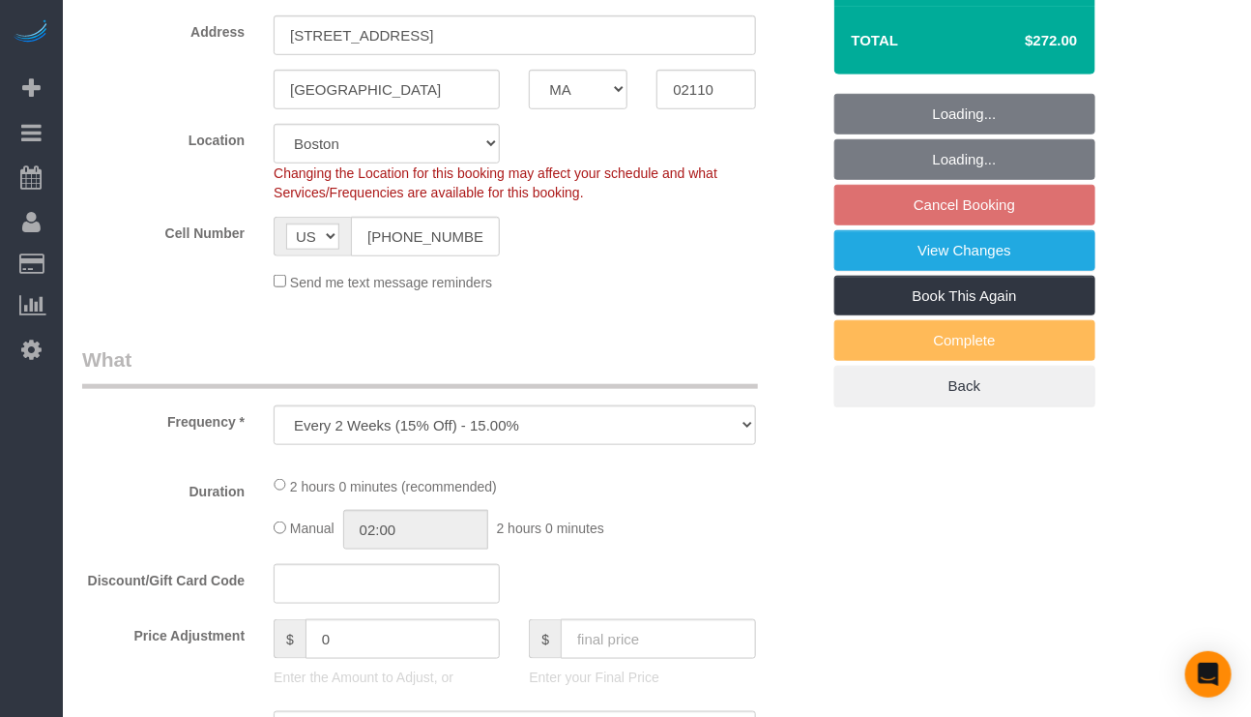
select select "object:1052"
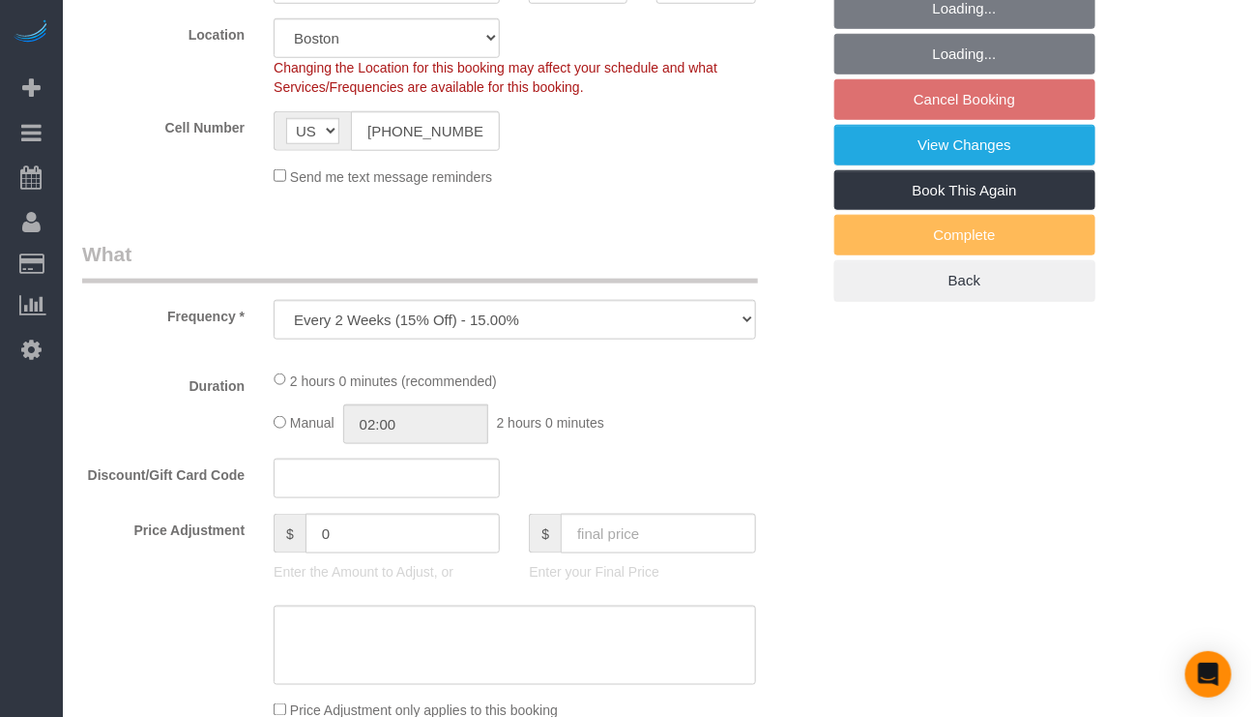
select select "2"
select select "spot1"
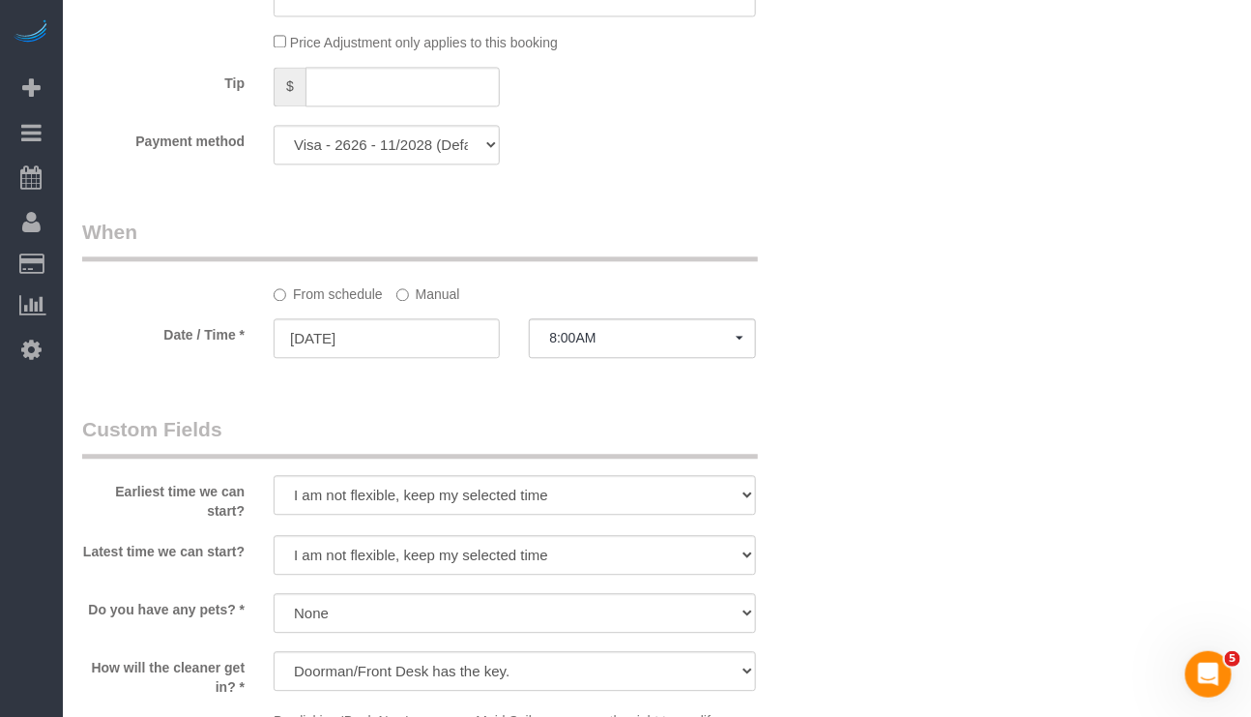
scroll to position [1451, 0]
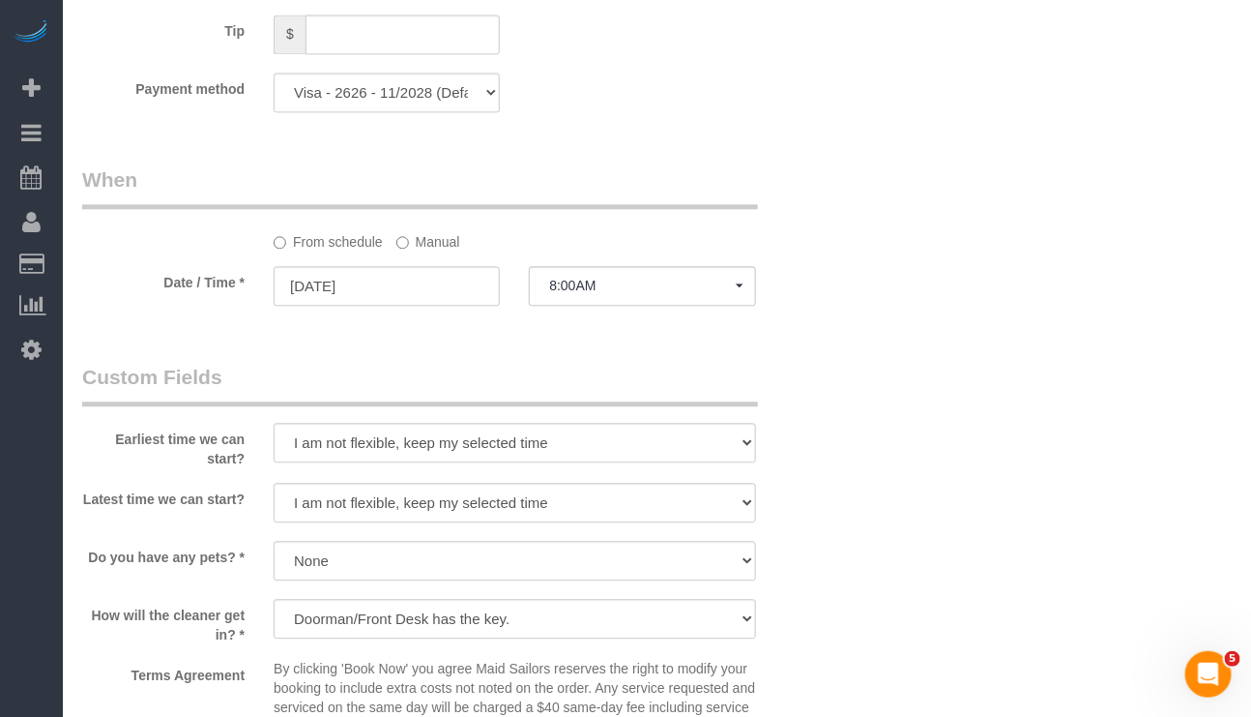
click at [429, 248] on label "Manual" at bounding box center [428, 238] width 64 height 26
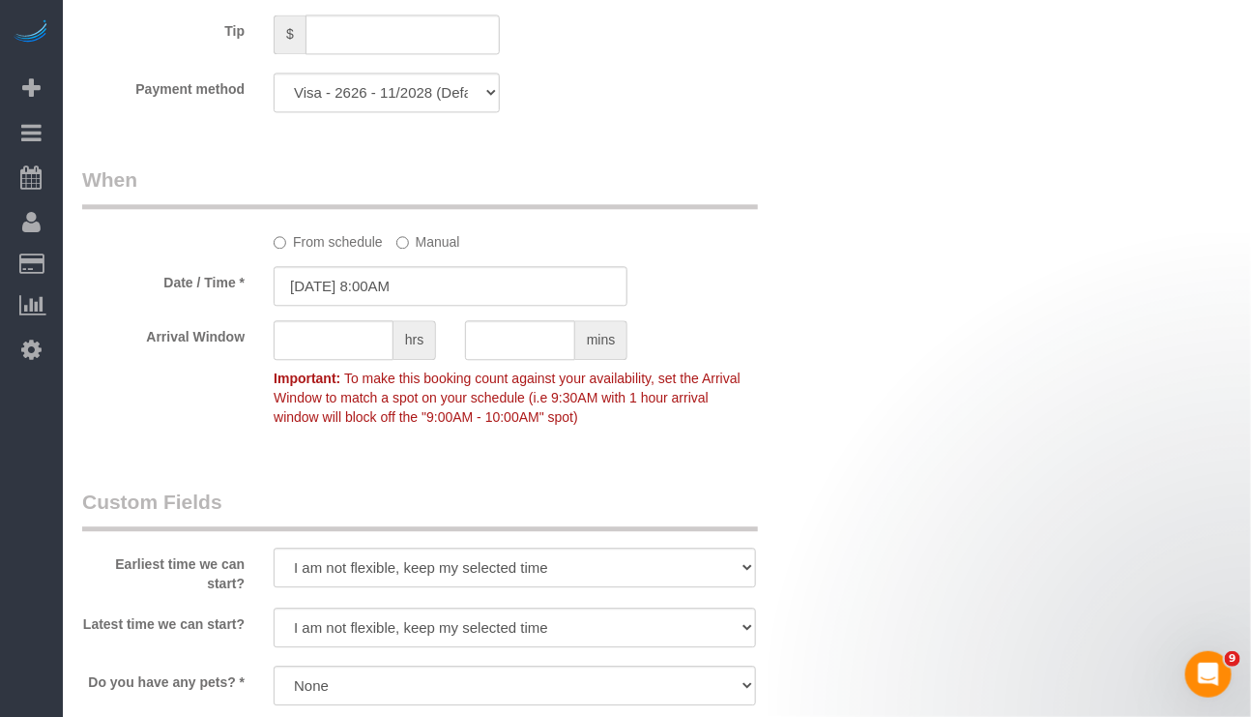
click at [473, 316] on sui-booking-spot "From schedule Manual Date / Time * 10/10/2025 8:00AM Arrival Window hrs mins Im…" at bounding box center [451, 300] width 738 height 270
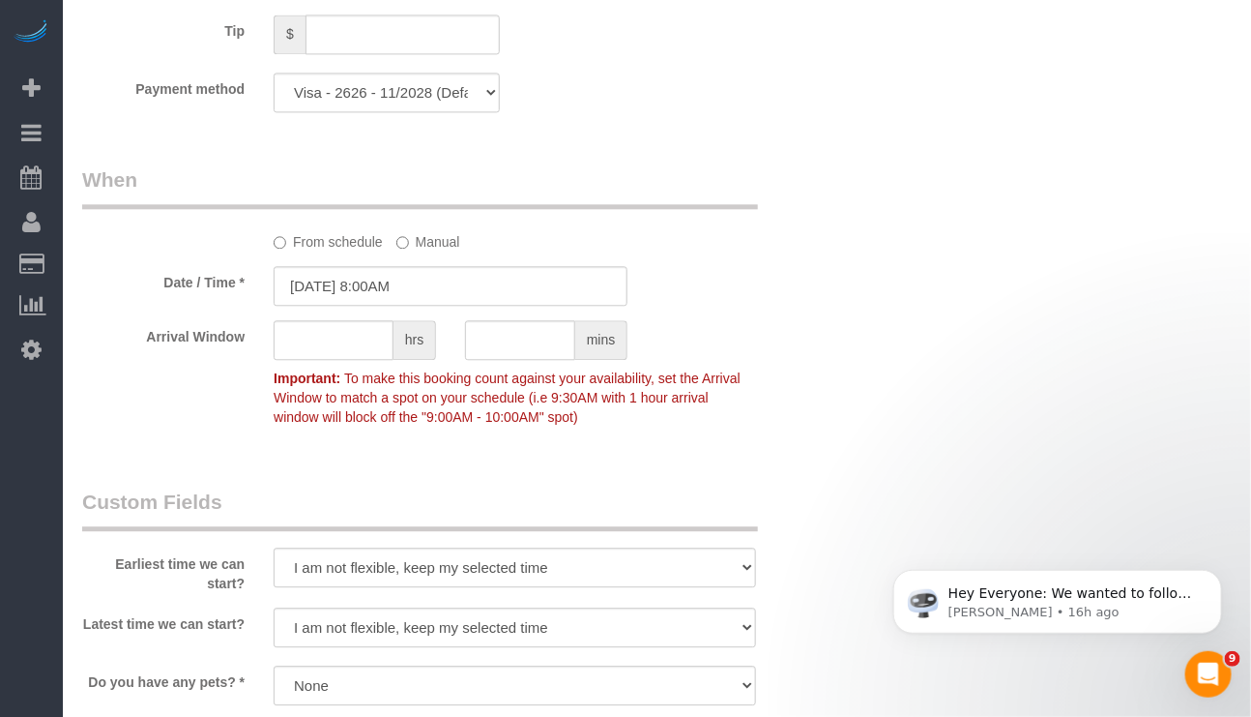
scroll to position [0, 0]
click at [468, 287] on input "10/10/2025 8:00AM" at bounding box center [451, 286] width 354 height 40
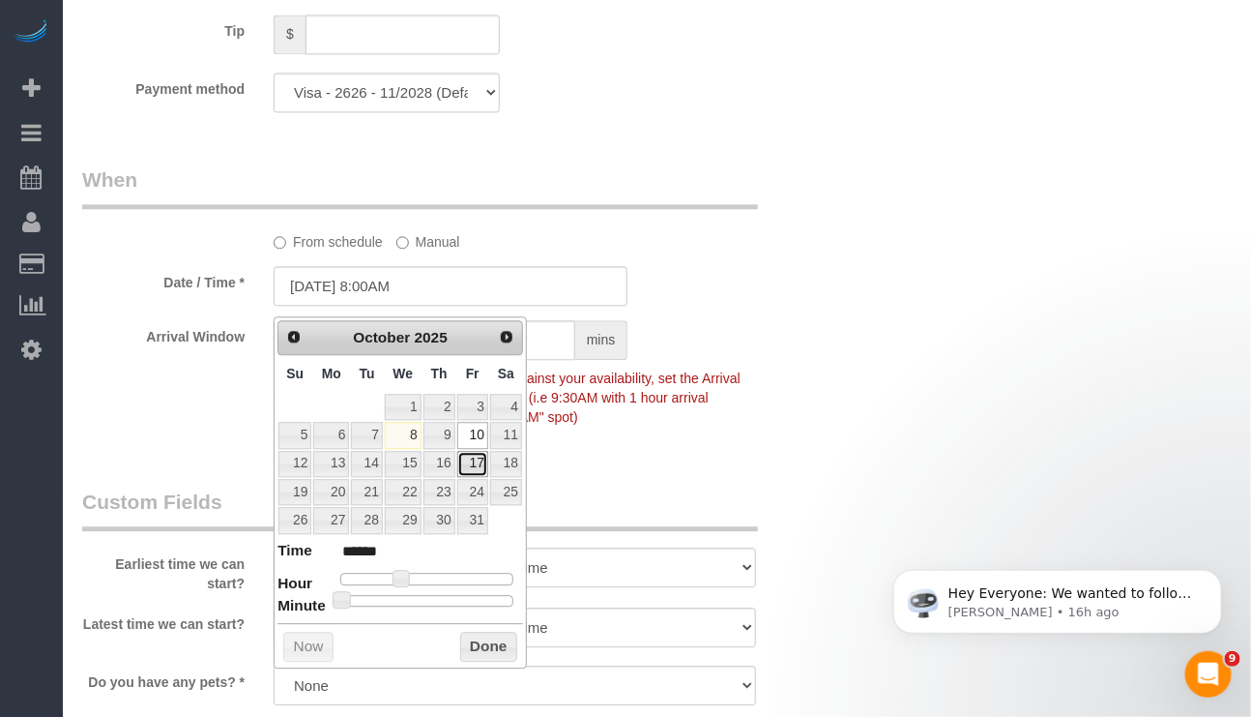
click at [479, 465] on link "17" at bounding box center [472, 464] width 31 height 26
click at [781, 306] on div "Date / Time * 10/17/2025 8:00AM" at bounding box center [451, 286] width 767 height 40
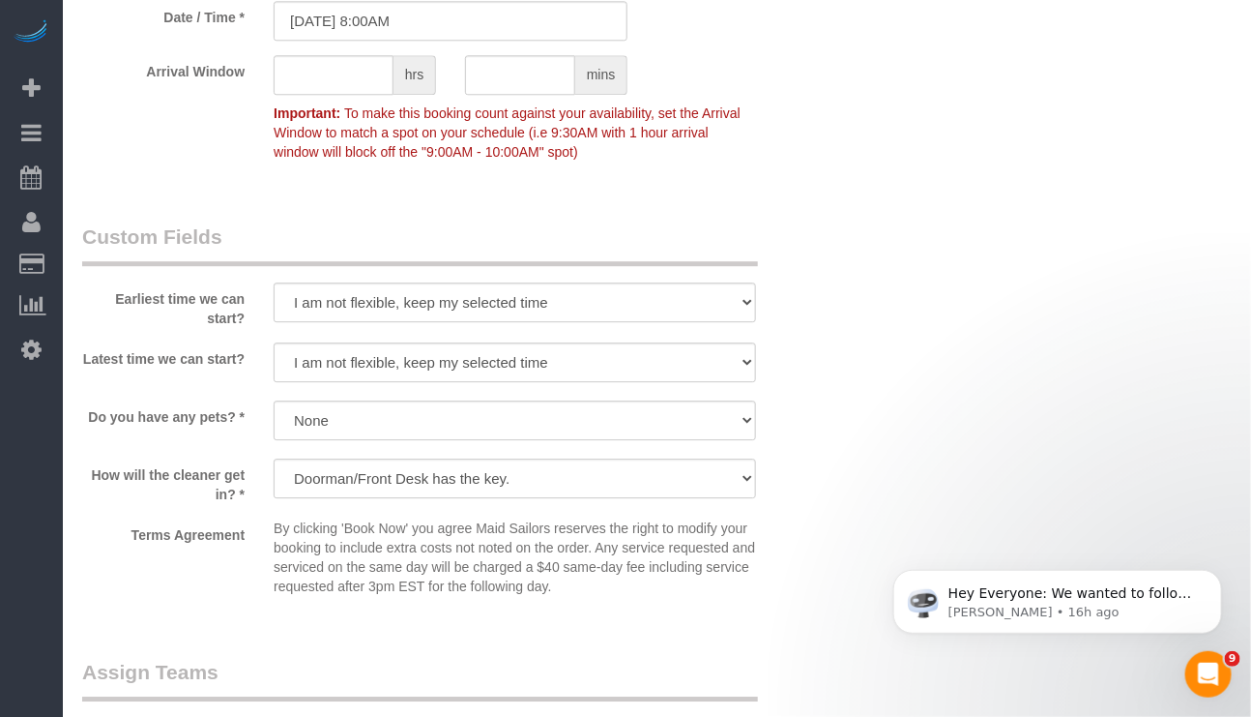
scroll to position [1741, 0]
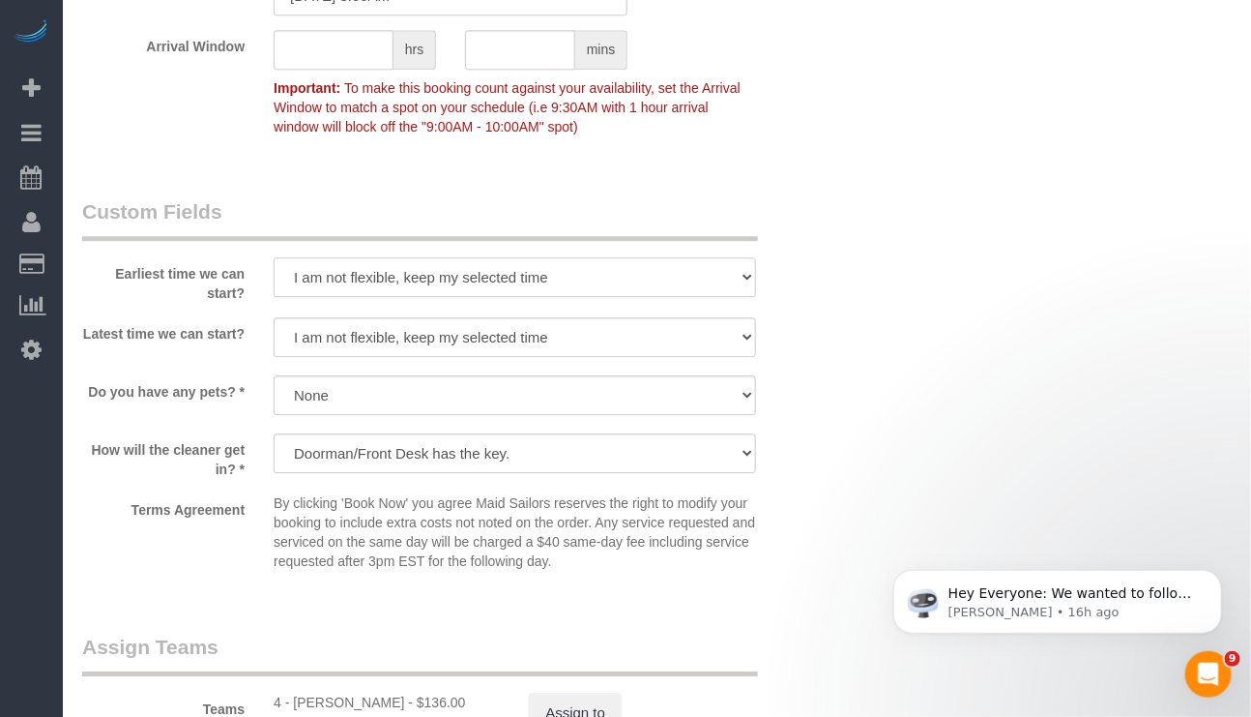
click at [743, 297] on select "I am not flexible, keep my selected time 8:00 AM 9:00 AM 10:00 AM 11:00 AM 12:0…" at bounding box center [515, 277] width 482 height 40
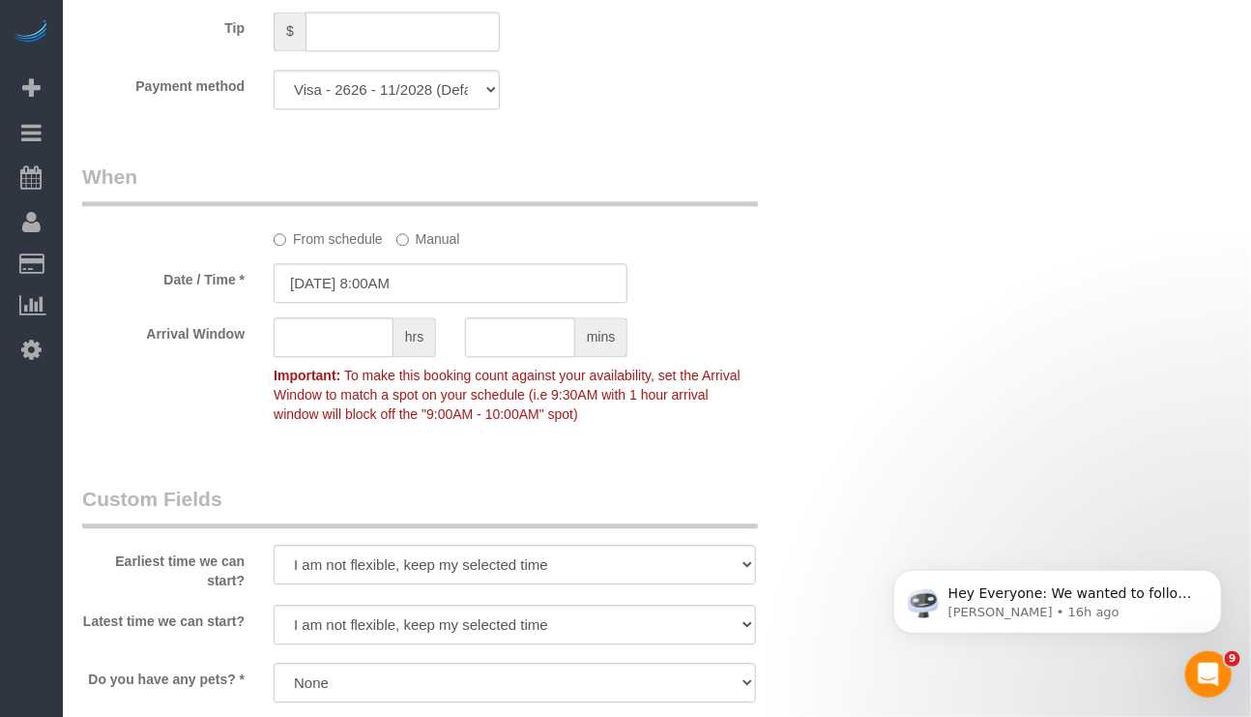
scroll to position [1451, 0]
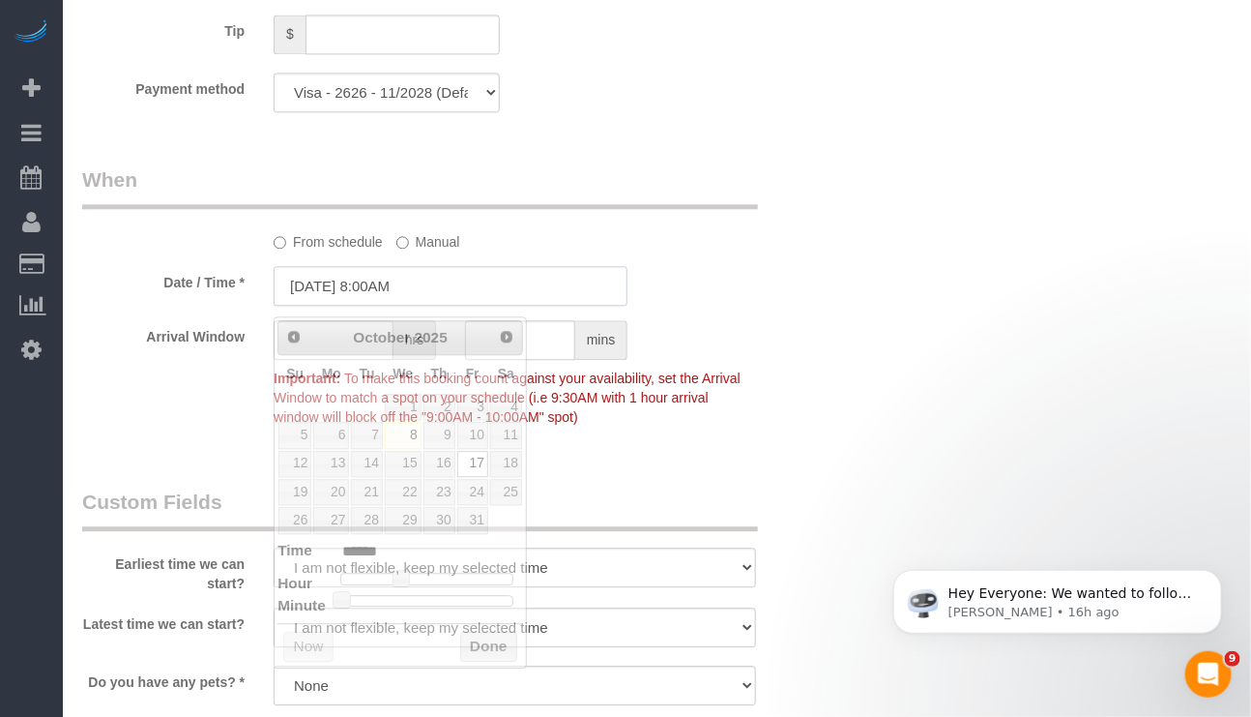
click at [390, 300] on input "10/17/2025 8:00AM" at bounding box center [451, 286] width 354 height 40
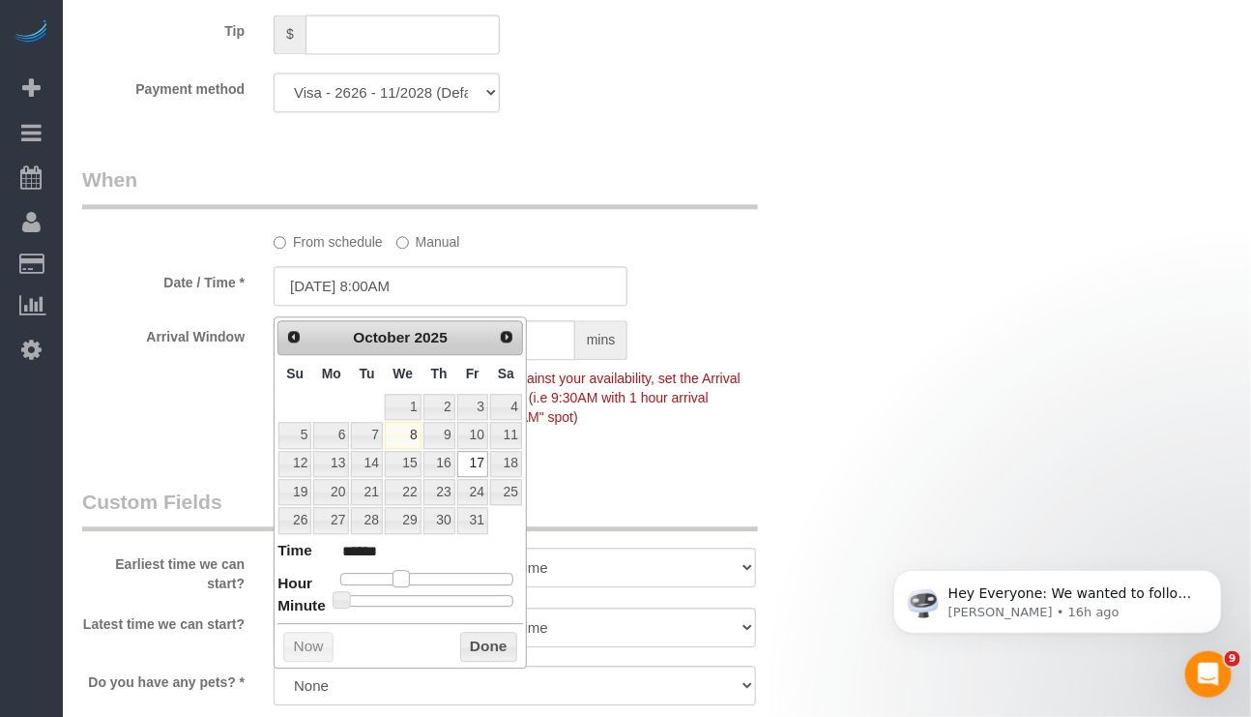
type input "10/17/2025 9:00AM"
type input "******"
type input "10/17/2025 10:00AM"
type input "*******"
type input "10/17/2025 11:00AM"
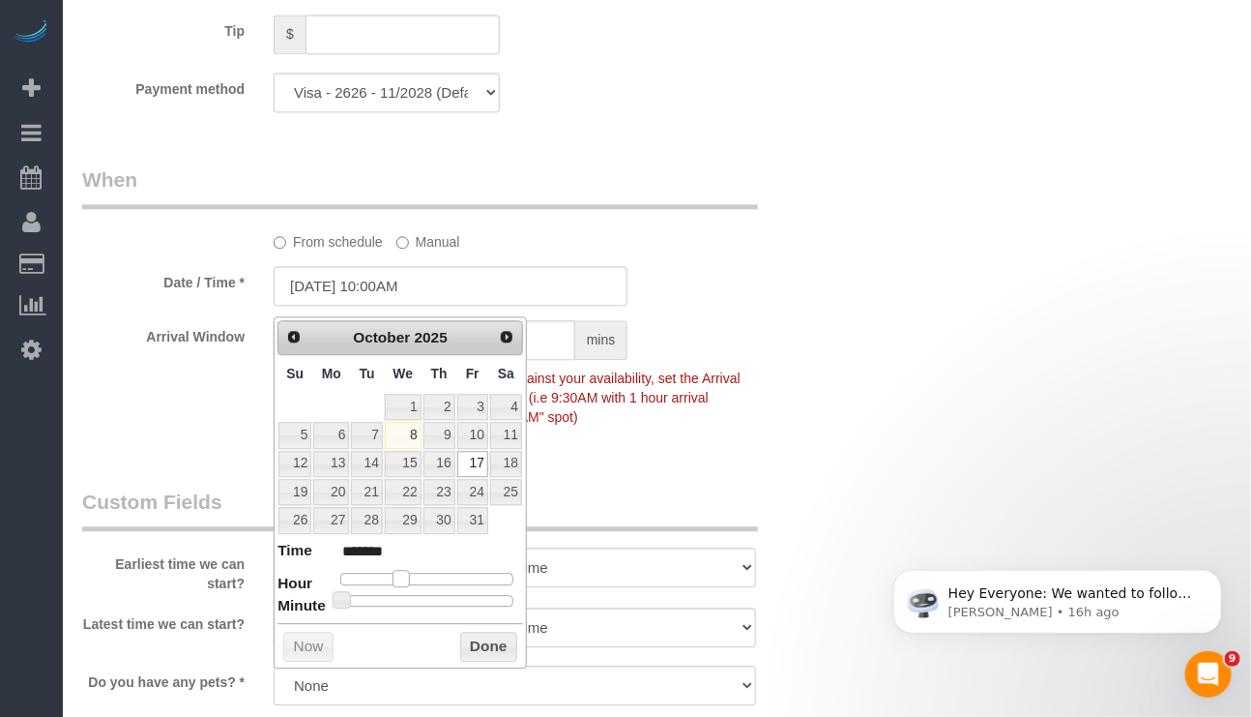
type input "*******"
type input "10/17/2025 12:00PM"
type input "*******"
type input "10/17/2025 1:00PM"
type input "******"
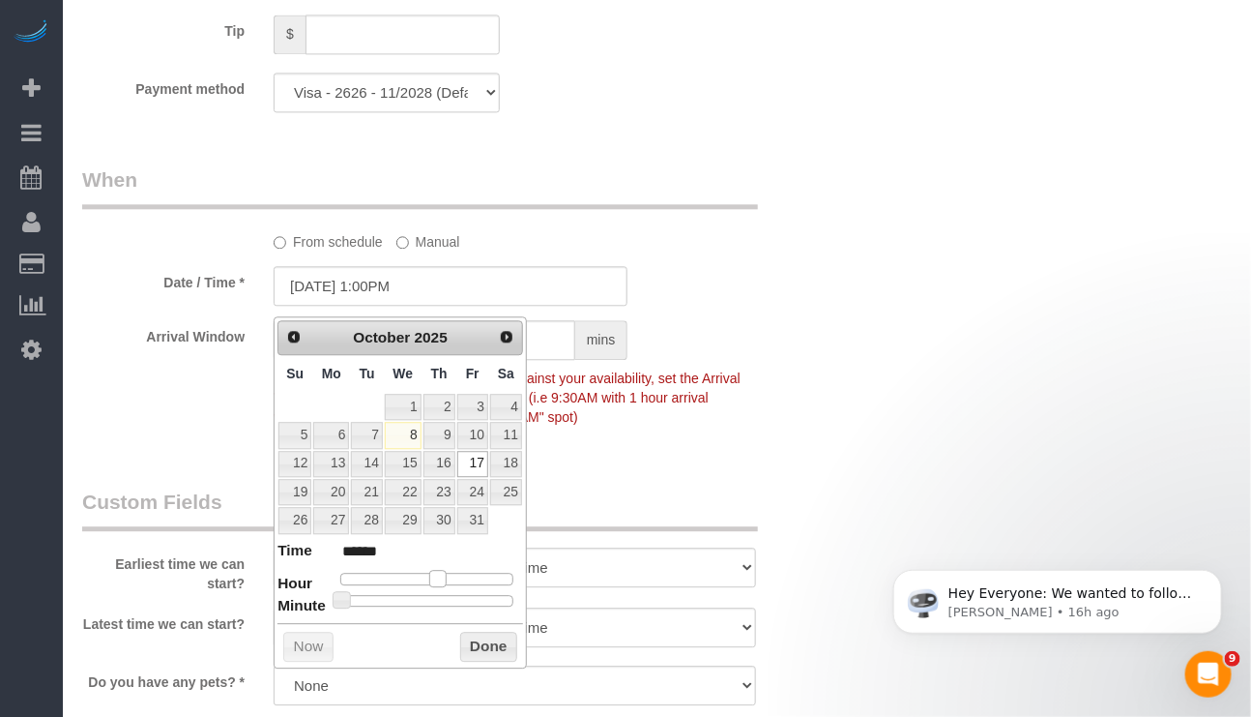
type input "10/17/2025 12:00PM"
type input "*******"
type input "10/17/2025 11:00AM"
type input "*******"
drag, startPoint x: 396, startPoint y: 578, endPoint x: 416, endPoint y: 570, distance: 22.1
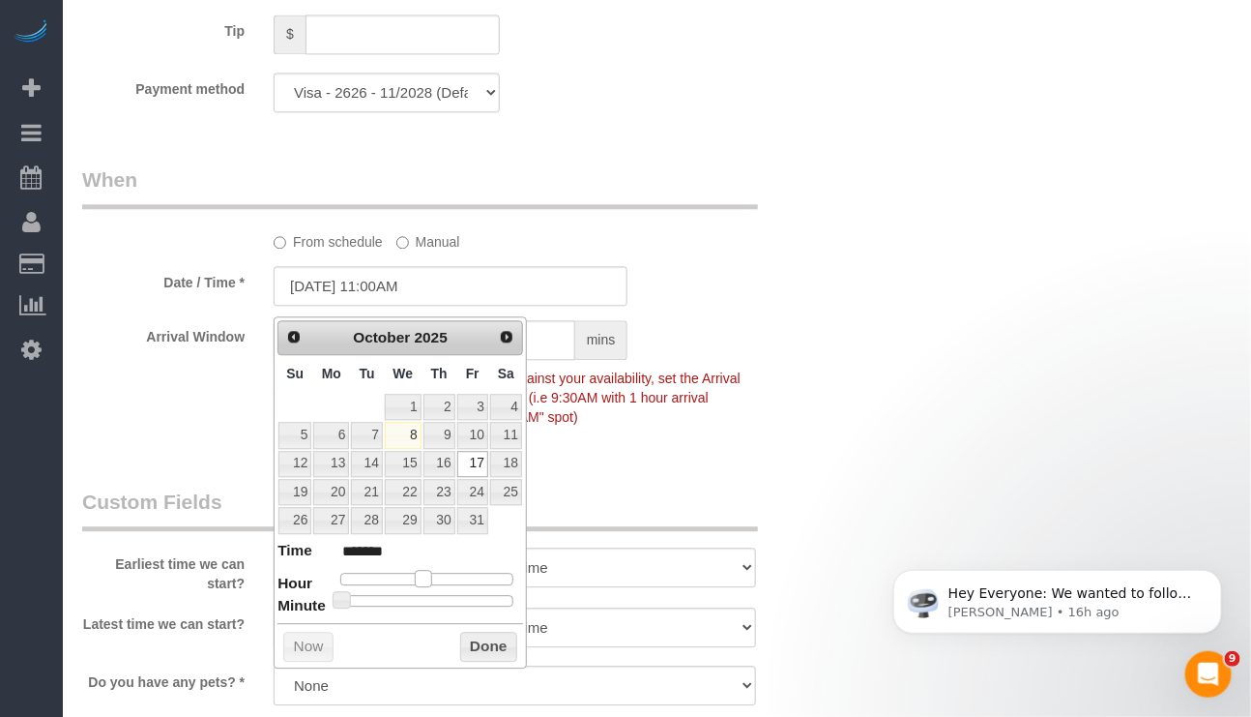
click at [416, 570] on dl "Time ******* Hour Minute Second Millisecond Microsecond Time Zone ***** ***** *…" at bounding box center [401, 573] width 246 height 67
click at [494, 642] on button "Done" at bounding box center [488, 646] width 57 height 31
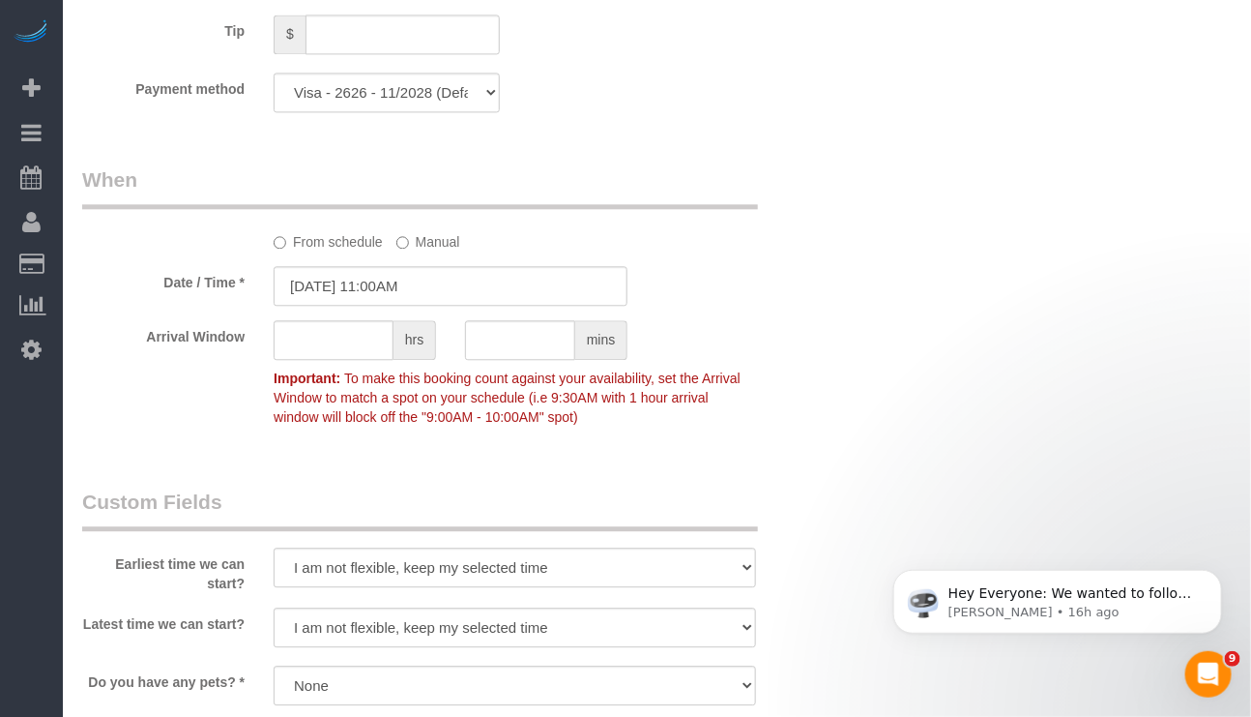
click at [688, 450] on fieldset "When From schedule Manual Date / Time * 10/17/2025 11:00AM Arrival Window hrs m…" at bounding box center [451, 307] width 738 height 284
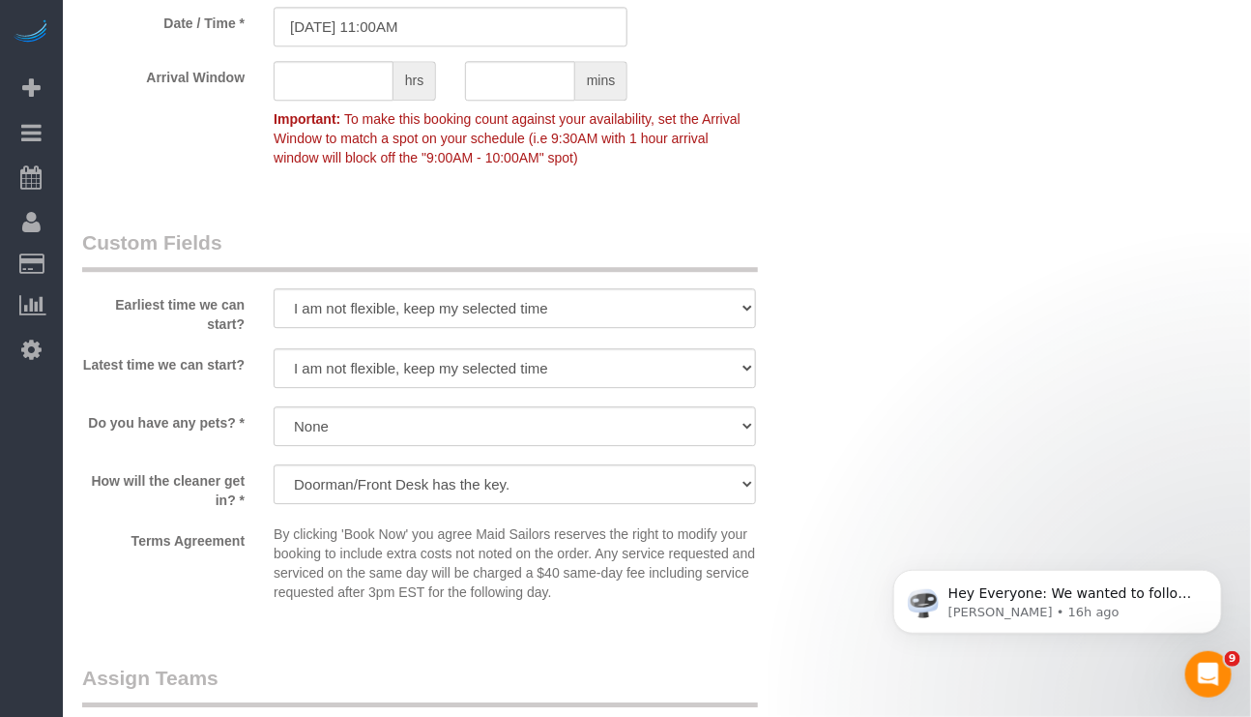
scroll to position [1741, 0]
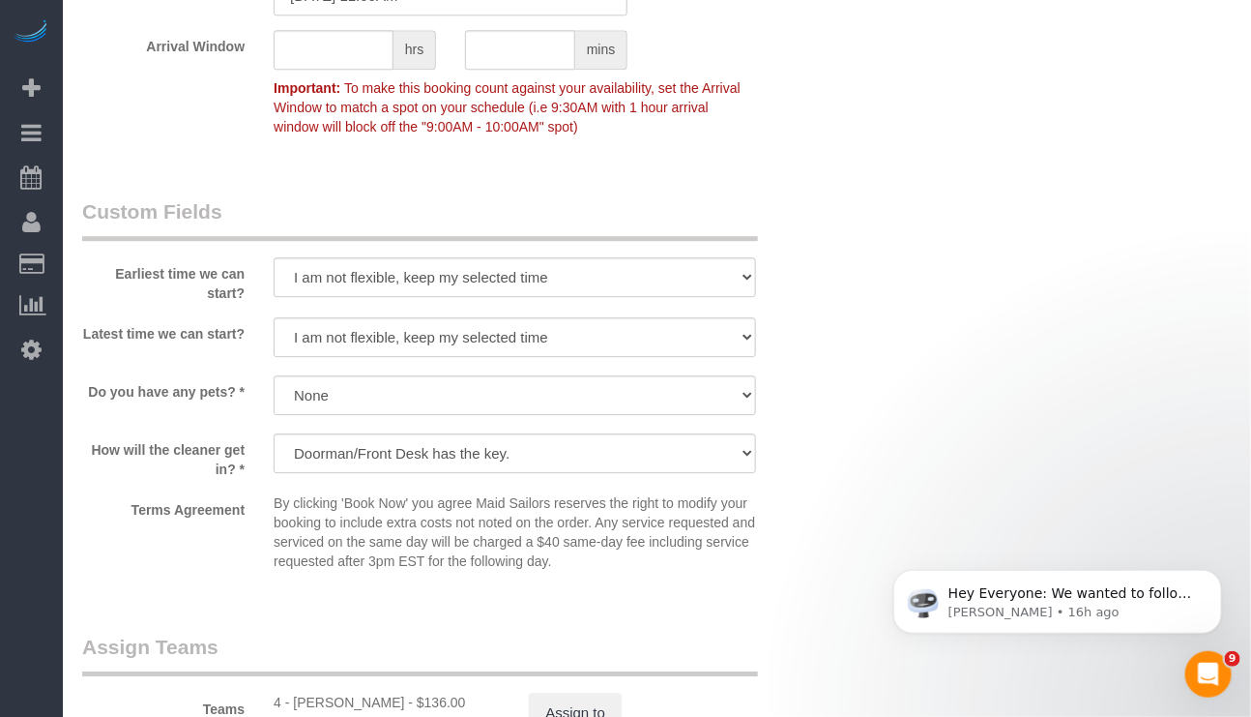
drag, startPoint x: 815, startPoint y: 197, endPoint x: 833, endPoint y: 201, distance: 17.8
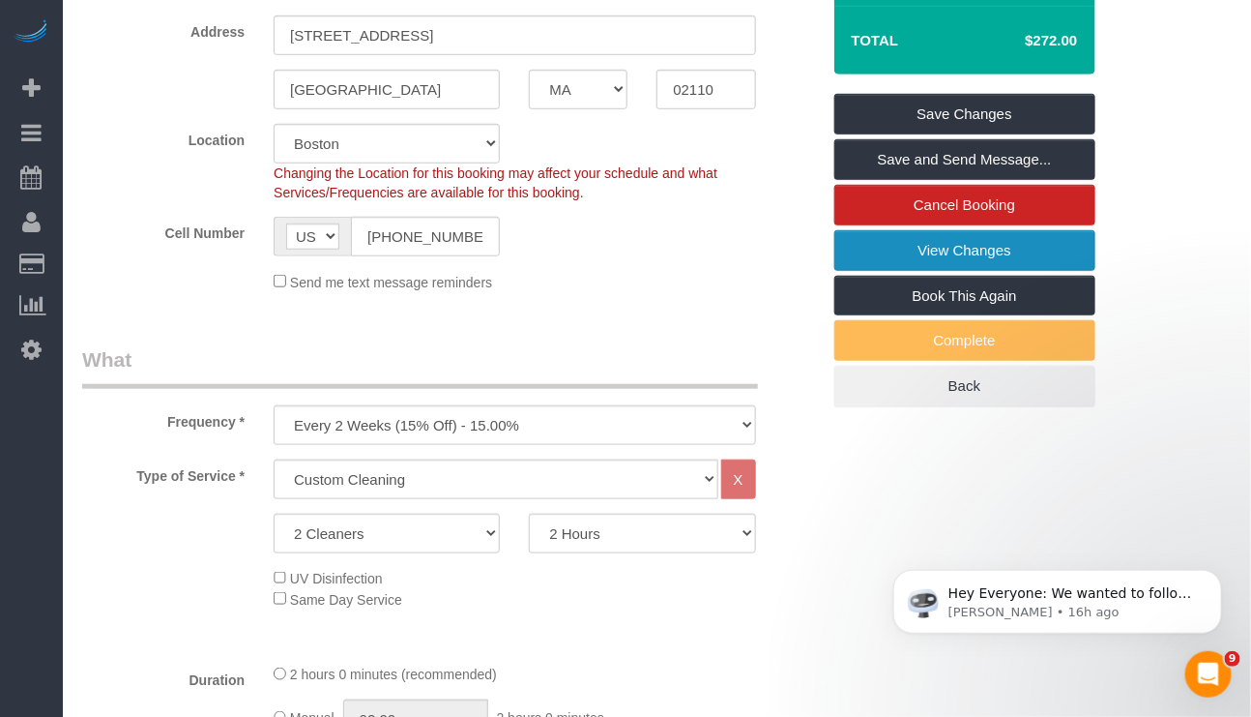
scroll to position [0, 0]
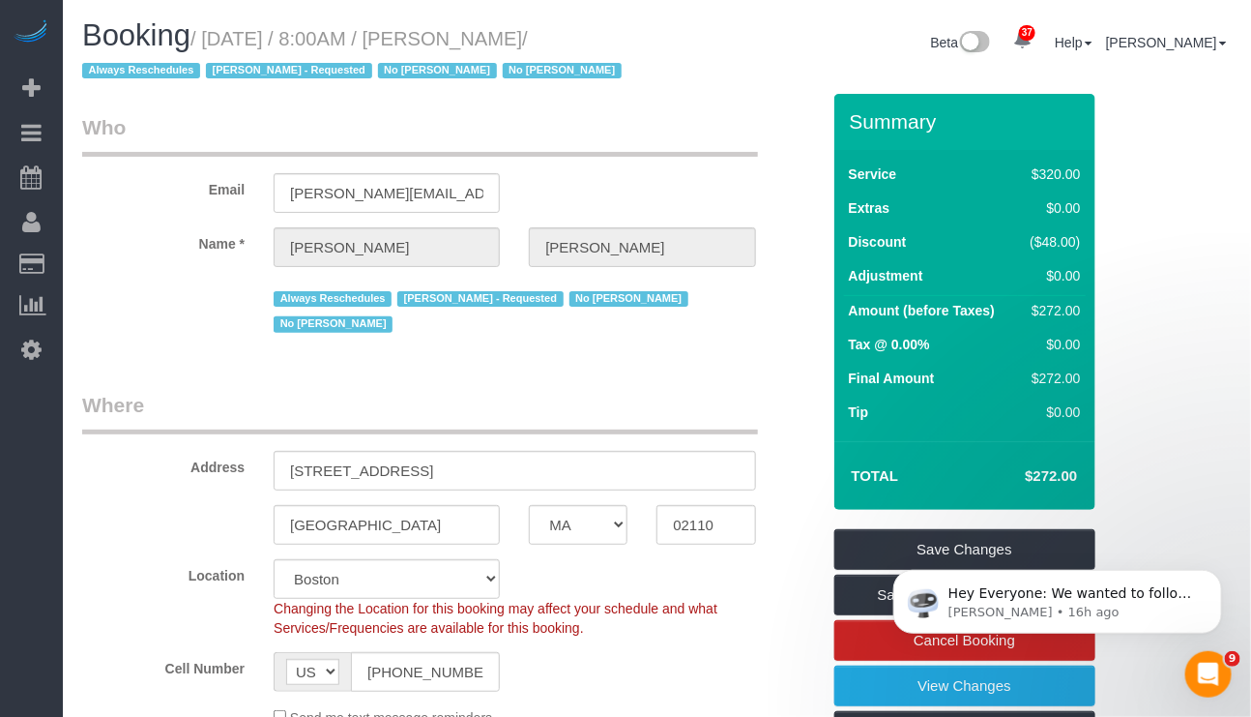
click at [865, 543] on html "Hey Everyone: We wanted to follow up and let you know we have been closely moni…" at bounding box center [1057, 595] width 387 height 135
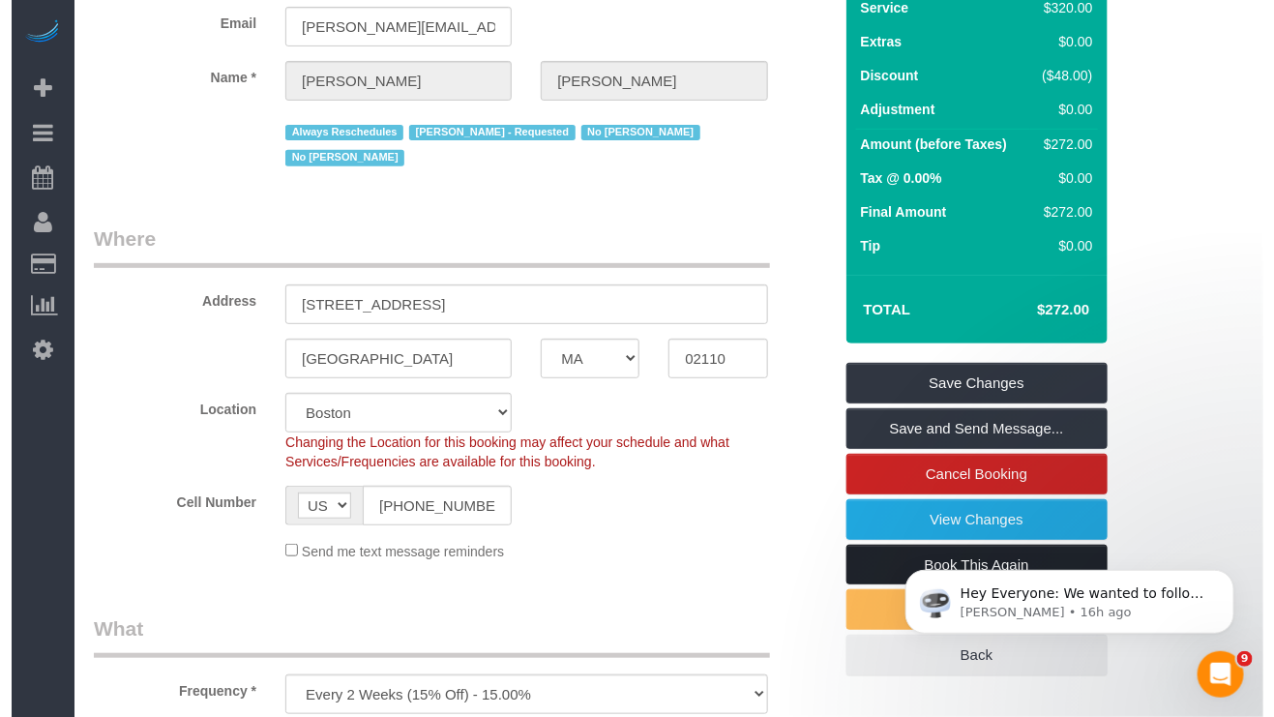
scroll to position [435, 0]
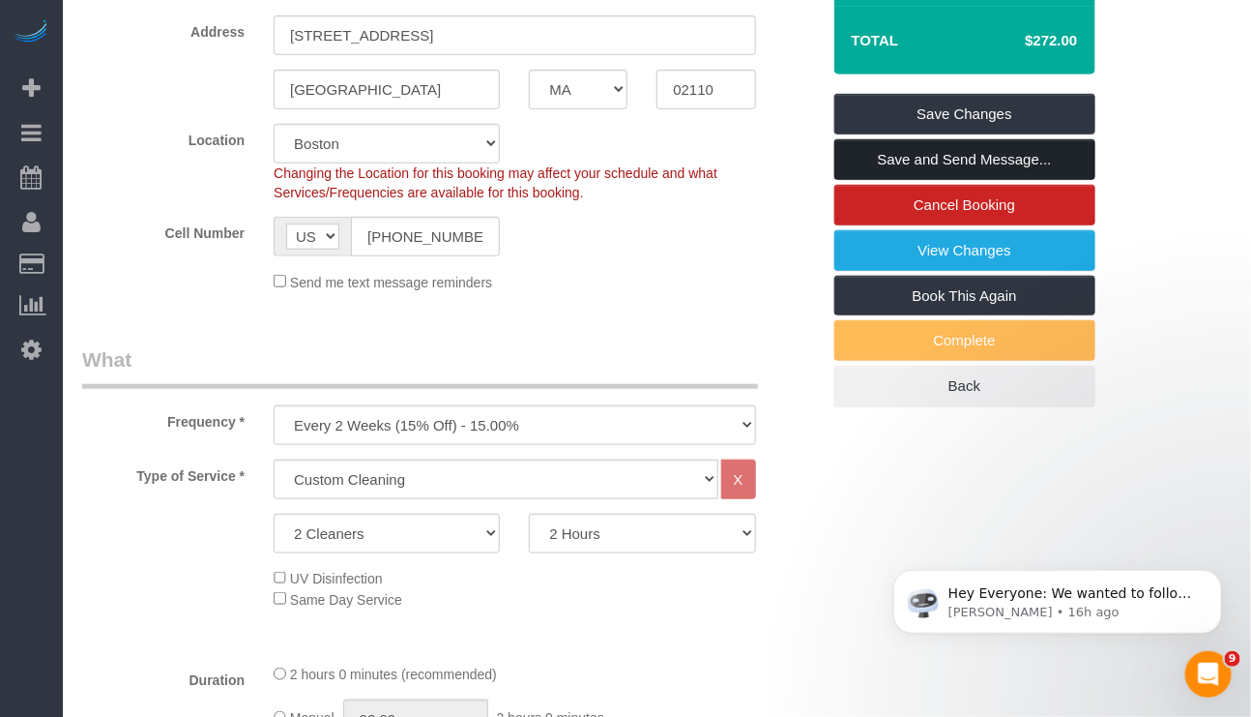
click at [891, 162] on link "Save and Send Message..." at bounding box center [965, 159] width 261 height 41
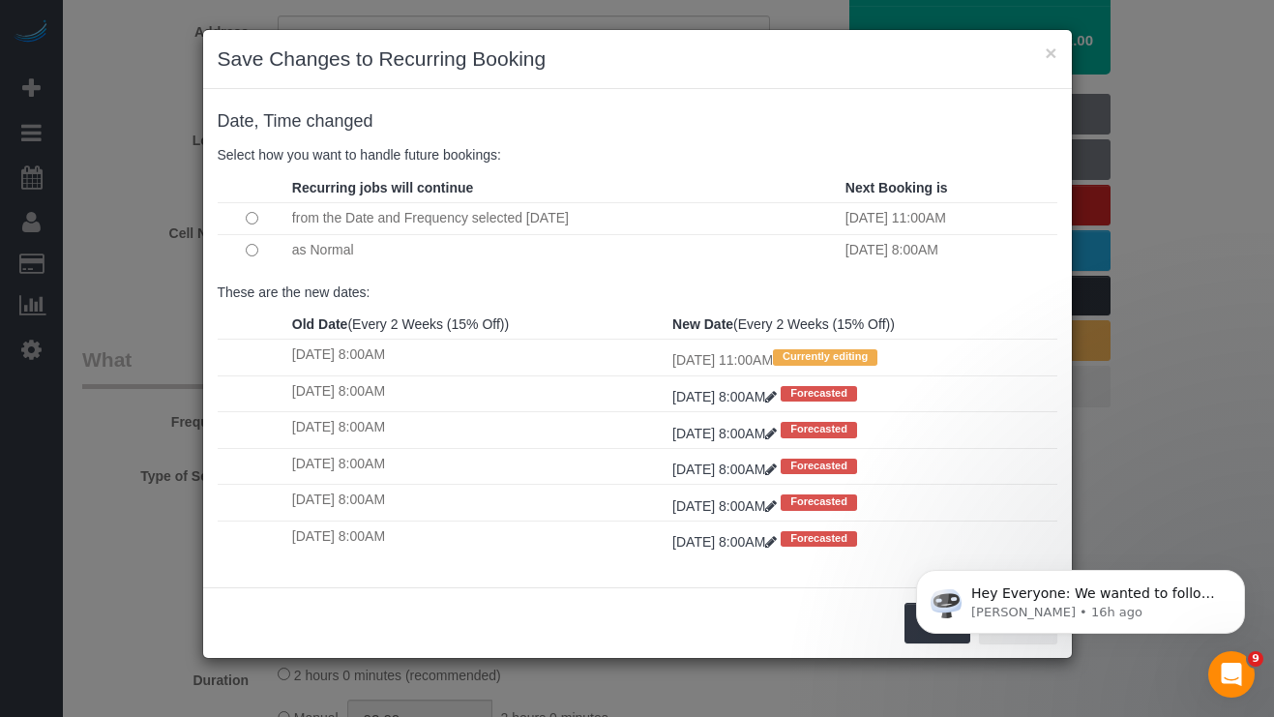
click at [895, 639] on body "Hey Everyone: We wanted to follow up and let you know we have been closely moni…" at bounding box center [1080, 597] width 371 height 120
drag, startPoint x: 895, startPoint y: 647, endPoint x: 6, endPoint y: 117, distance: 1034.7
click at [895, 647] on div "Save Cancel" at bounding box center [637, 622] width 868 height 71
click at [1229, 572] on button "Dismiss notification" at bounding box center [1238, 575] width 25 height 25
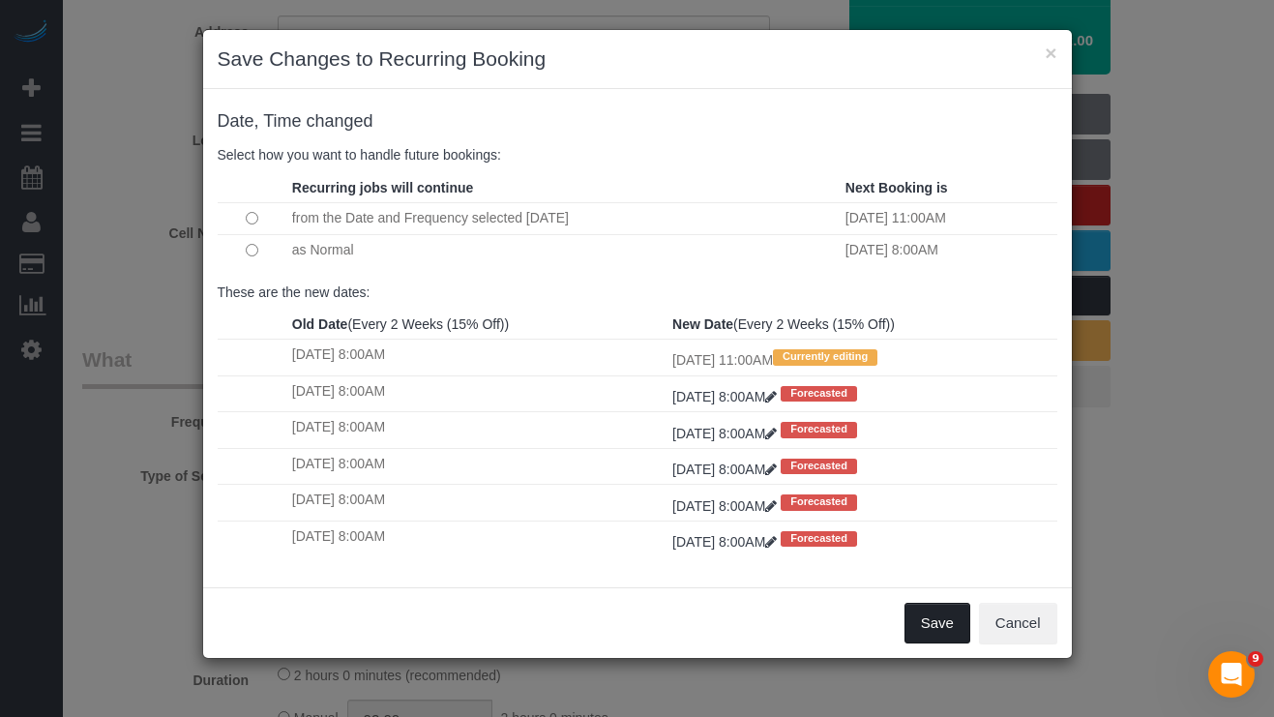
click at [944, 641] on button "Save" at bounding box center [937, 622] width 66 height 41
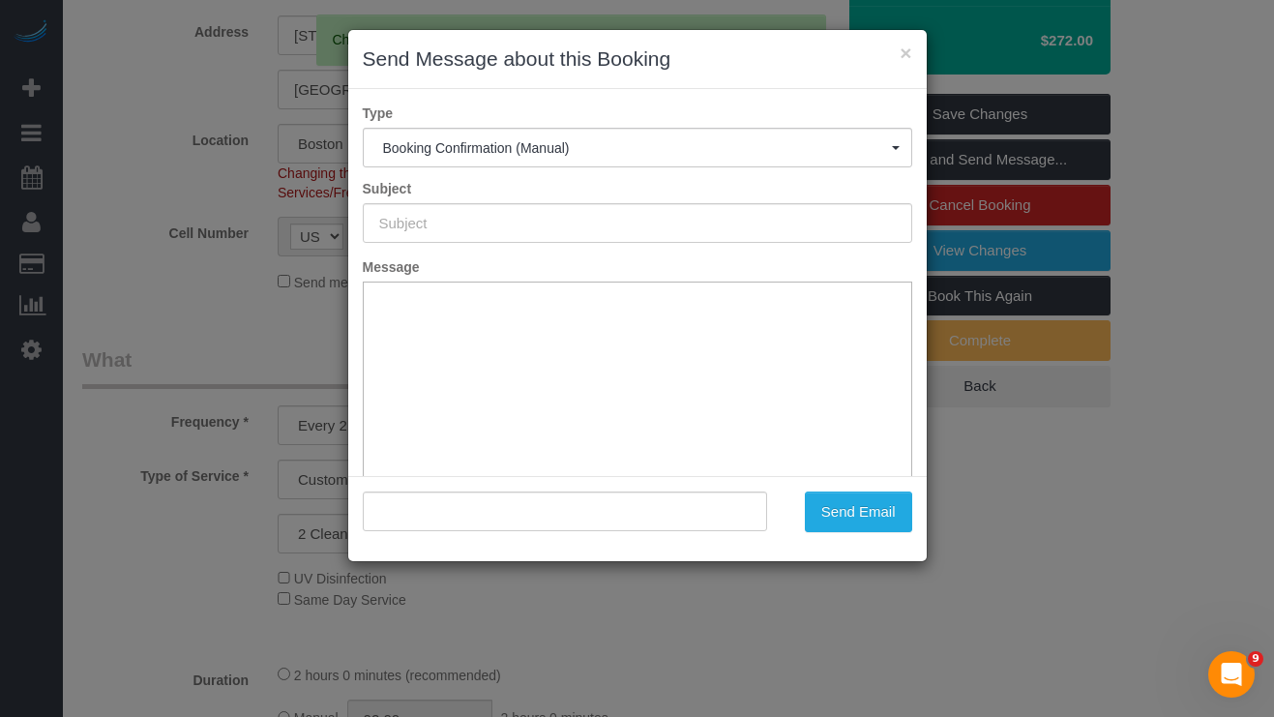
type input "Cleaning Confirmed for 10/17/2025 at 11:00am"
type input ""Nicole Pasquale" <nicole.m.pasquale@gmail.com>"
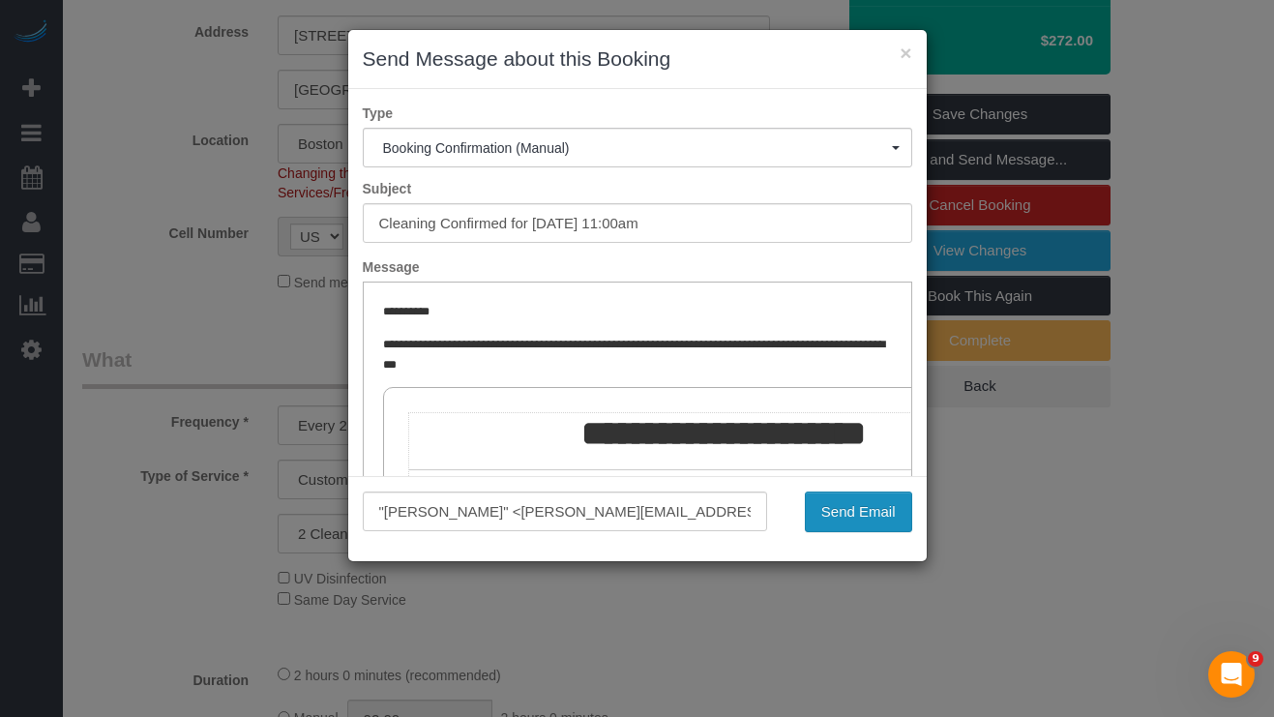
drag, startPoint x: 856, startPoint y: 509, endPoint x: 850, endPoint y: 499, distance: 11.3
click at [854, 511] on button "Send Email" at bounding box center [858, 511] width 107 height 41
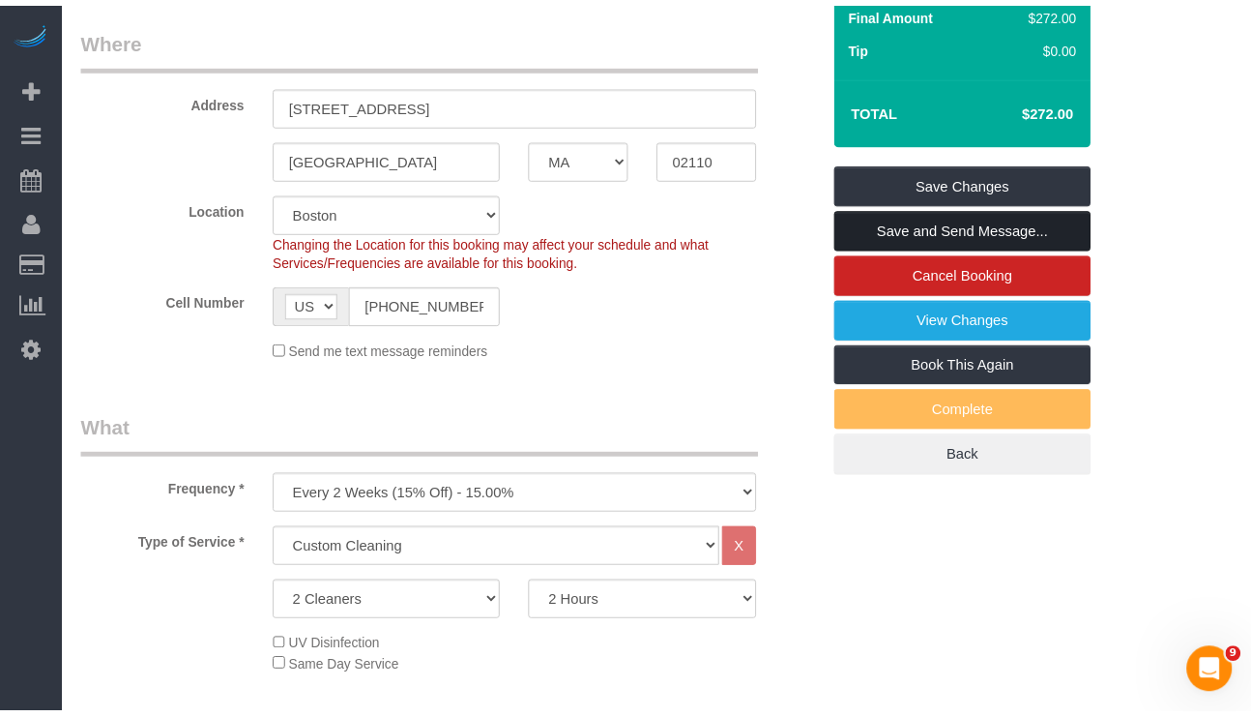
scroll to position [505, 0]
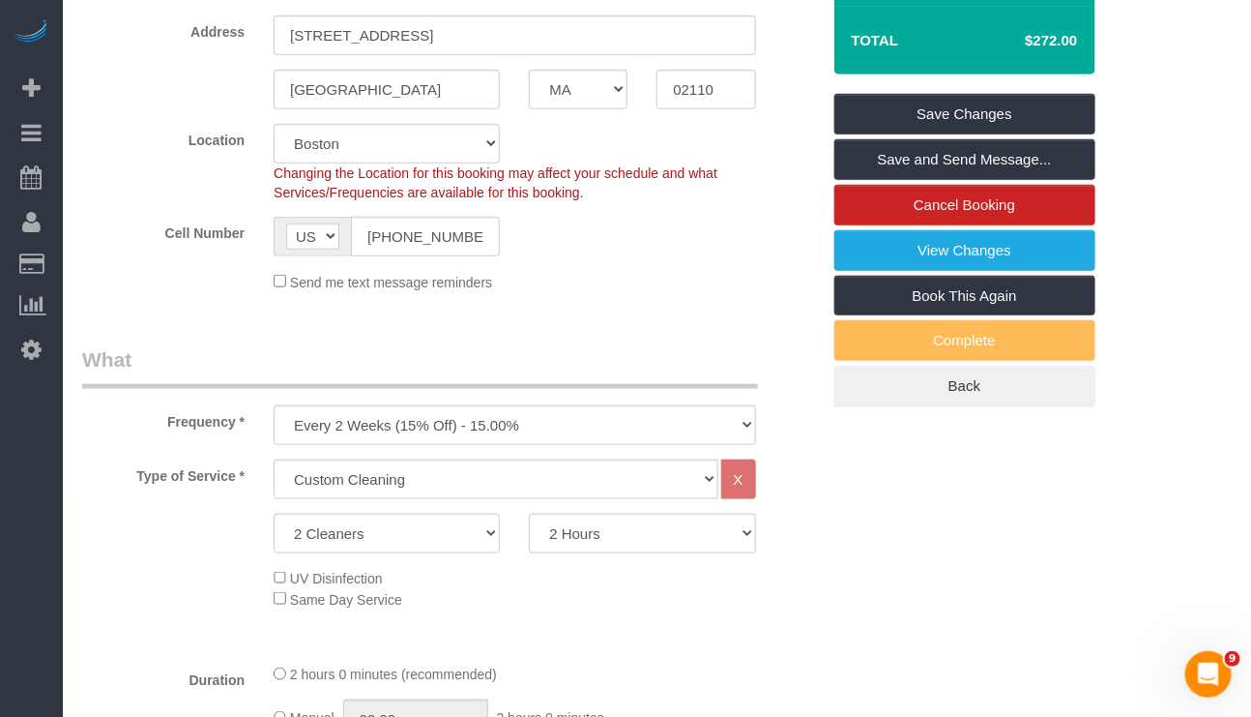
click at [122, 690] on label "Duration" at bounding box center [163, 676] width 191 height 26
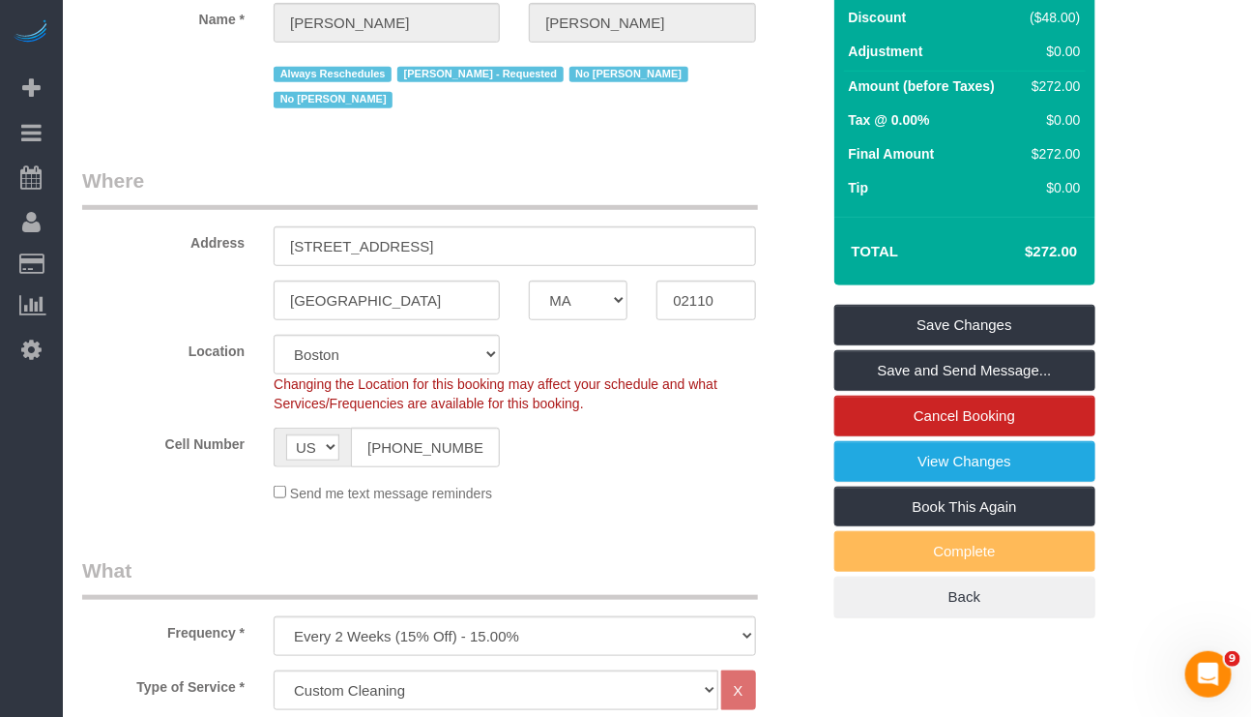
scroll to position [0, 0]
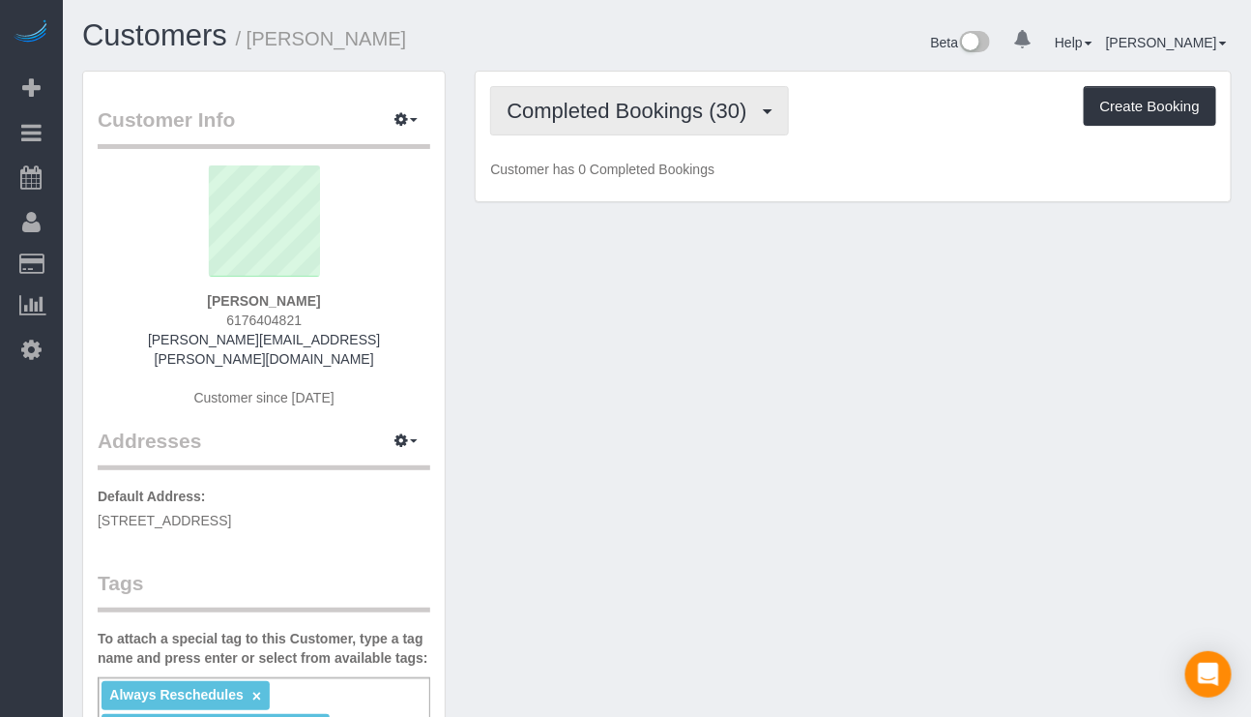
click at [673, 132] on button "Completed Bookings (30)" at bounding box center [639, 110] width 298 height 49
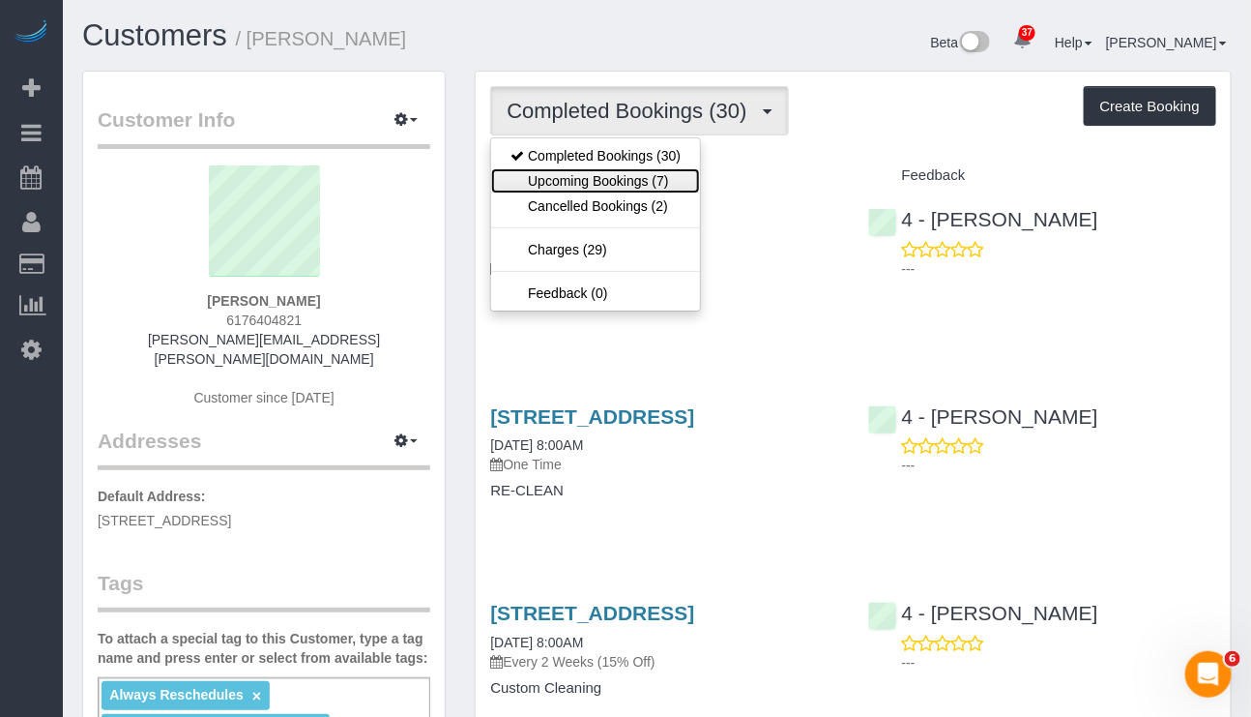
click at [642, 180] on link "Upcoming Bookings (7)" at bounding box center [595, 180] width 209 height 25
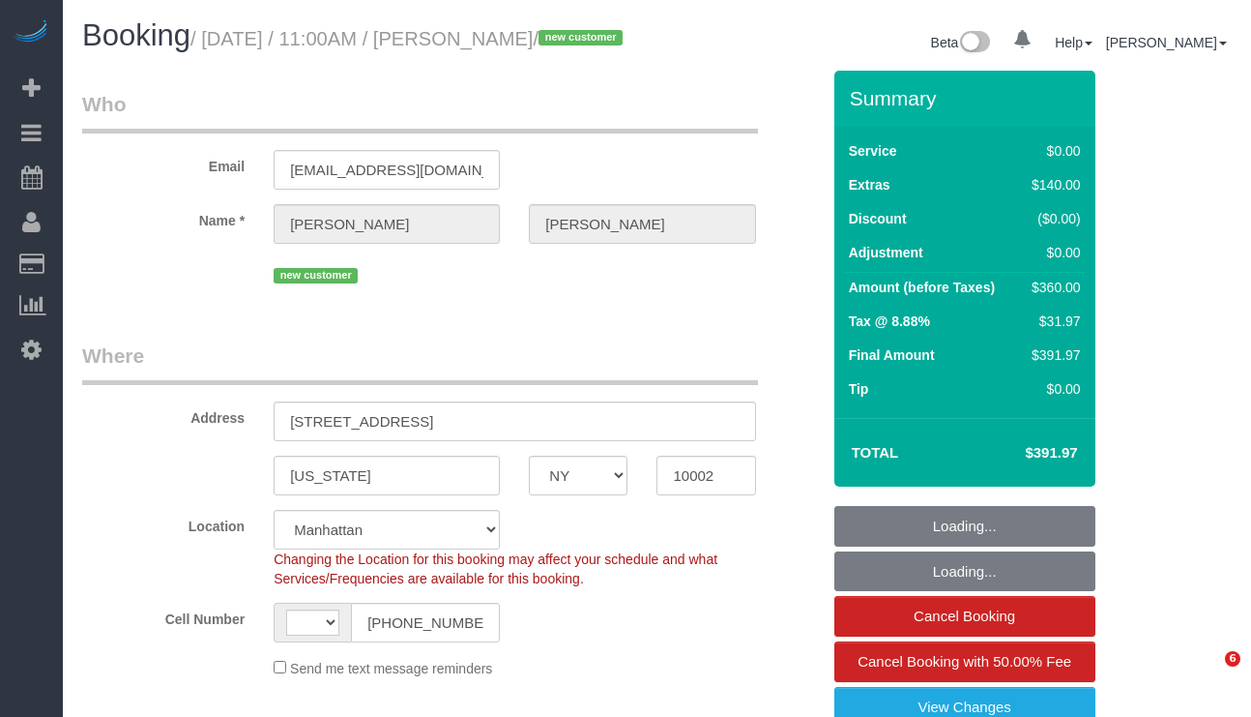
select select "NY"
select select "string:[GEOGRAPHIC_DATA]"
select select "object:815"
select select "number:57"
select select "number:73"
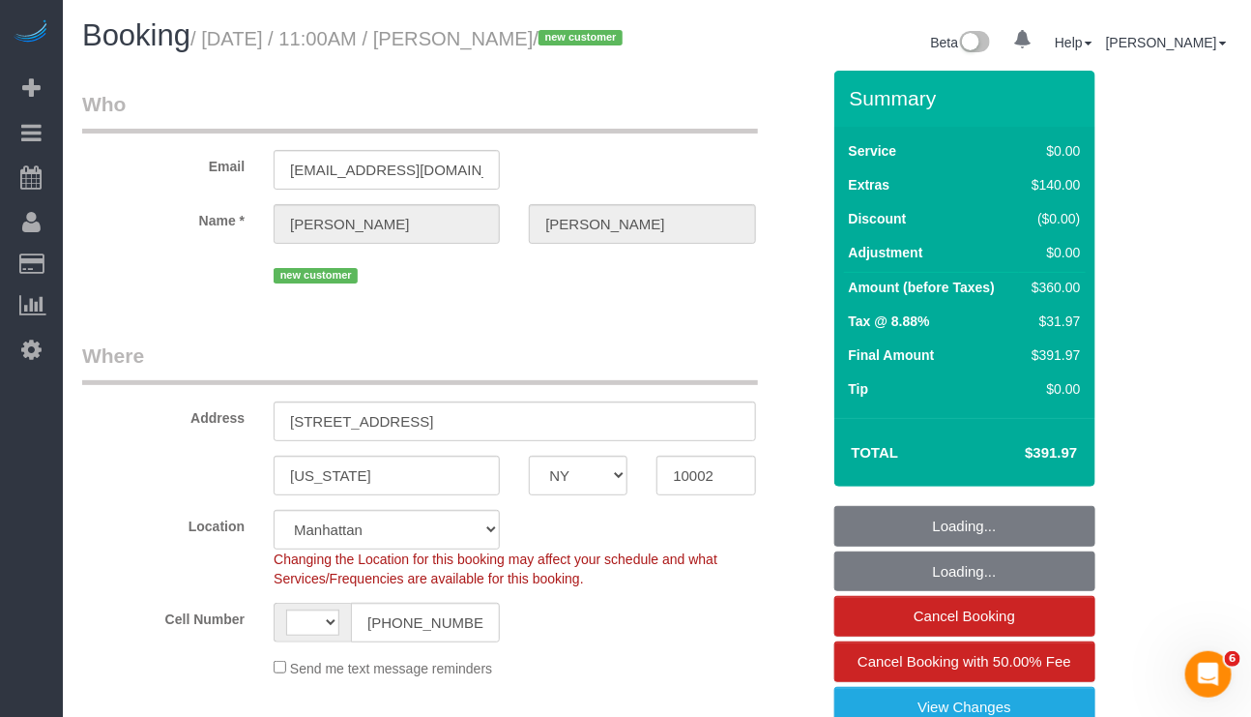
select select "number:15"
select select "number:5"
select select "string:stripe-pm_1SFvZY4VGloSiKo7K7GZTdV0"
select select "spot1"
select select "2"
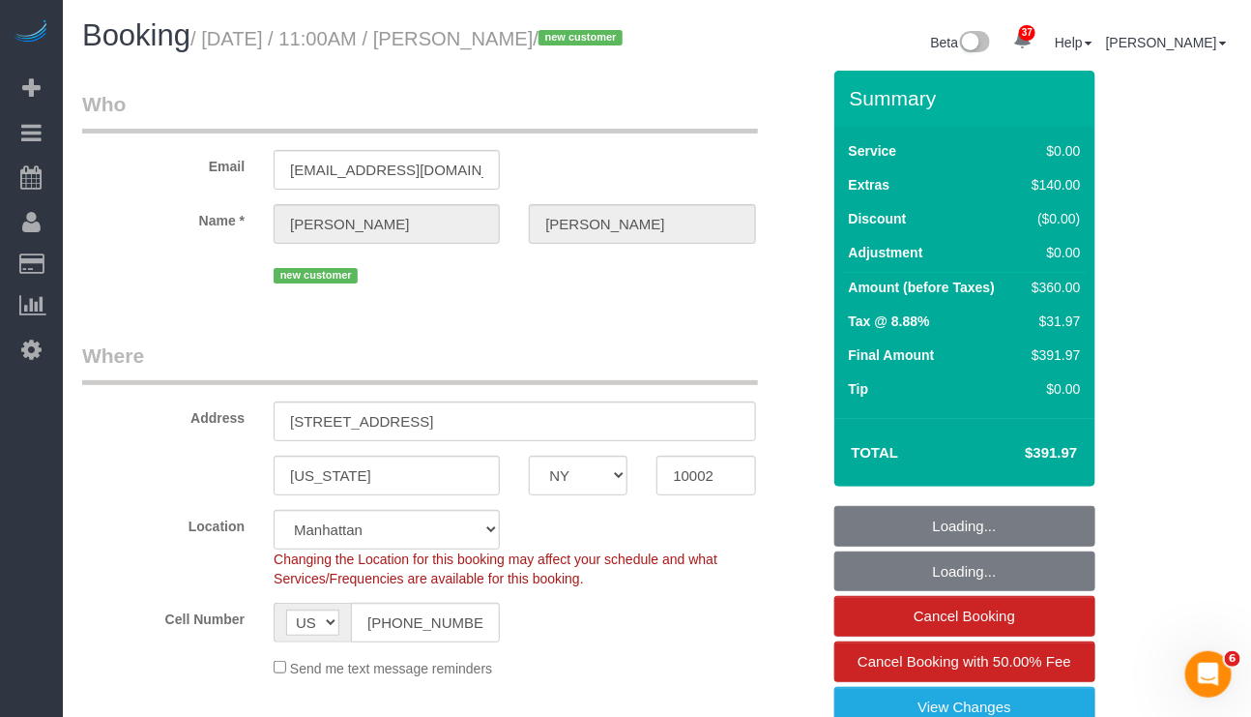
select select "2"
select select "object:1453"
select select "2"
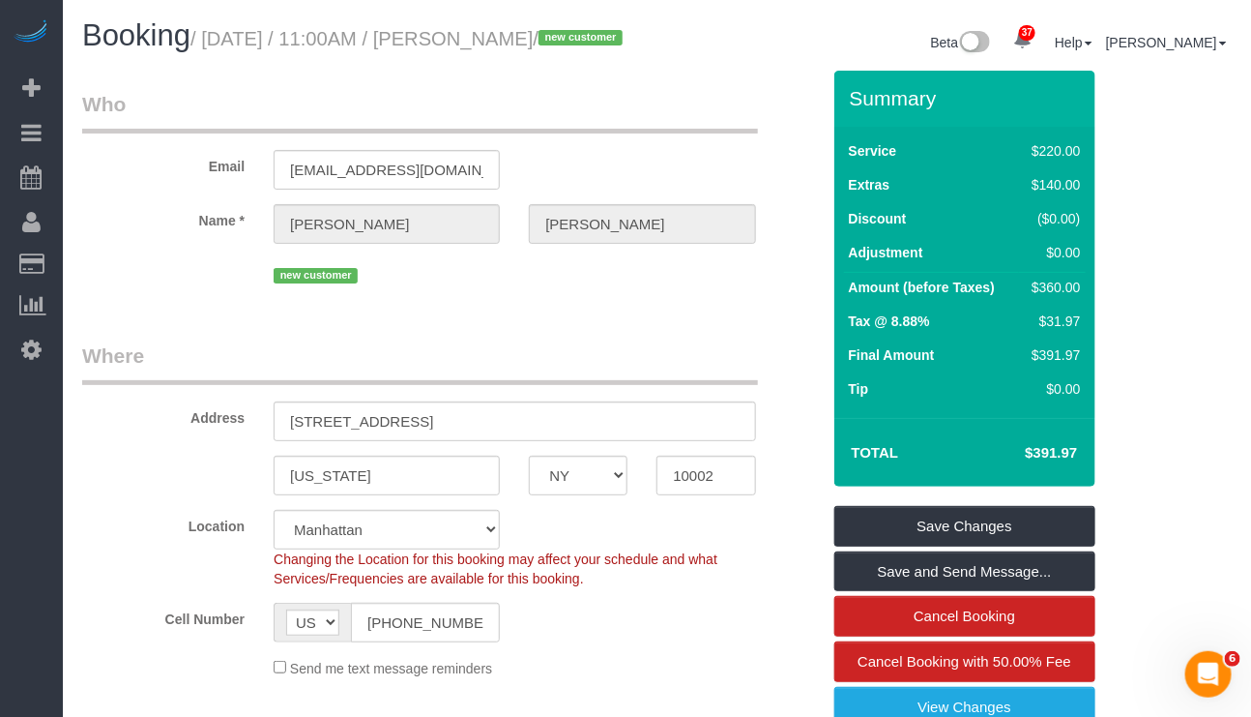
click at [690, 678] on div "Send me text message reminders" at bounding box center [514, 667] width 511 height 21
click at [378, 441] on input "[STREET_ADDRESS]" at bounding box center [515, 421] width 482 height 40
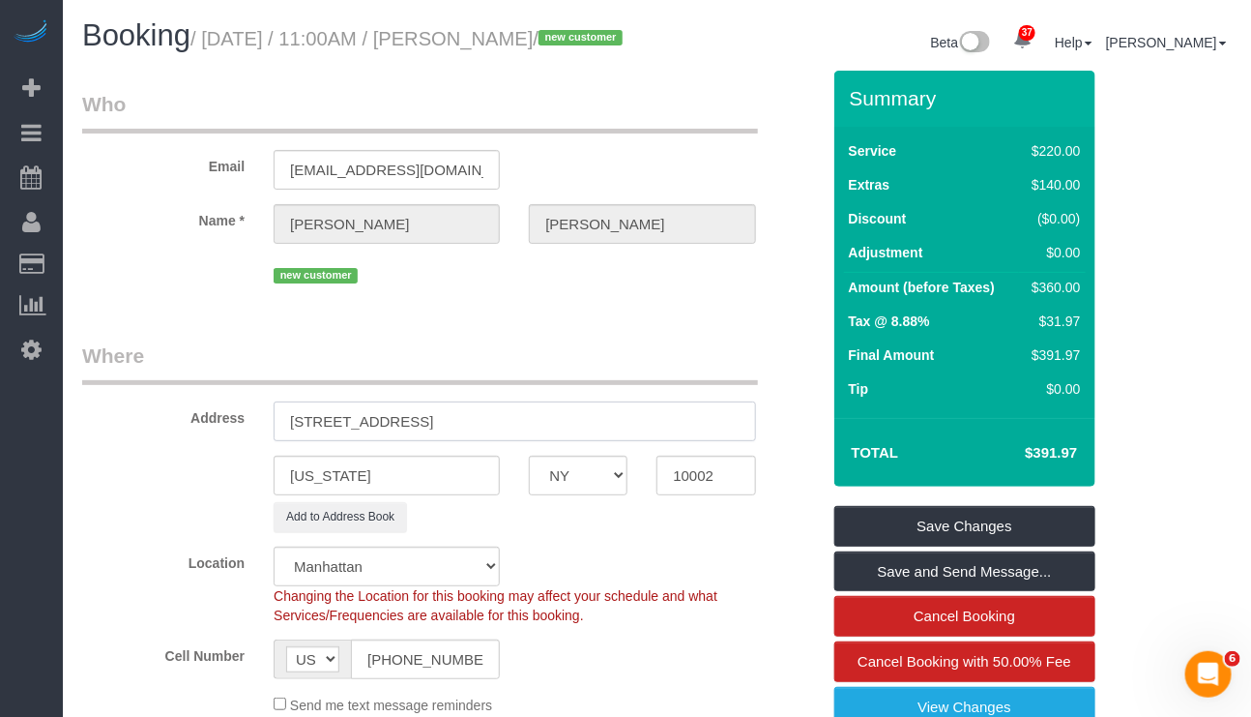
click at [483, 433] on input "[STREET_ADDRESS]" at bounding box center [515, 421] width 482 height 40
click at [410, 438] on input "171 Suffolk Street, 10B" at bounding box center [515, 421] width 482 height 40
click at [497, 432] on input "171 Suffolk Street, Apt 10B" at bounding box center [515, 421] width 482 height 40
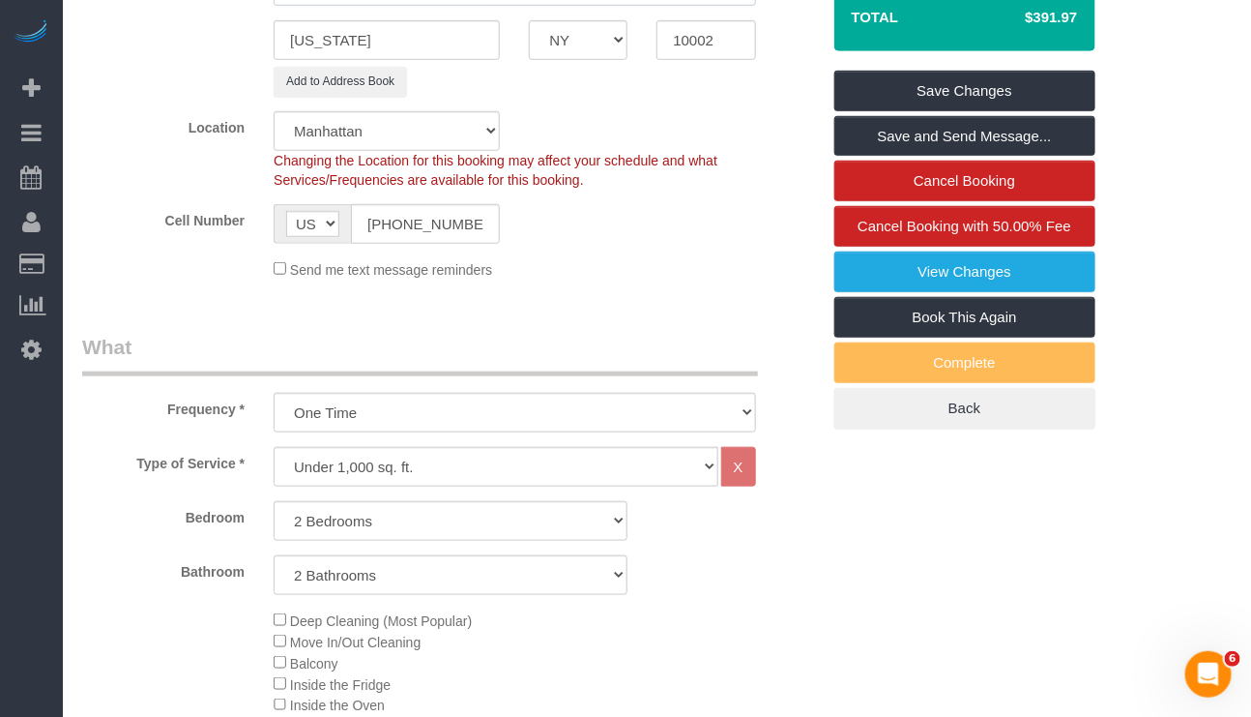
scroll to position [145, 0]
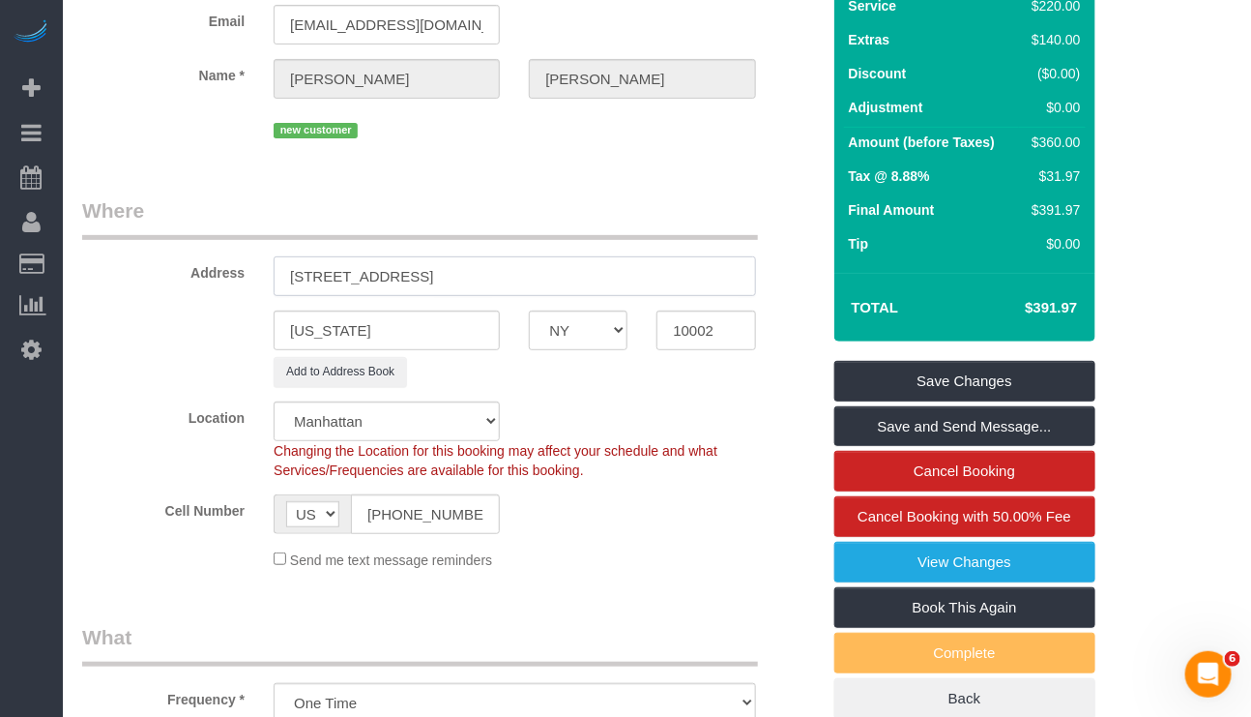
drag, startPoint x: 485, startPoint y: 308, endPoint x: 250, endPoint y: 293, distance: 235.4
click at [250, 293] on div "Address 171 Suffolk Street, Apt 10B" at bounding box center [451, 246] width 767 height 100
type input "171 Suffolk Street, Apt 10B"
click at [691, 350] on input "10002" at bounding box center [706, 330] width 99 height 40
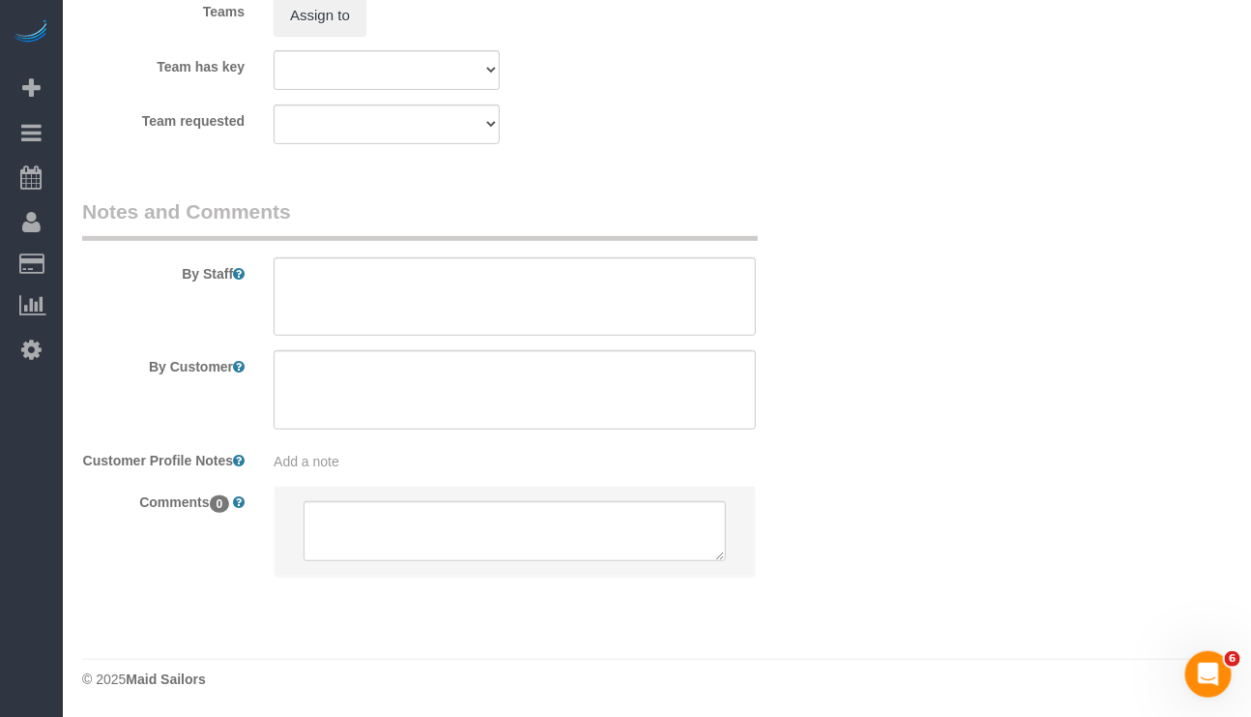
scroll to position [2757, 0]
click at [354, 452] on div "Add a note" at bounding box center [515, 461] width 482 height 19
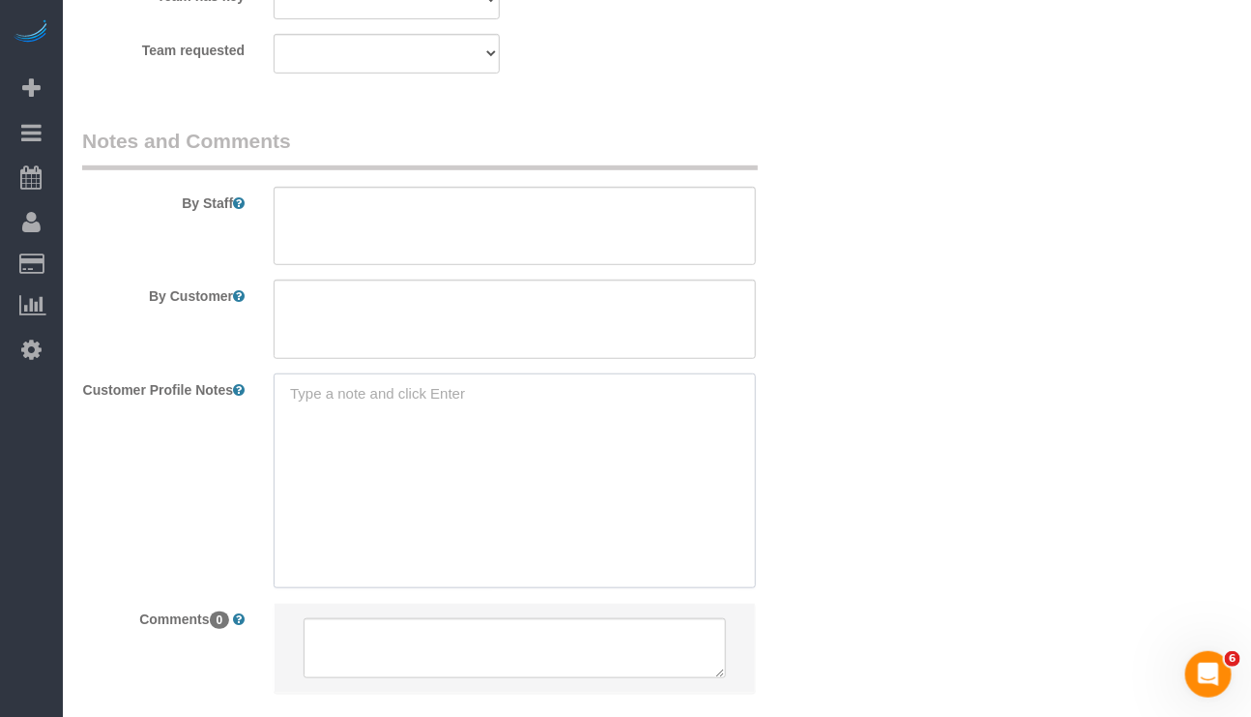
click at [313, 456] on textarea at bounding box center [515, 480] width 482 height 214
paste textarea "2beds/2bath https://streeteasy.com/building/sion-171-suffolk-street-new_york/10b"
type textarea "2beds/2bath https://streeteasy.com/building/sion-171-suffolk-street-new_york/10b"
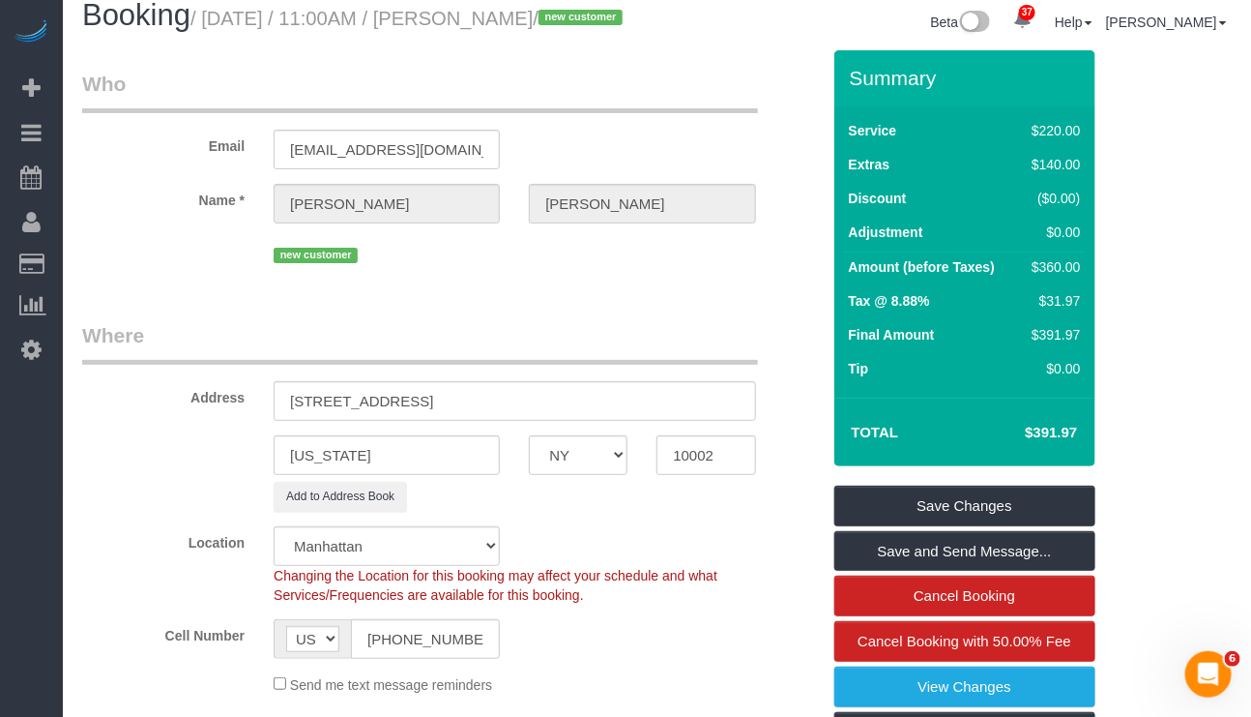
scroll to position [1, 0]
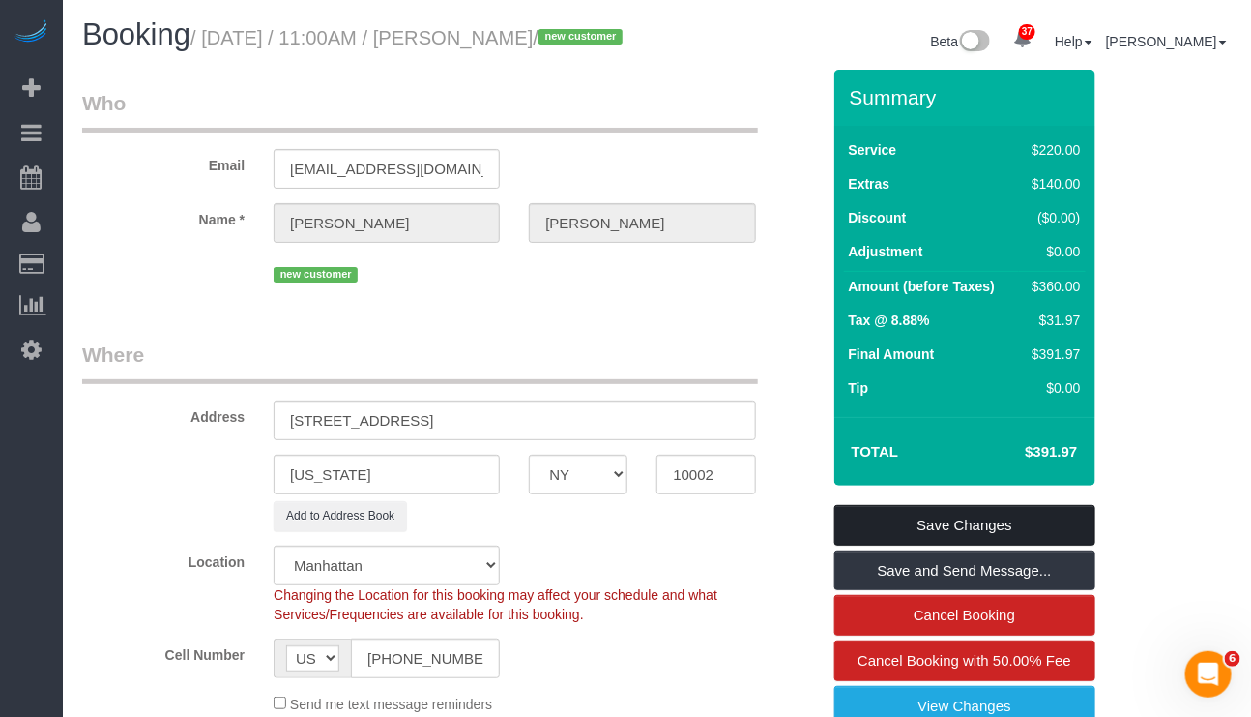
click at [970, 545] on link "Save Changes" at bounding box center [965, 525] width 261 height 41
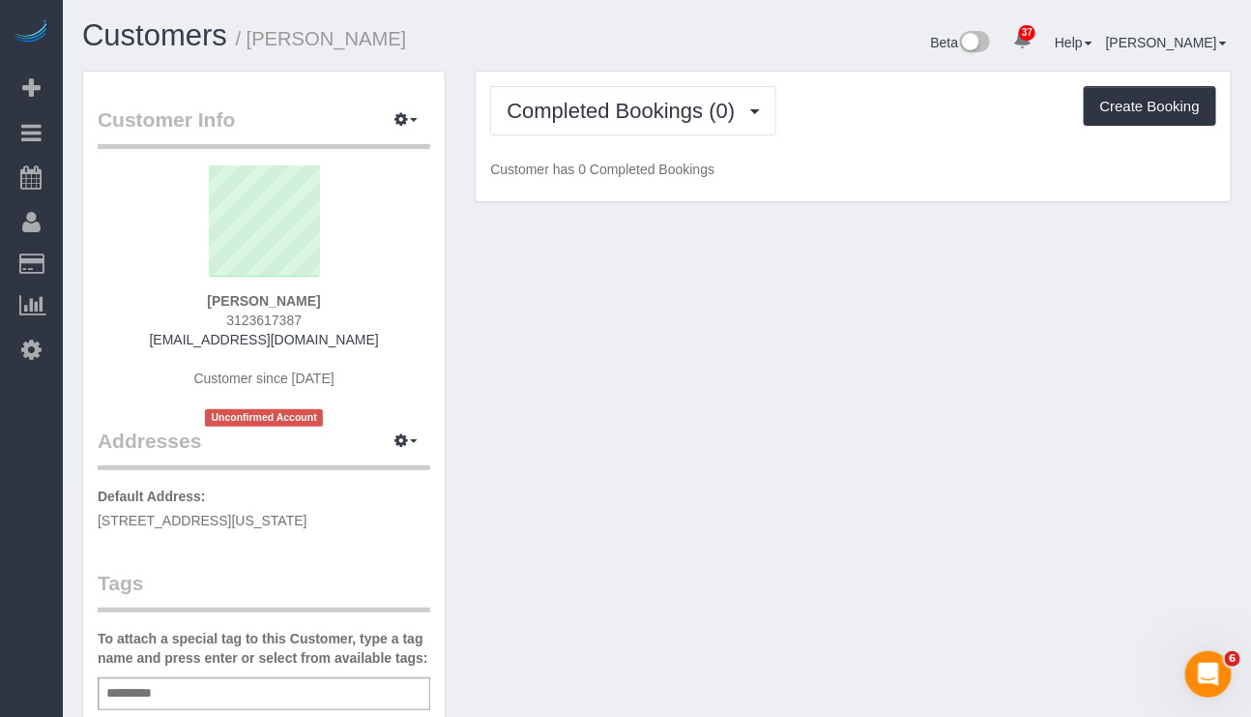
scroll to position [435, 0]
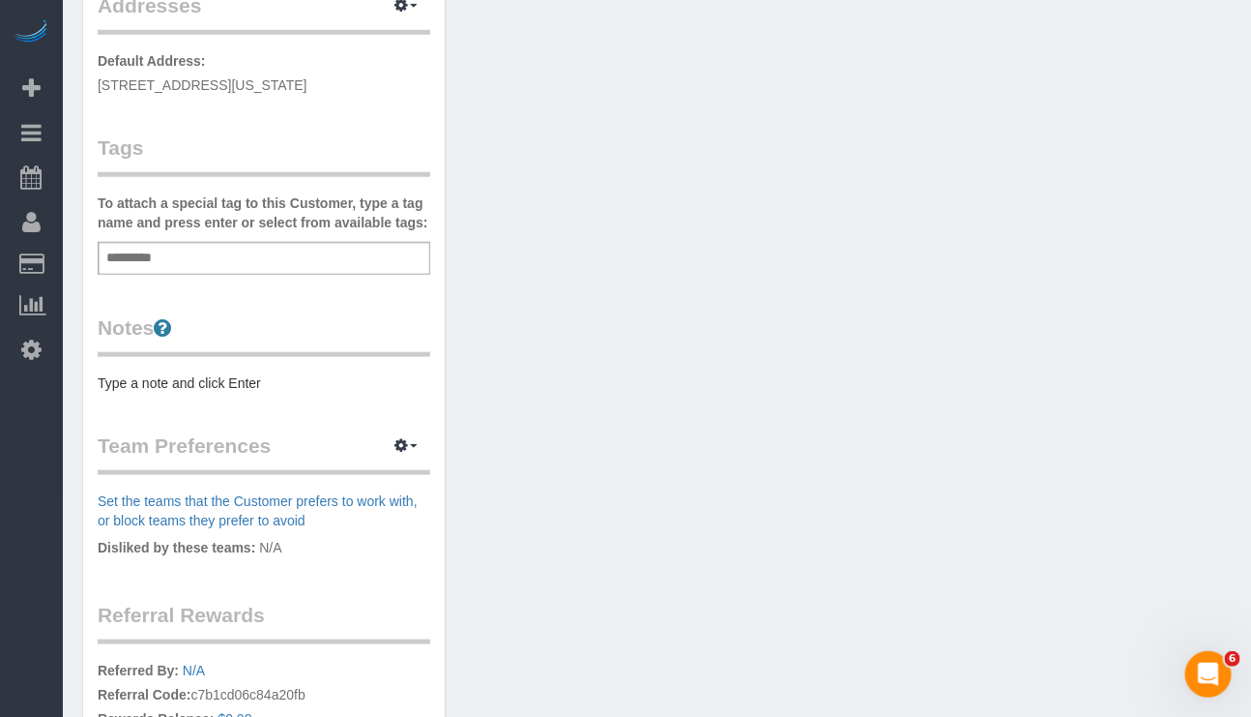
click at [281, 279] on div "Customer Info Edit Contact Info Send Message Email Preferences Special Sales Ta…" at bounding box center [264, 273] width 362 height 1275
click at [299, 242] on div "Add a tag" at bounding box center [264, 258] width 333 height 33
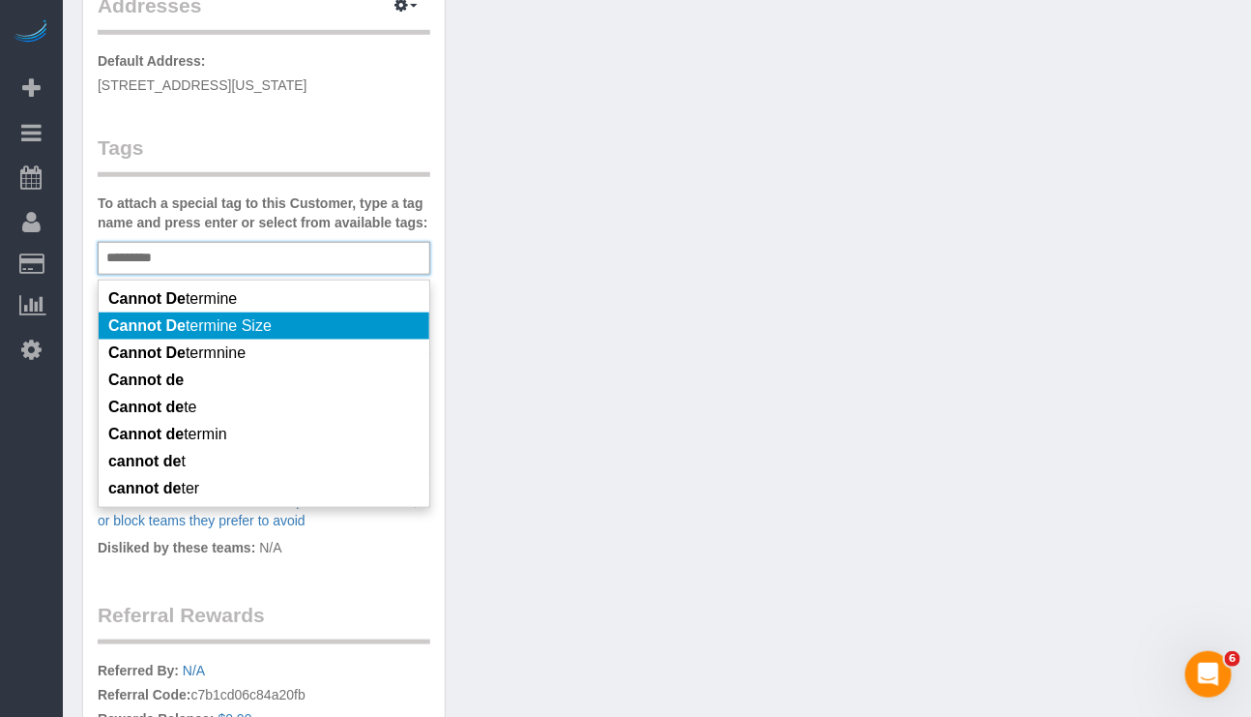
type input "*********"
click at [224, 337] on li "Cannot De termine Size" at bounding box center [264, 325] width 331 height 27
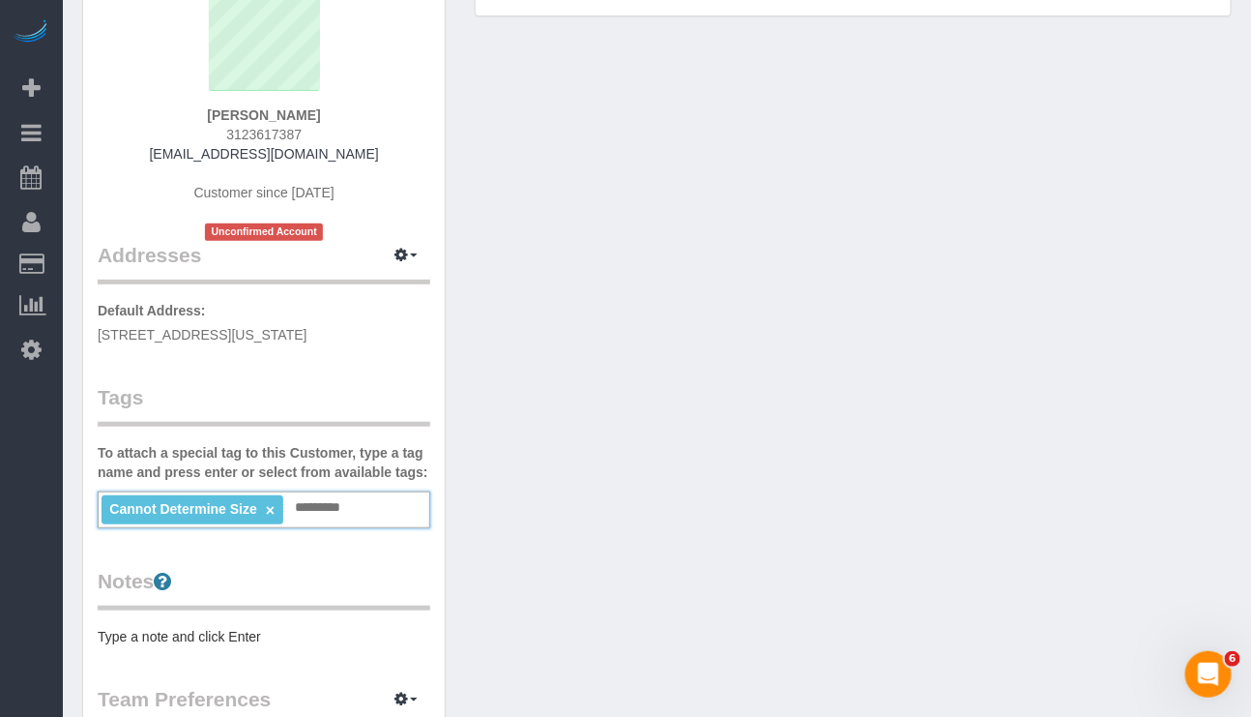
scroll to position [0, 0]
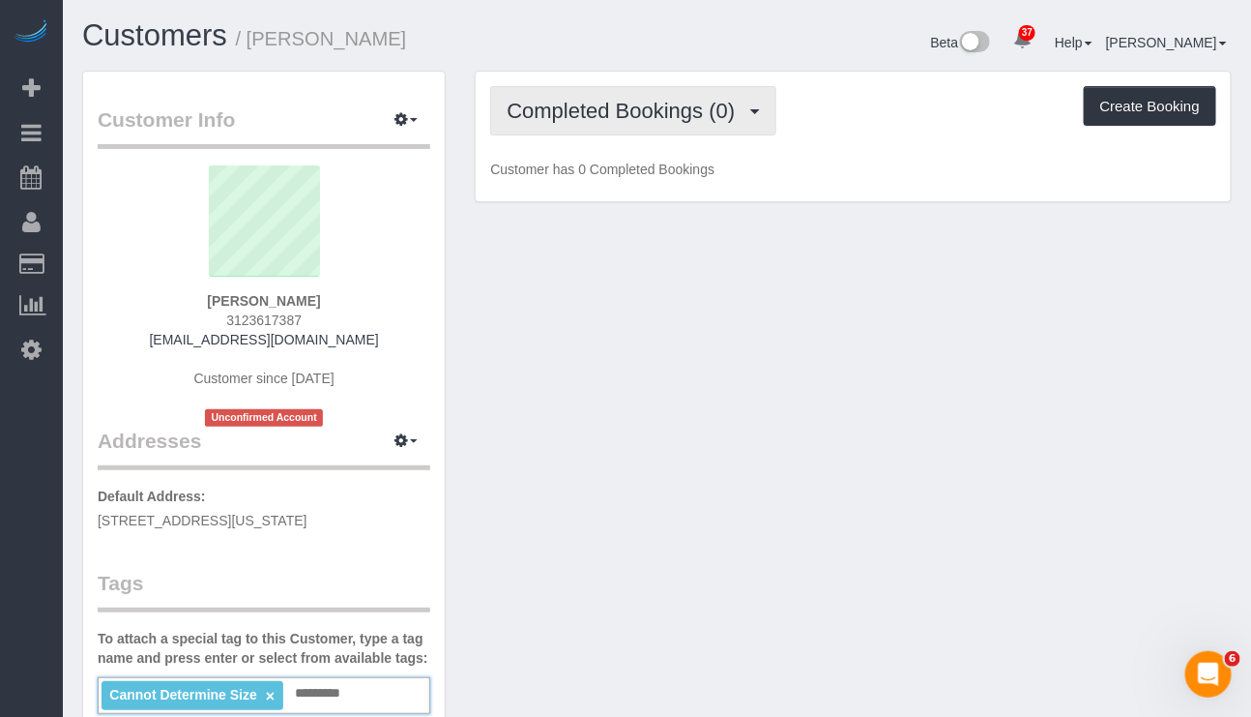
click at [680, 116] on span "Completed Bookings (0)" at bounding box center [626, 111] width 238 height 24
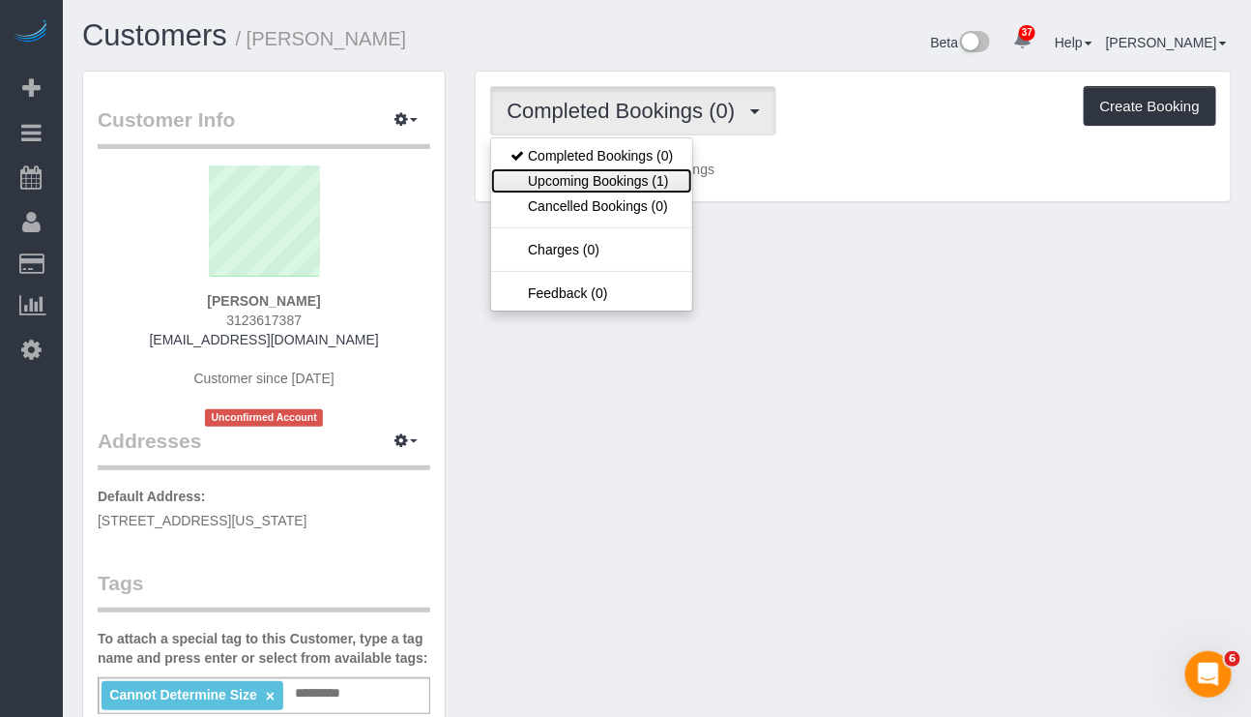
click at [664, 184] on link "Upcoming Bookings (1)" at bounding box center [591, 180] width 201 height 25
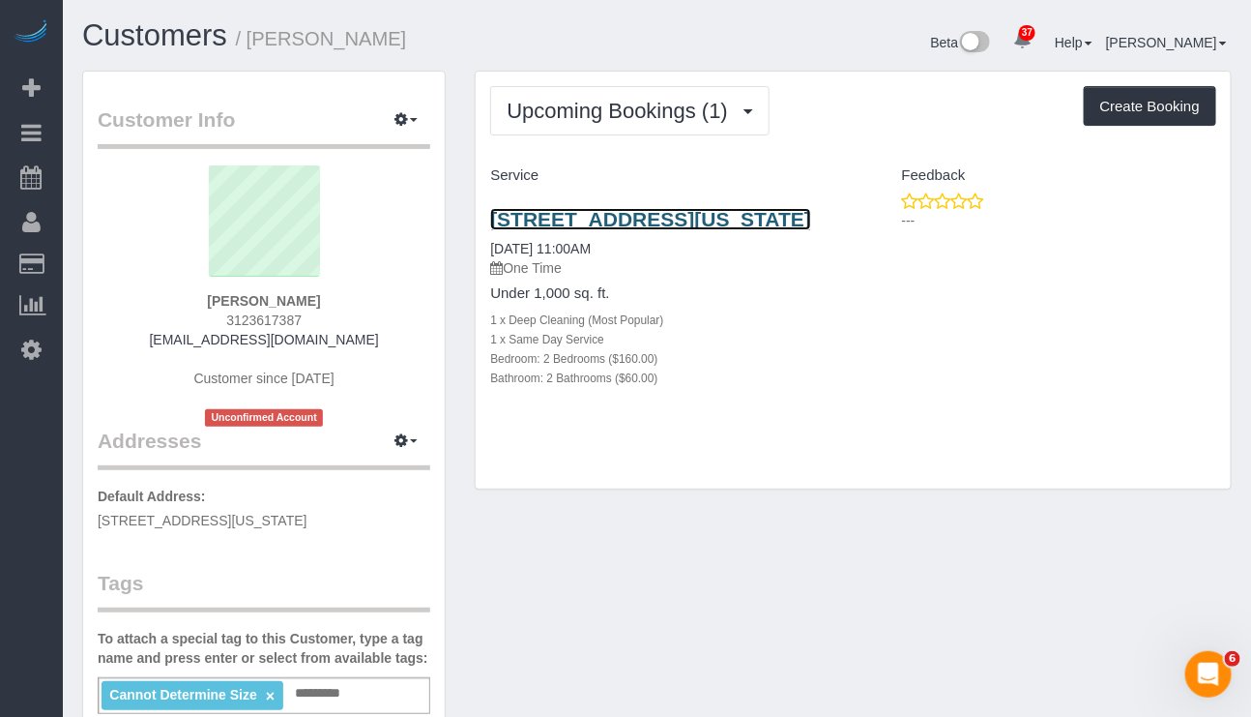
click at [664, 223] on link "171 Suffolk Street, Apt 10b, New York, NY 10002" at bounding box center [650, 219] width 321 height 22
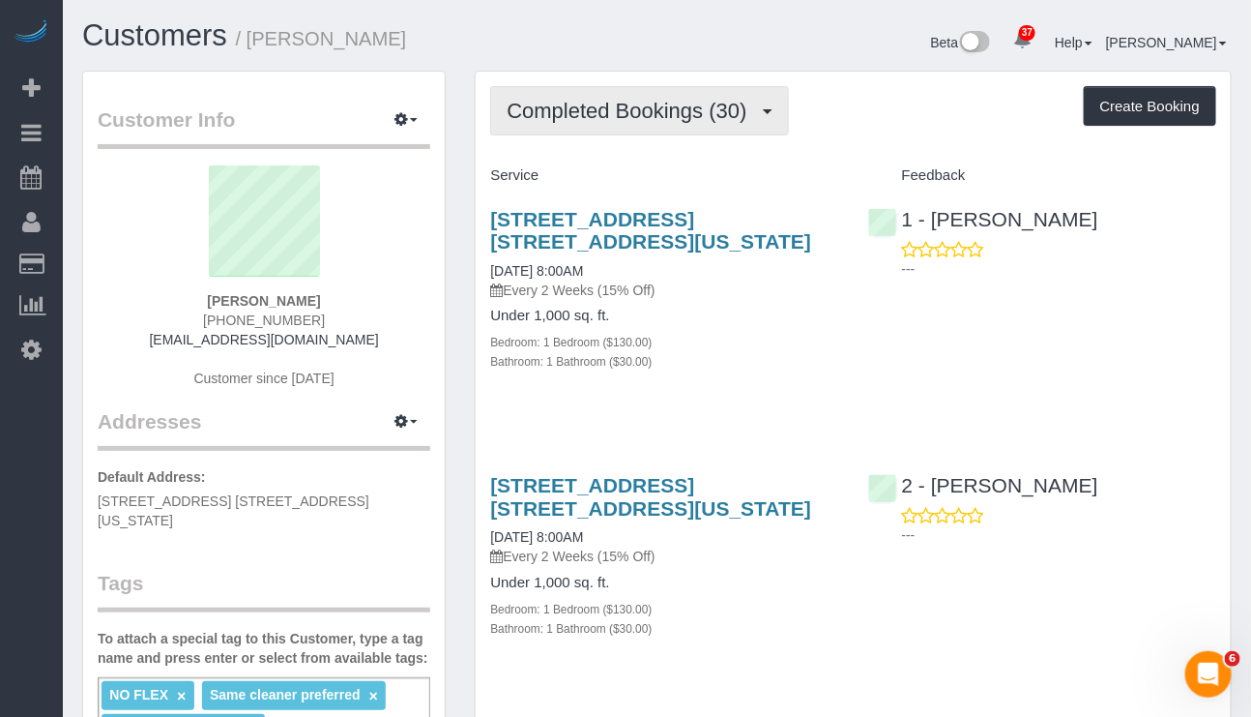
click at [726, 102] on span "Completed Bookings (30)" at bounding box center [631, 111] width 249 height 24
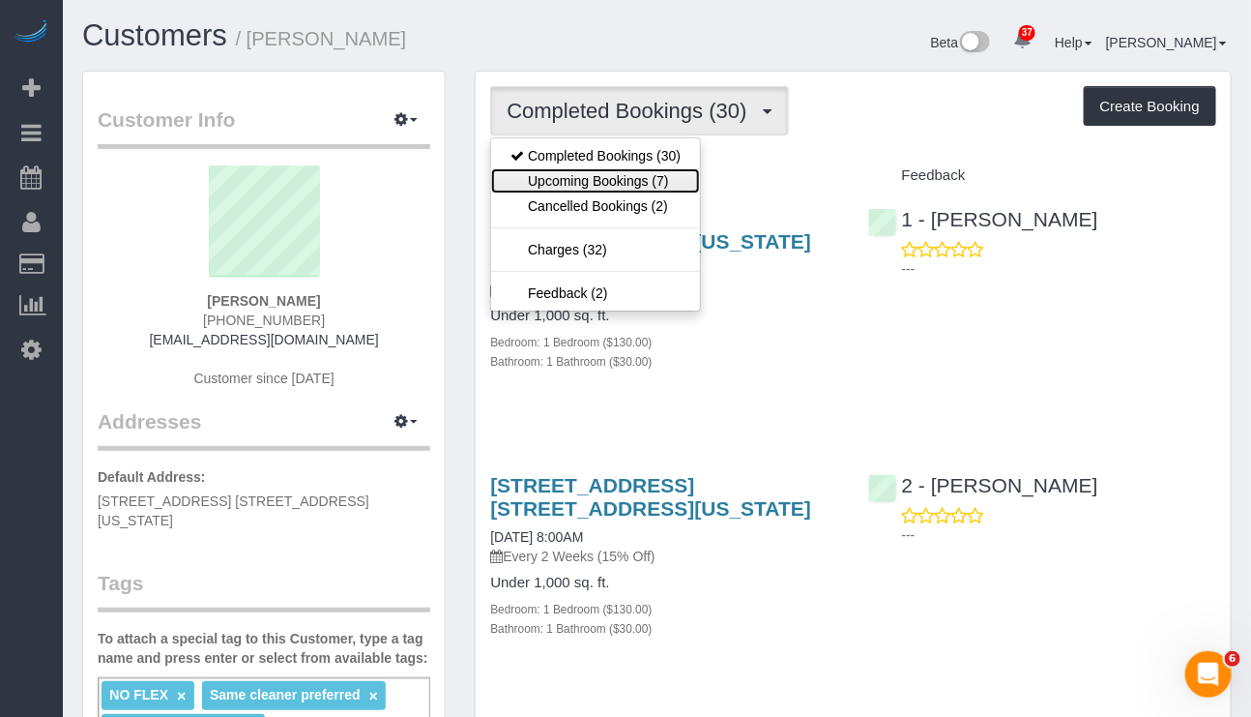
click at [627, 190] on link "Upcoming Bookings (7)" at bounding box center [595, 180] width 209 height 25
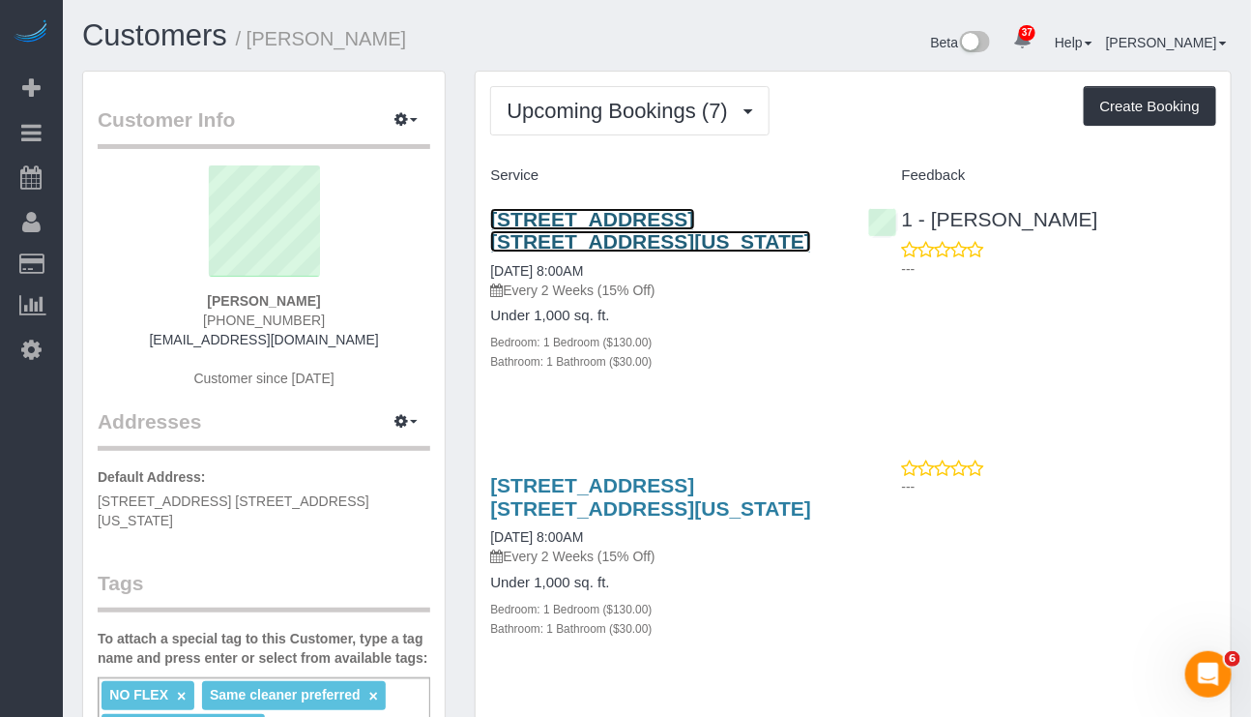
click at [627, 212] on link "[STREET_ADDRESS] [STREET_ADDRESS][US_STATE]" at bounding box center [650, 230] width 321 height 44
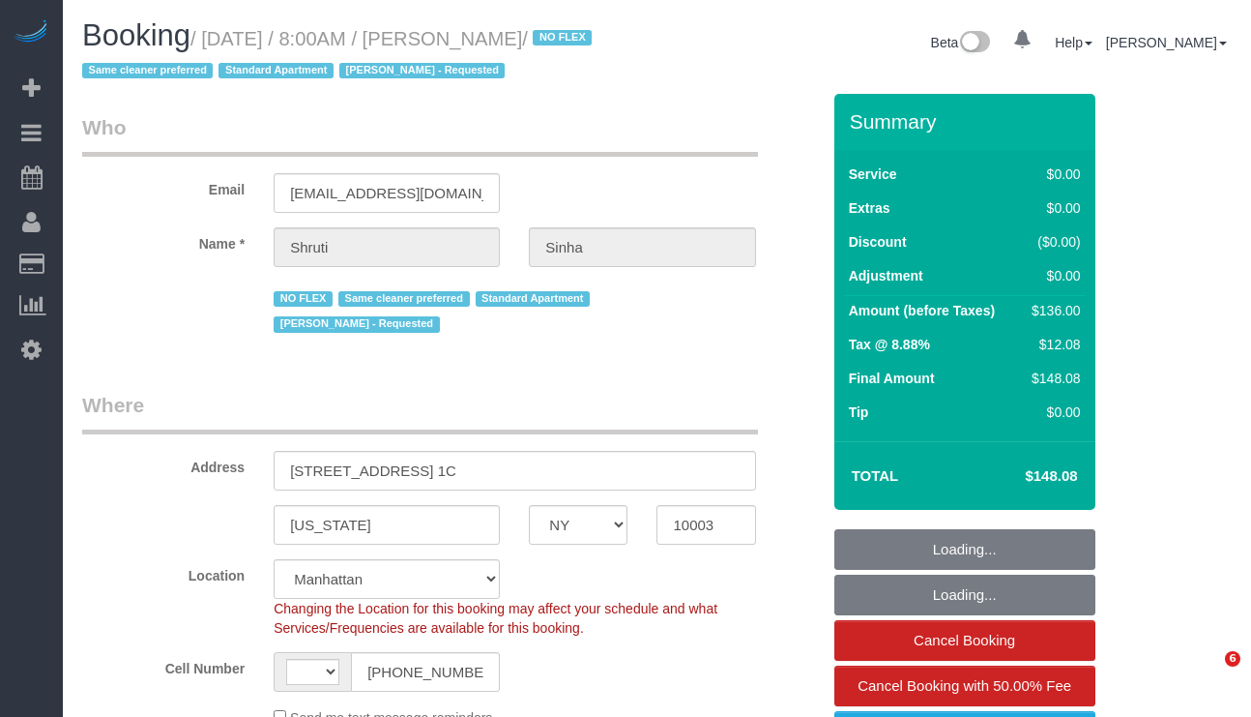
select select "NY"
select select "number:89"
select select "number:90"
select select "number:15"
select select "number:5"
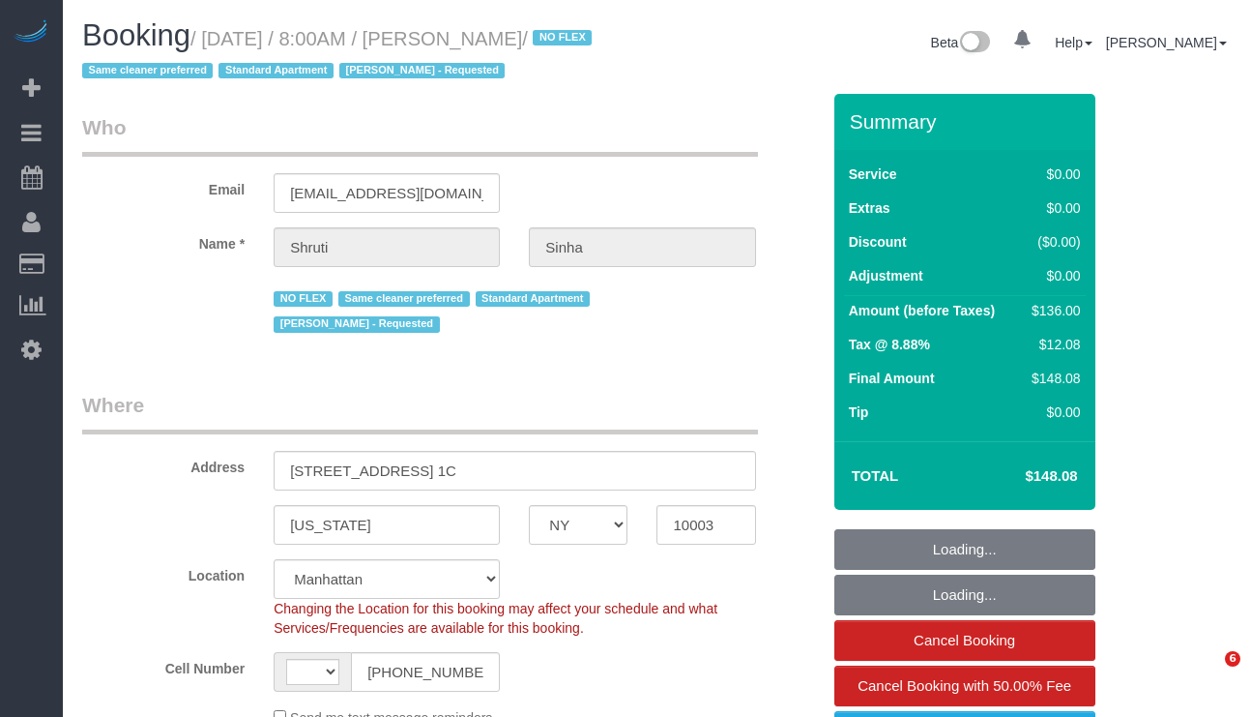
select select "string:[GEOGRAPHIC_DATA]"
select select "string:stripe-pm_1Nmzti4VGloSiKo7h2tyAH5l"
select select "spot1"
select select "1"
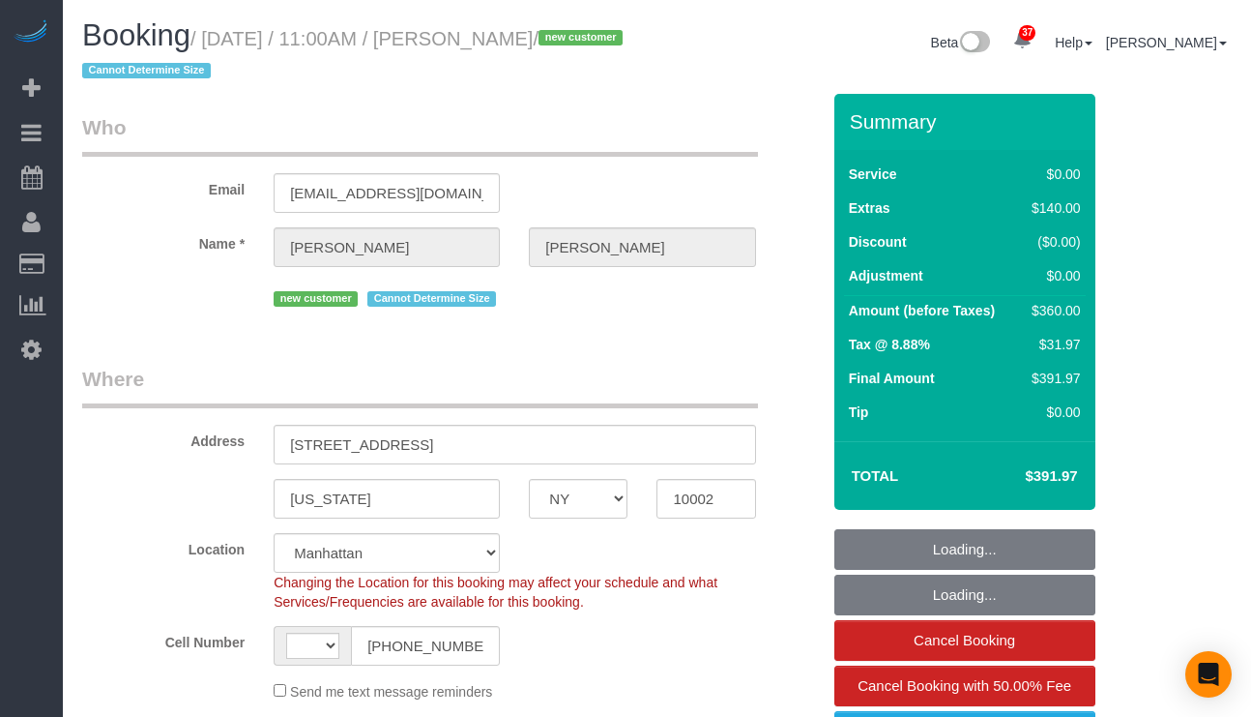
select select "NY"
select select "string:stripe-pm_1SFvZY4VGloSiKo7K7GZTdV0"
select select "string:[GEOGRAPHIC_DATA]"
select select "object:1076"
select select "2"
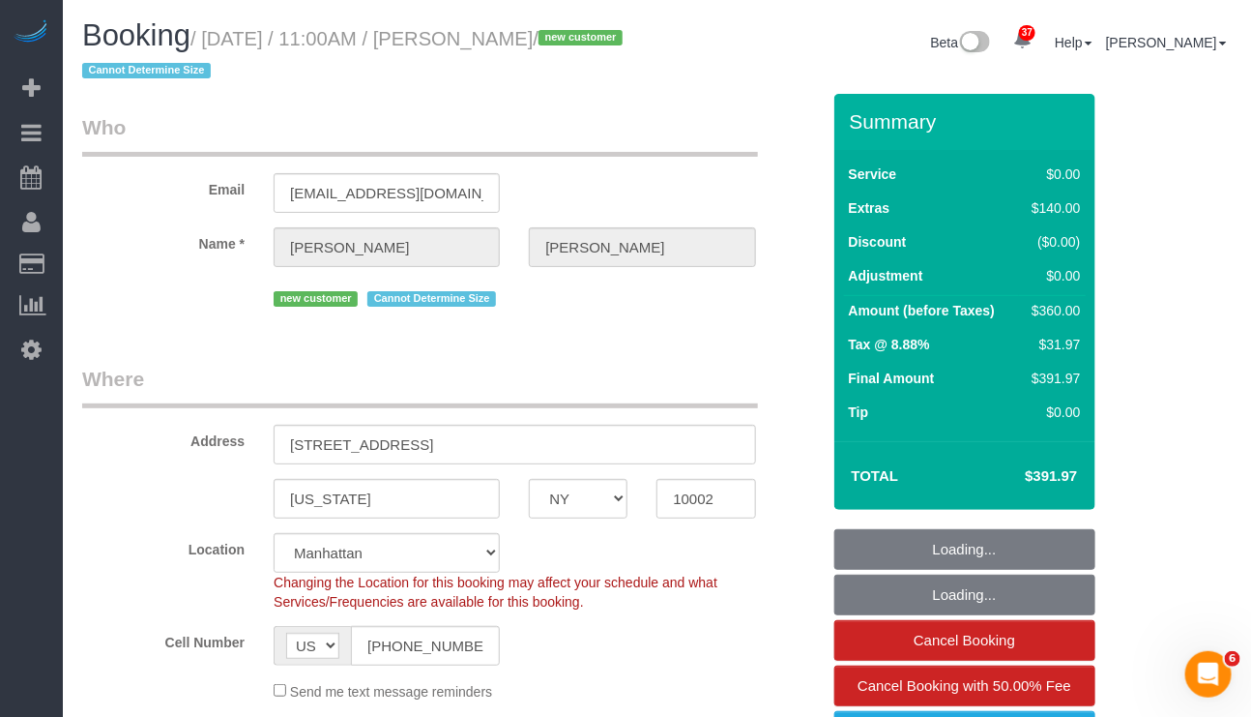
select select "2"
select select "spot1"
select select "number:57"
select select "number:73"
select select "number:15"
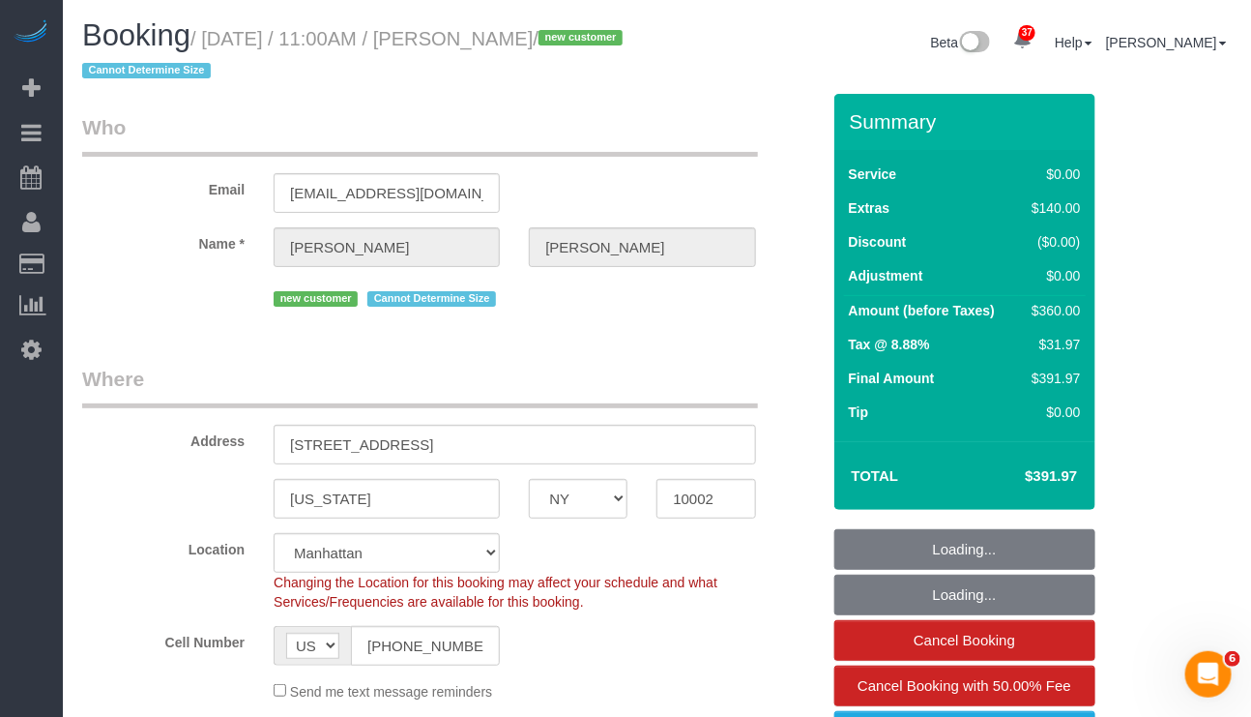
select select "number:5"
select select "2"
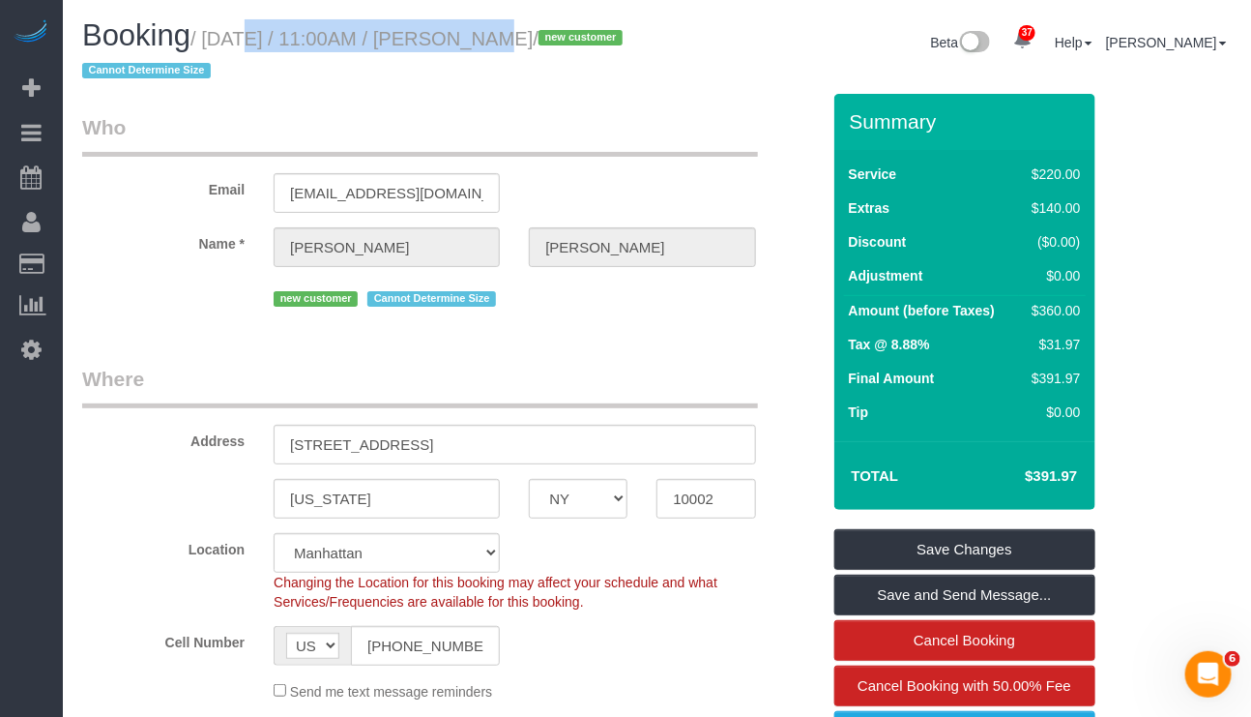
drag, startPoint x: 209, startPoint y: 35, endPoint x: 451, endPoint y: 30, distance: 241.8
click at [451, 30] on small "/ [DATE] / 11:00AM / [PERSON_NAME] / new customer Cannot Determine Size" at bounding box center [355, 55] width 546 height 54
copy small "[DATE] / 11:00AM"
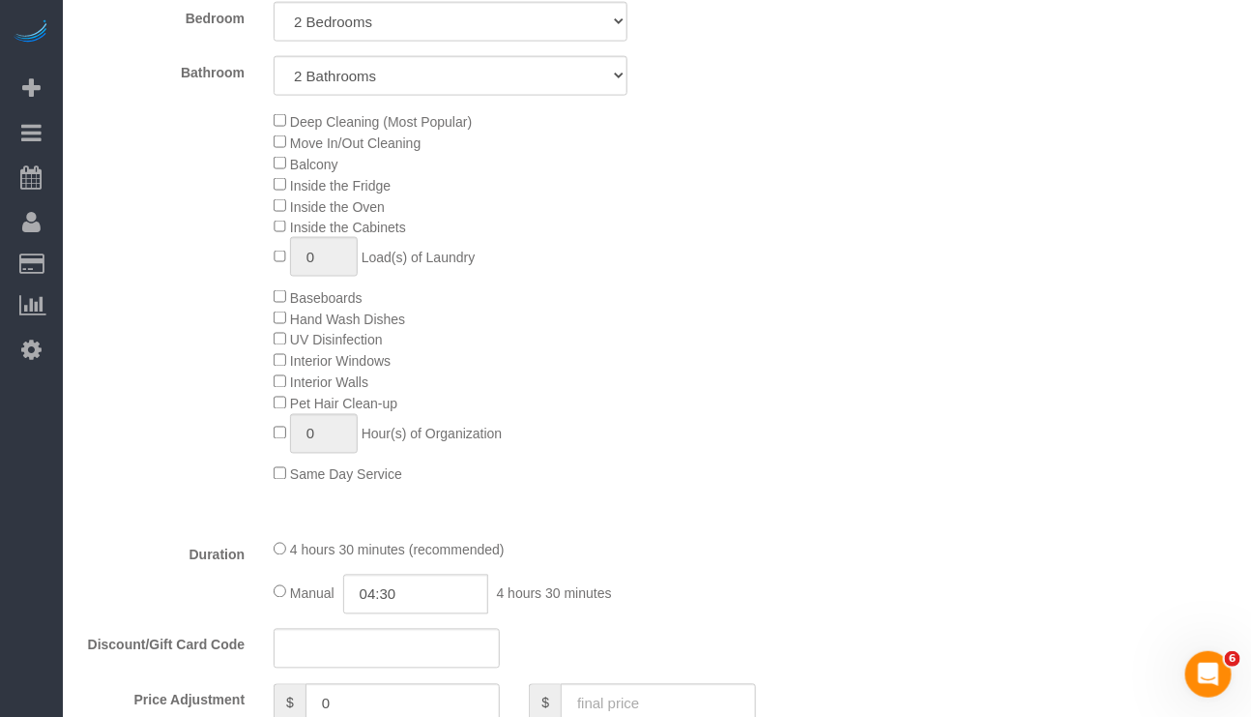
scroll to position [1015, 0]
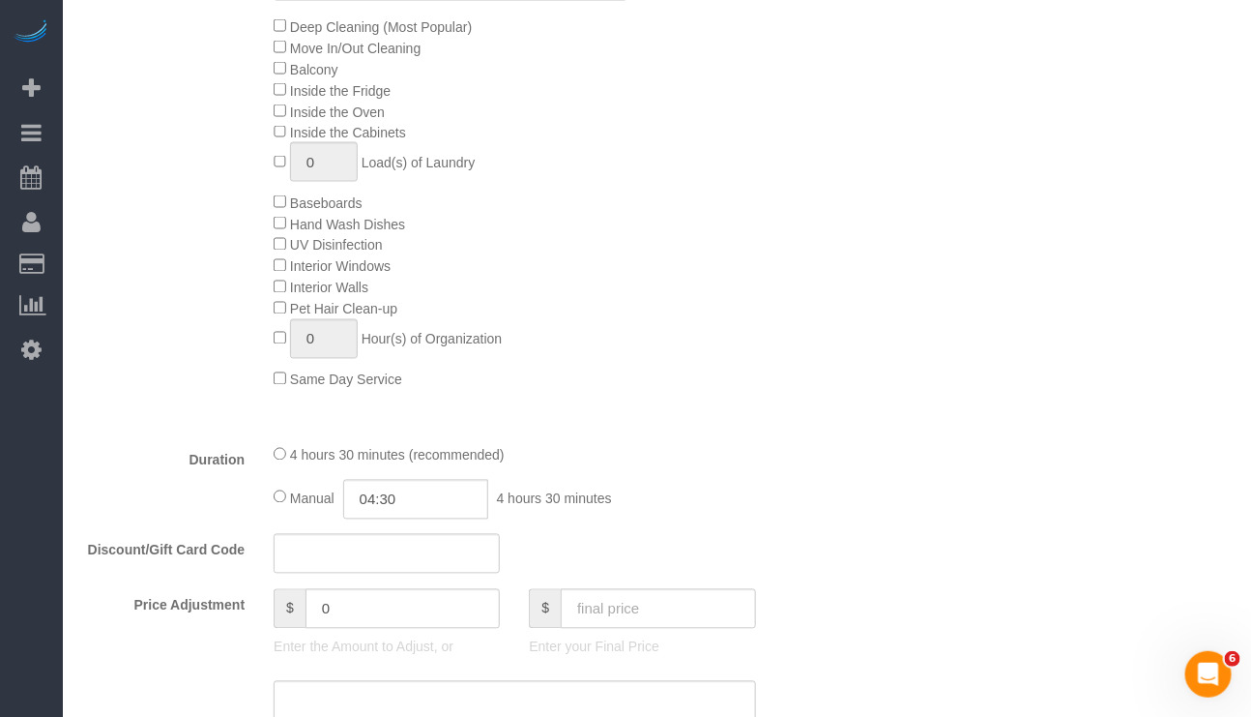
drag, startPoint x: 612, startPoint y: 689, endPoint x: 610, endPoint y: 677, distance: 11.8
click at [613, 666] on div "$ Enter your Final Price" at bounding box center [641, 627] width 255 height 77
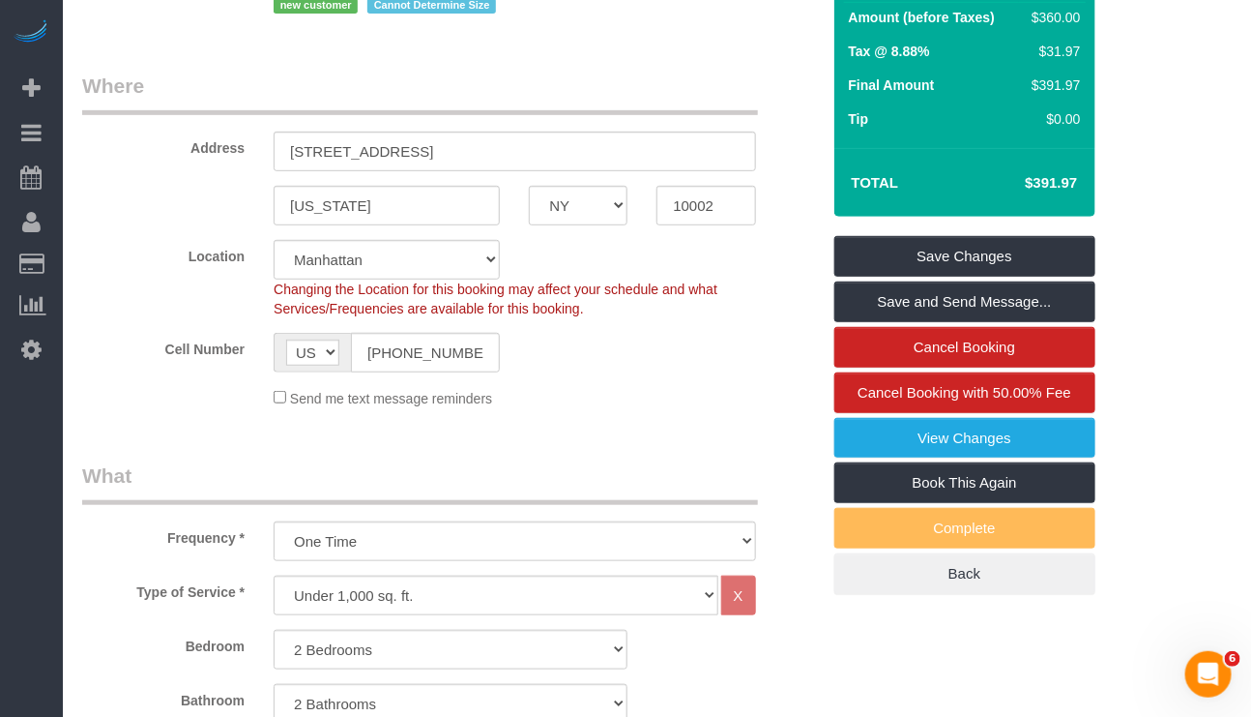
scroll to position [290, 0]
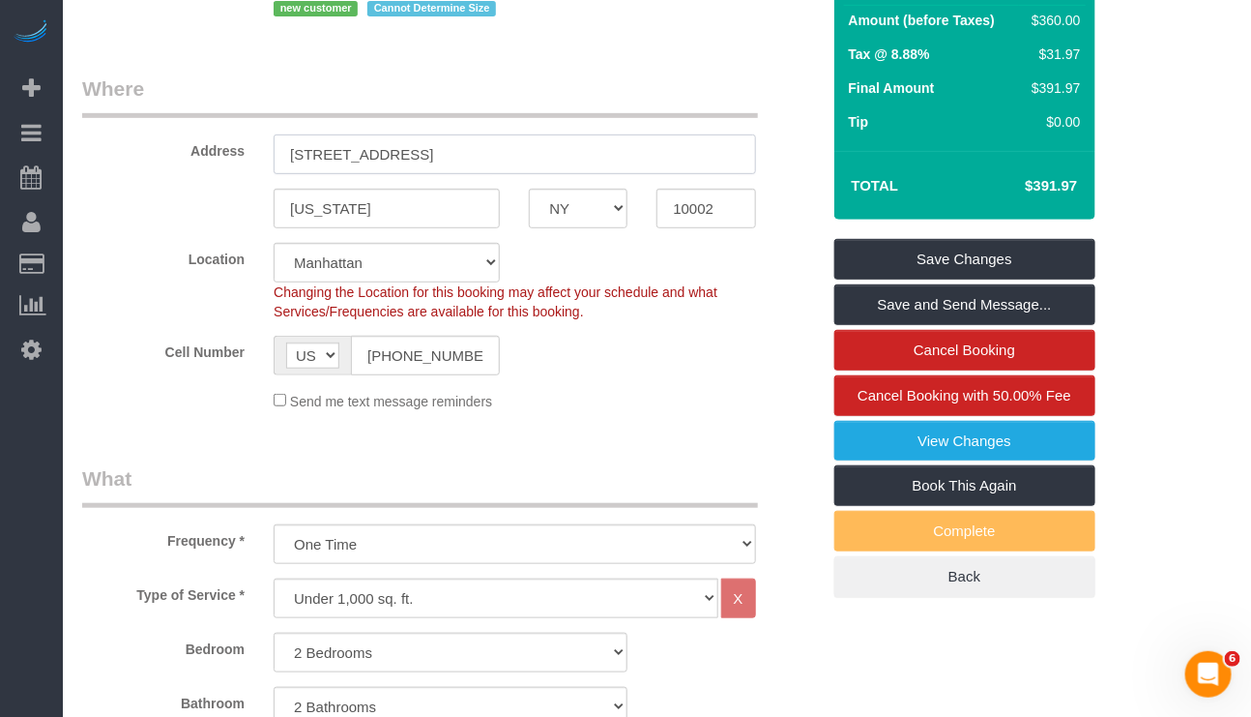
drag, startPoint x: 410, startPoint y: 152, endPoint x: 374, endPoint y: 174, distance: 42.1
click at [274, 152] on input "[STREET_ADDRESS]" at bounding box center [515, 154] width 482 height 40
click at [708, 212] on input "10002" at bounding box center [706, 209] width 99 height 40
click at [731, 656] on div "Bedroom Studio 1 Bedroom 2 Bedrooms 3 Bedrooms" at bounding box center [451, 652] width 767 height 40
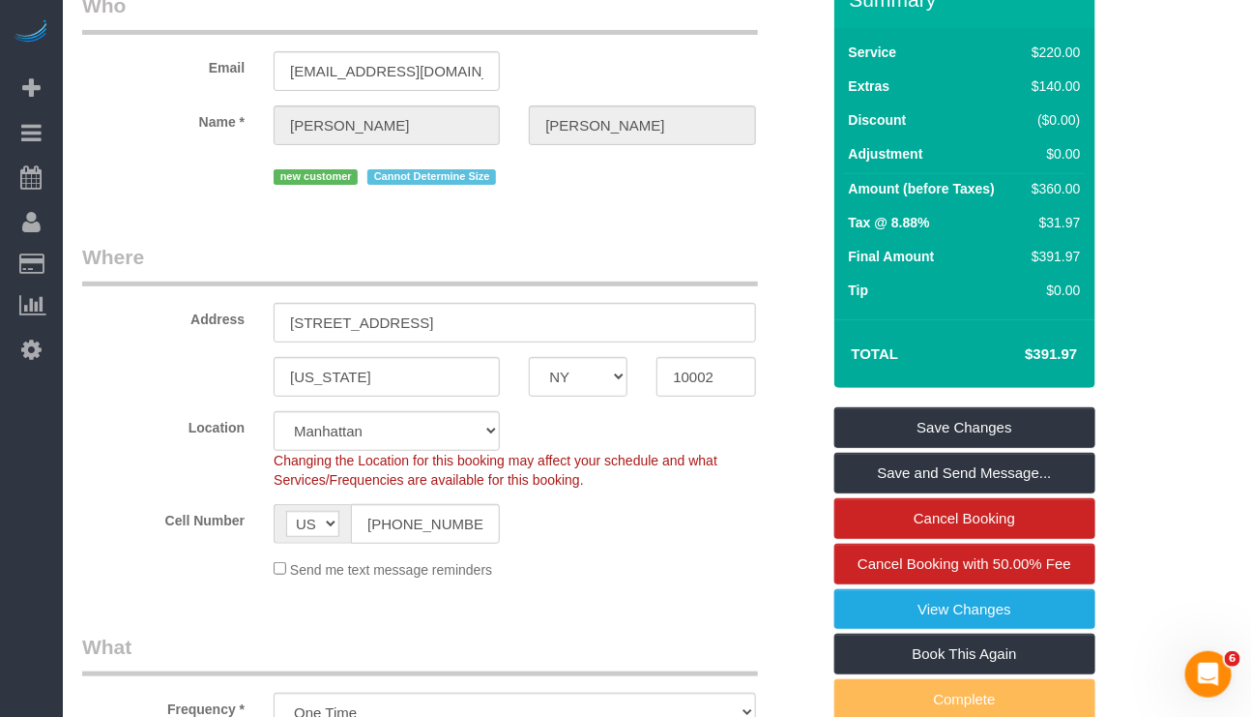
scroll to position [0, 0]
